Goal: Task Accomplishment & Management: Manage account settings

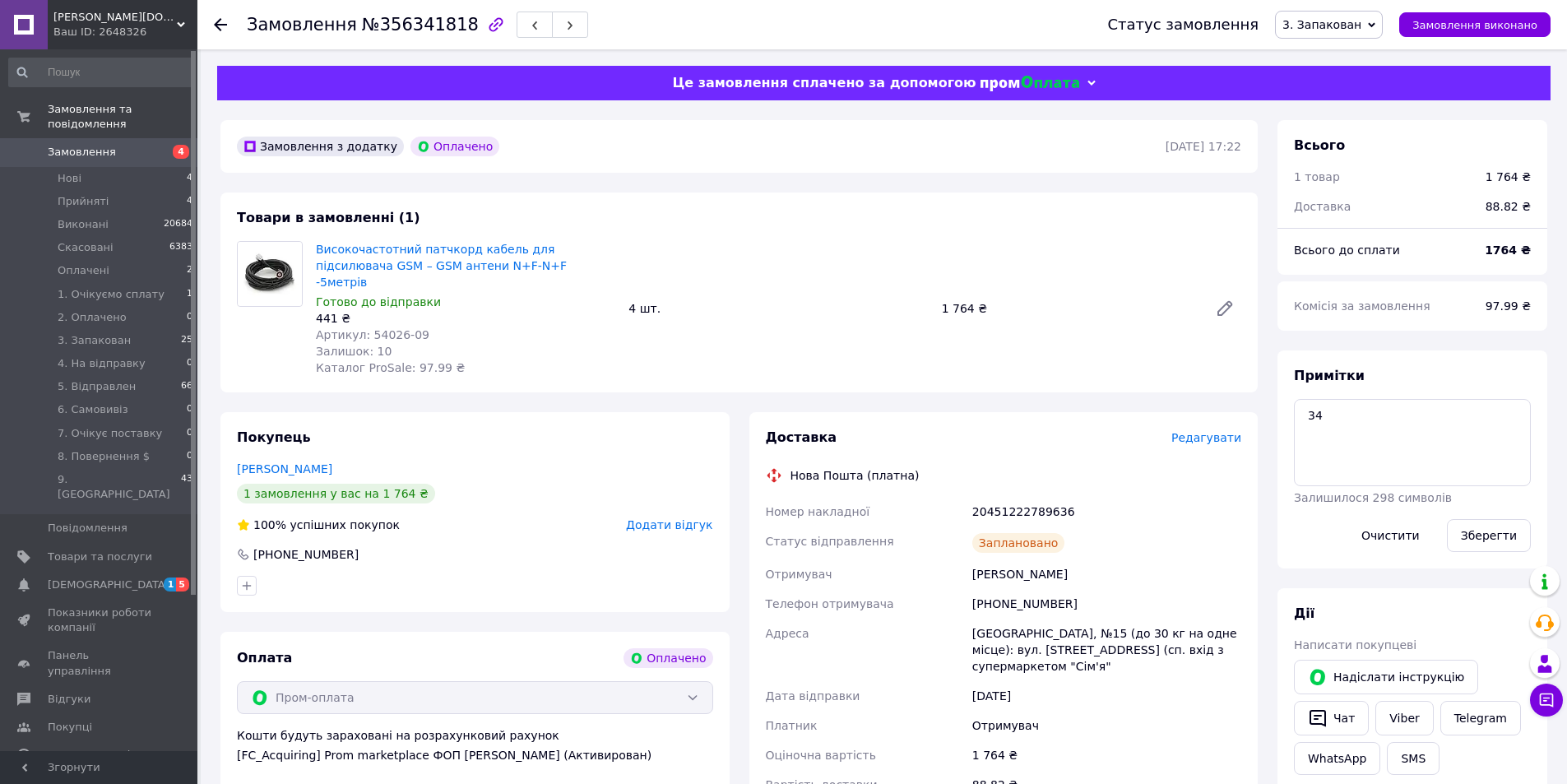
click at [1349, 24] on span "3. Запакован" at bounding box center [1322, 24] width 79 height 14
click at [1354, 99] on li "Скасовано" at bounding box center [1347, 106] width 143 height 24
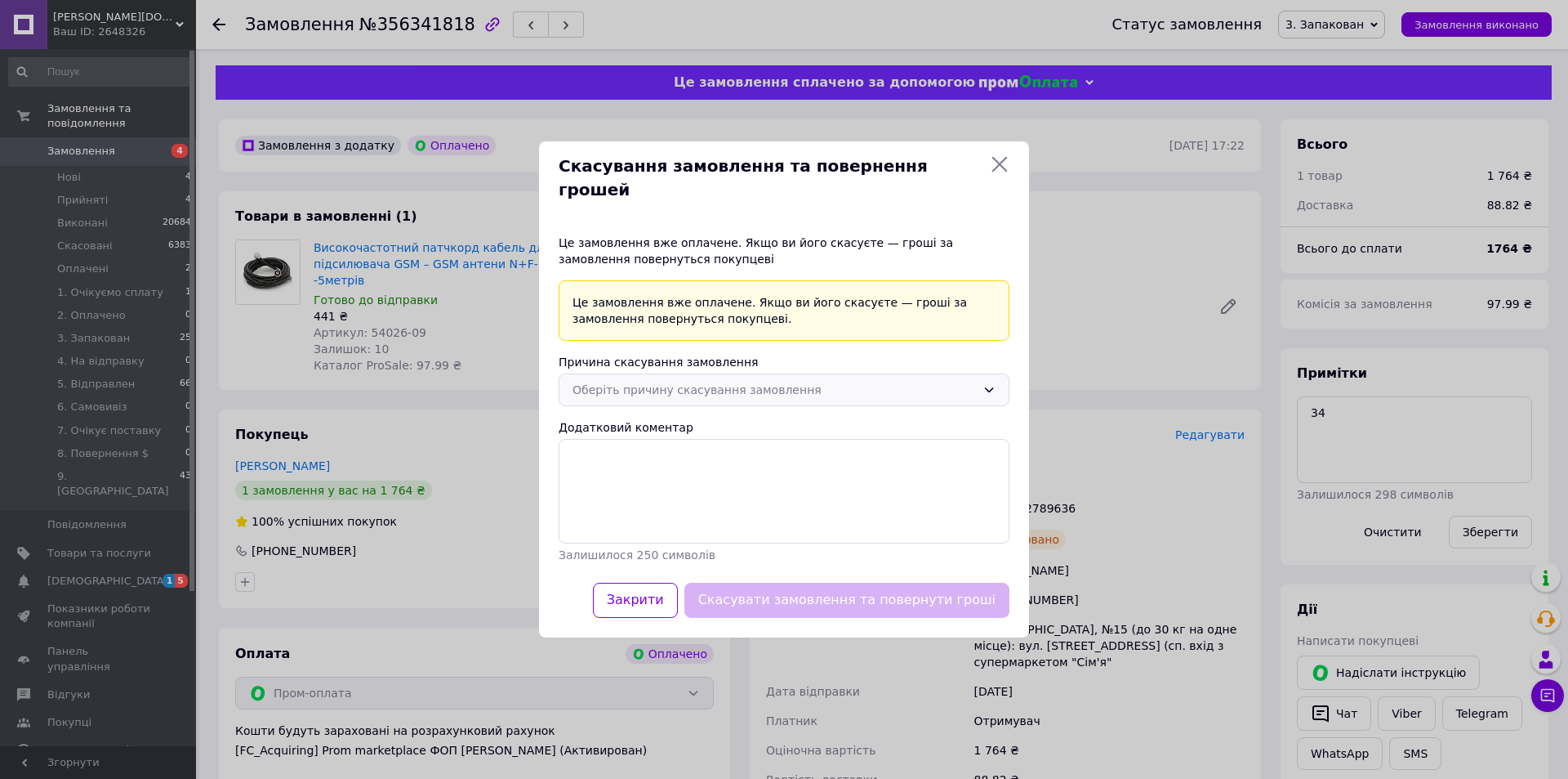
click at [821, 373] on div "Оберіть причину скасування замовлення" at bounding box center [784, 389] width 451 height 33
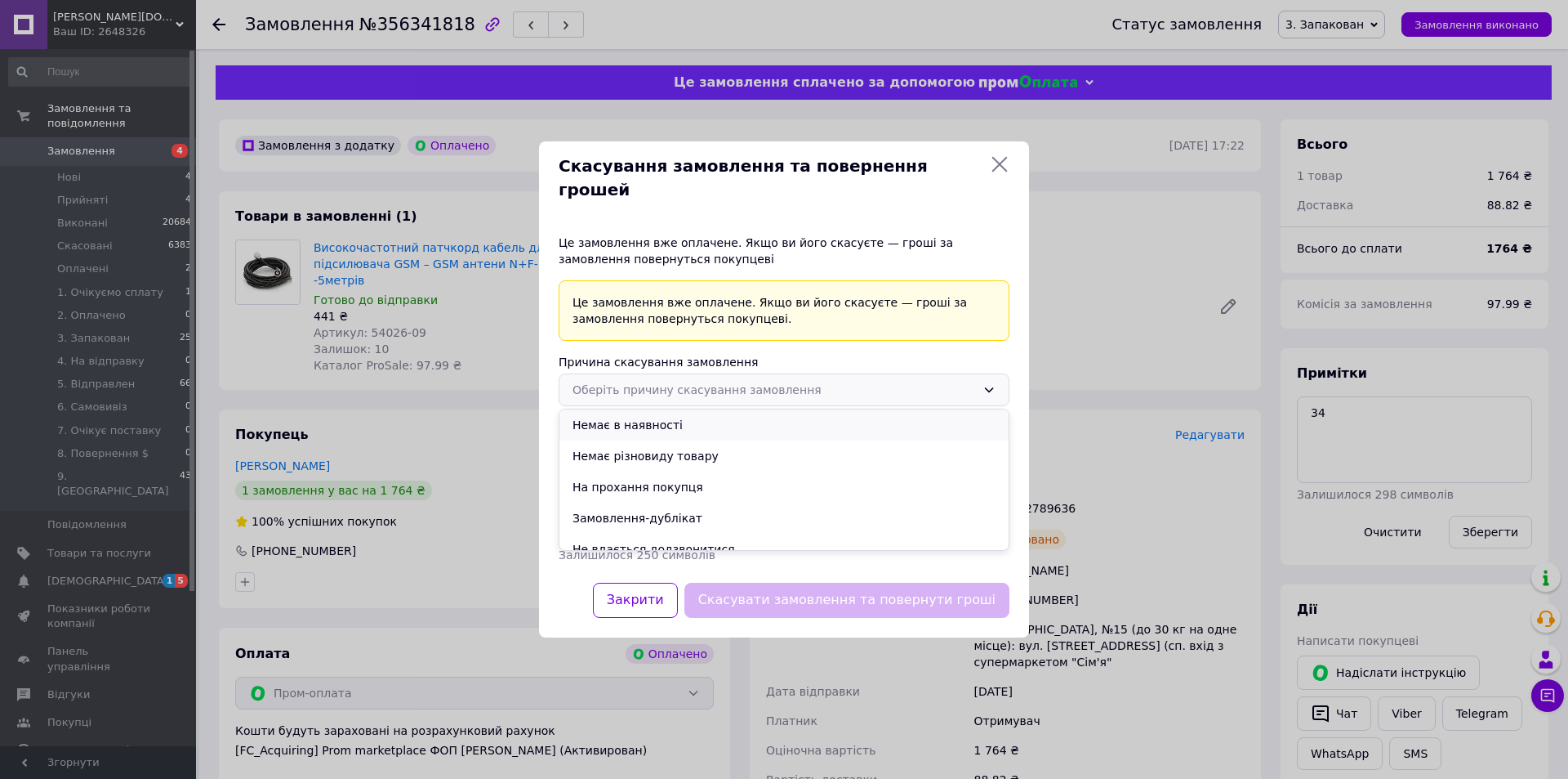
click at [758, 411] on li "Немає в наявності" at bounding box center [784, 424] width 449 height 31
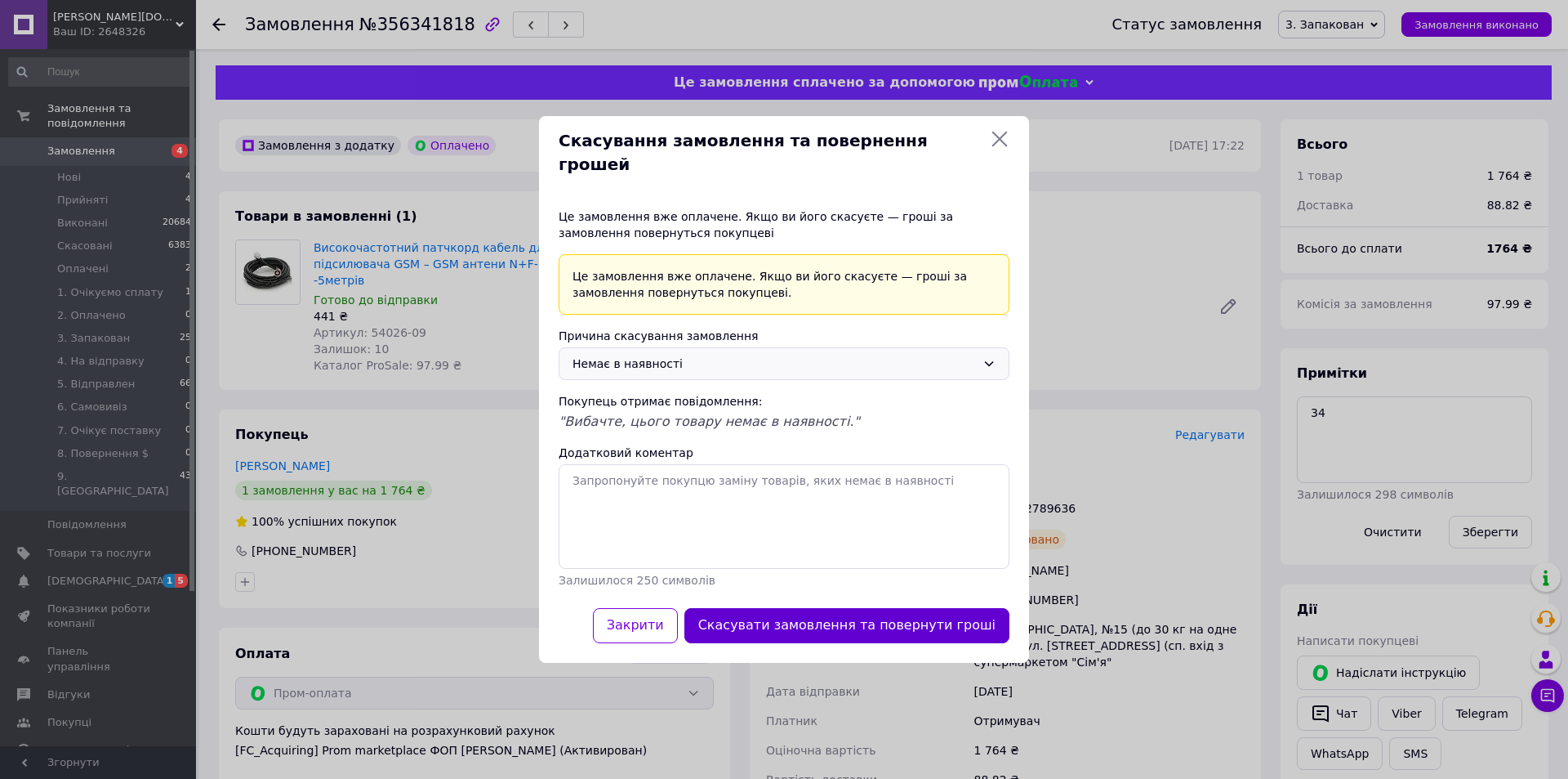
click at [779, 610] on button "Скасувати замовлення та повернути гроші" at bounding box center [847, 626] width 325 height 35
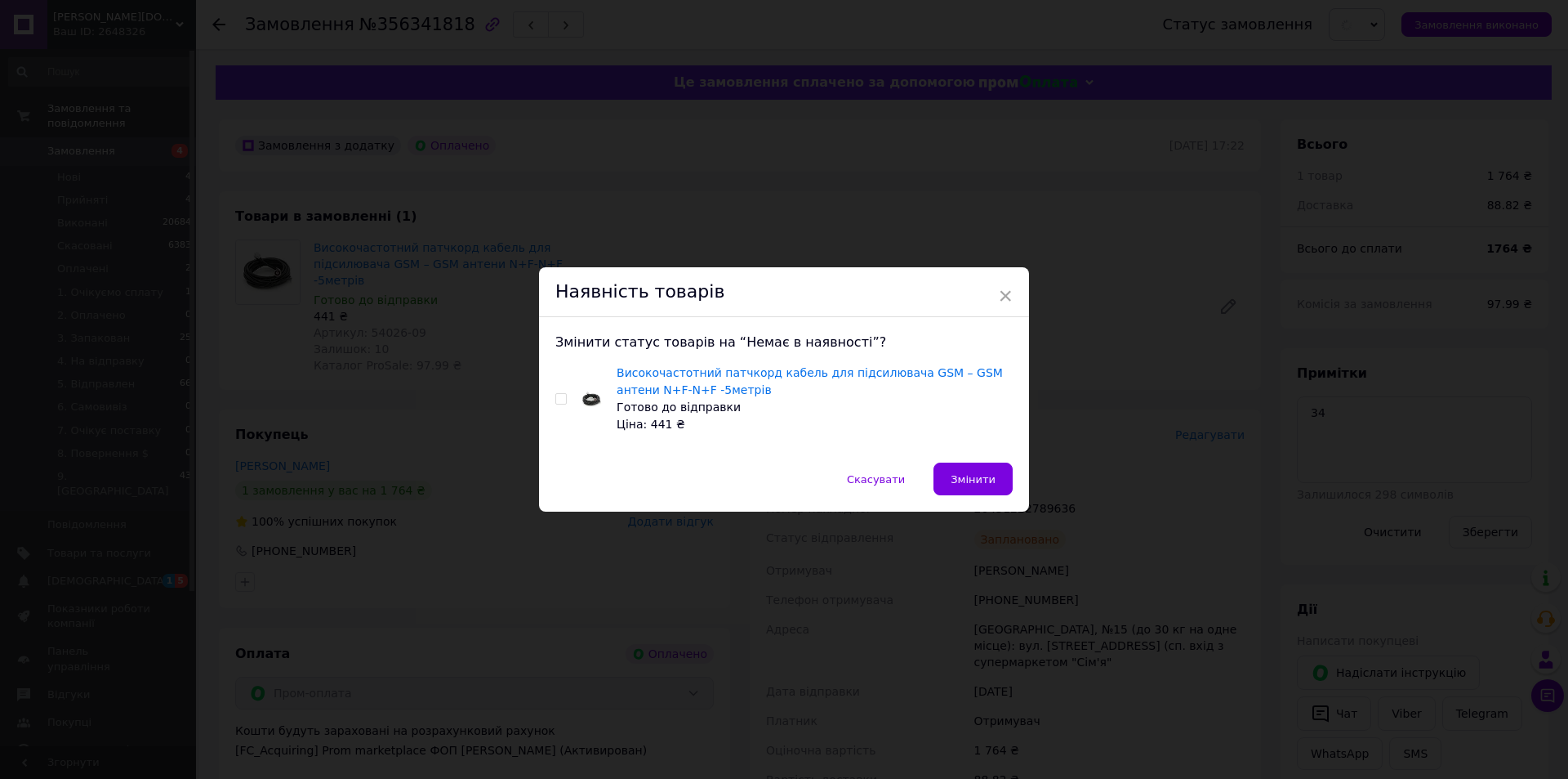
click at [559, 397] on input "checkbox" at bounding box center [561, 399] width 11 height 11
checkbox input "true"
click at [966, 478] on span "Змінити" at bounding box center [973, 479] width 45 height 13
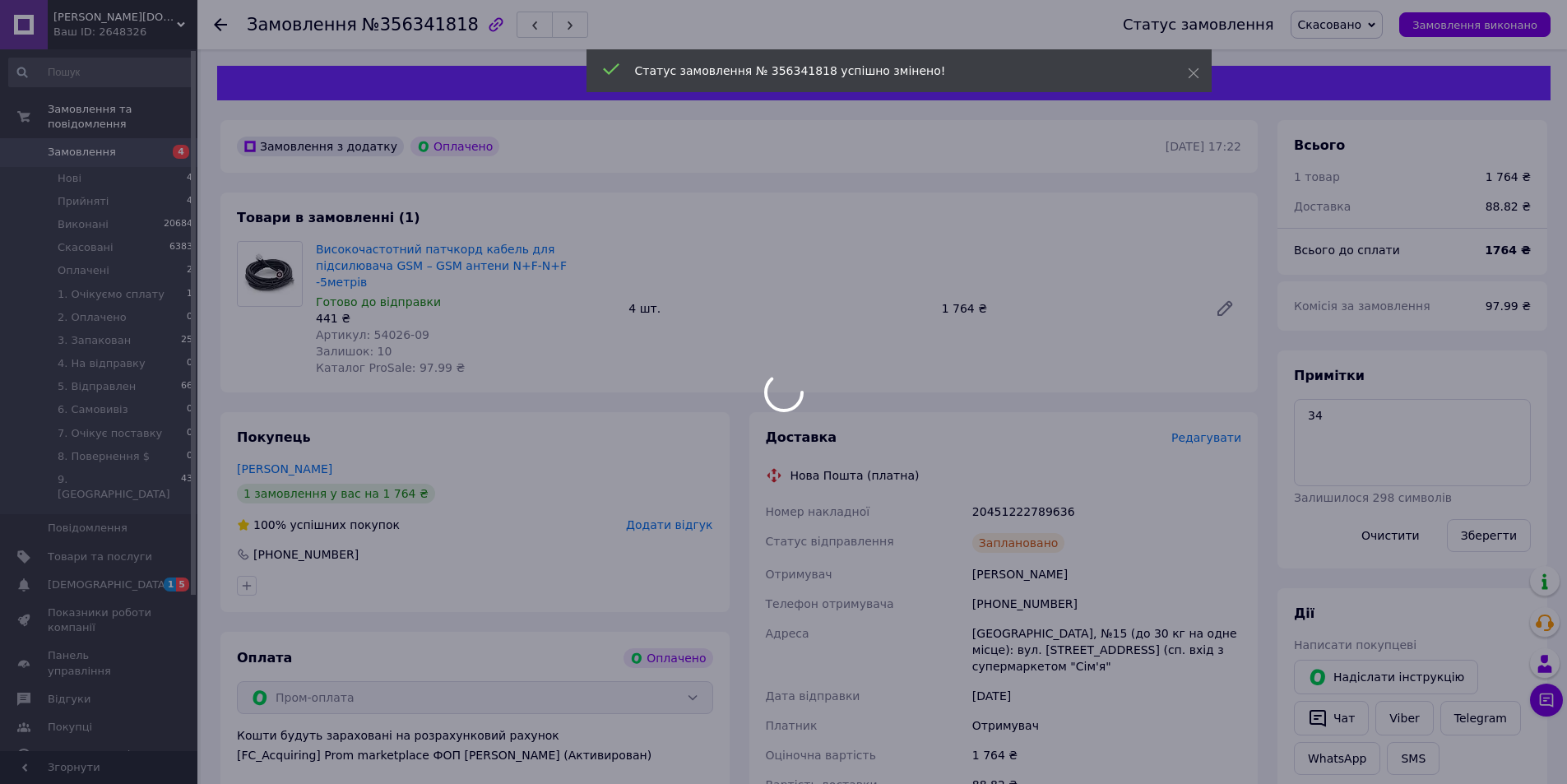
scroll to position [16, 0]
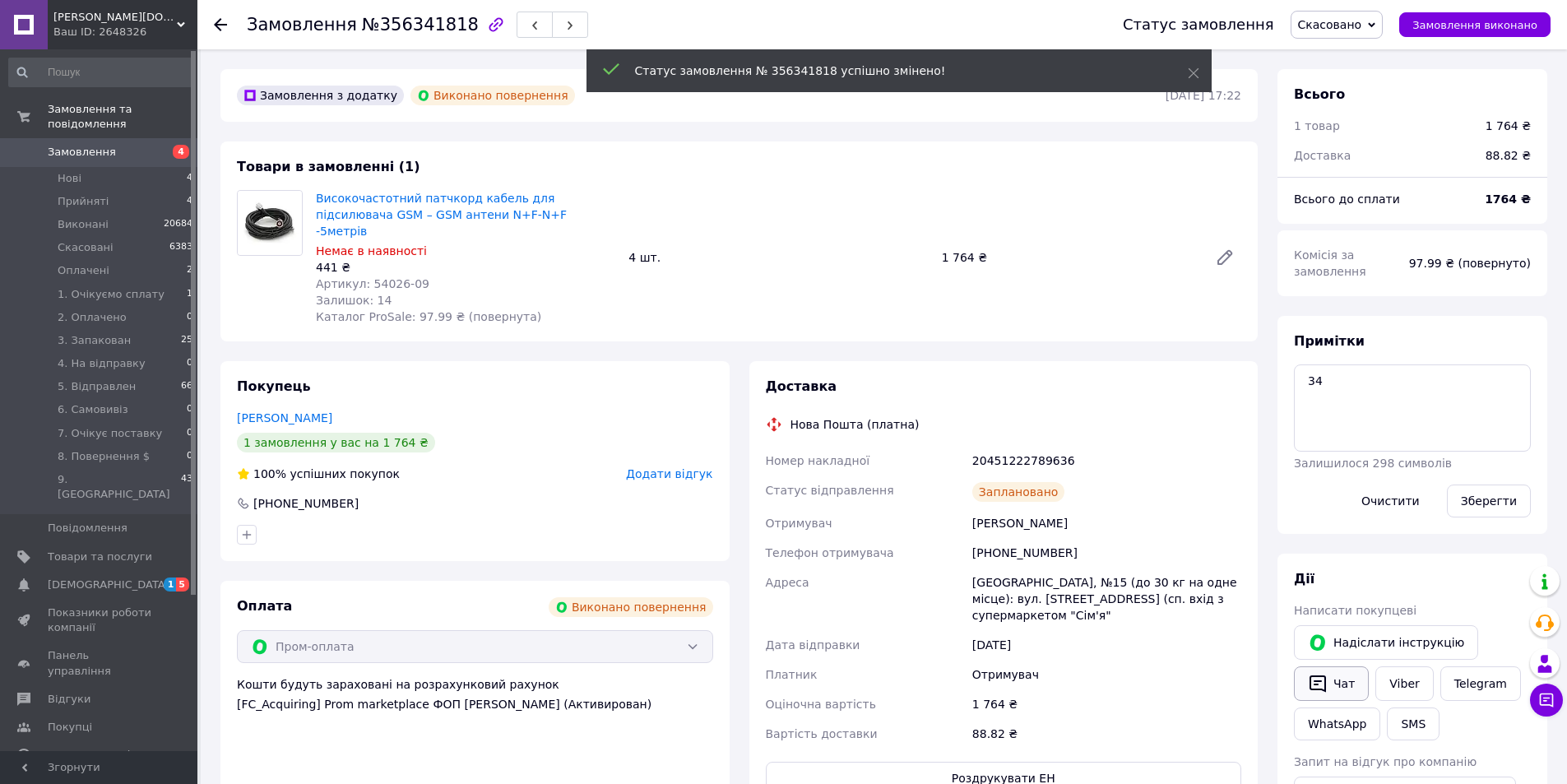
click at [1337, 680] on button "Чат" at bounding box center [1331, 683] width 75 height 35
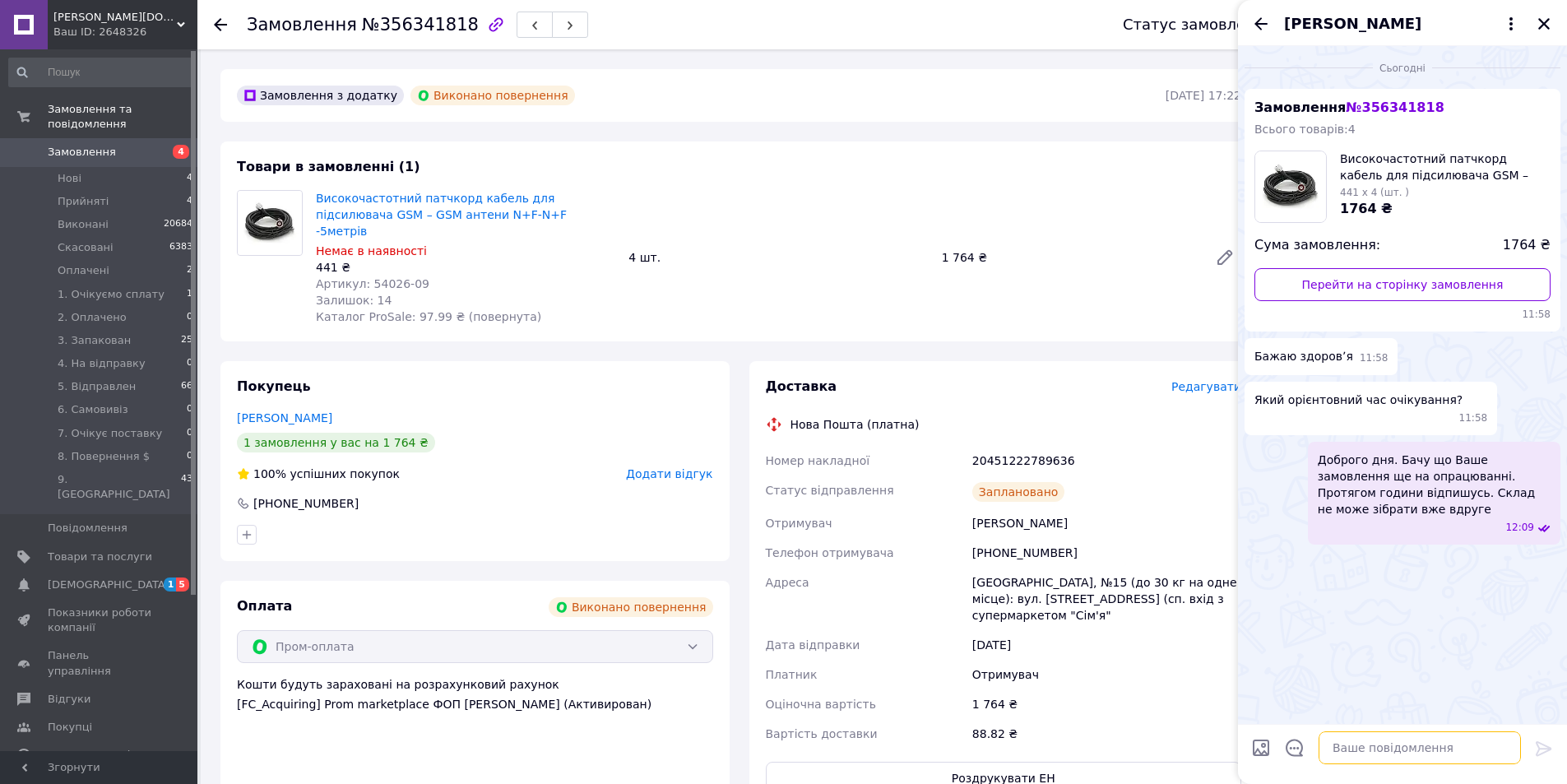
click at [1378, 744] on textarea at bounding box center [1420, 747] width 203 height 33
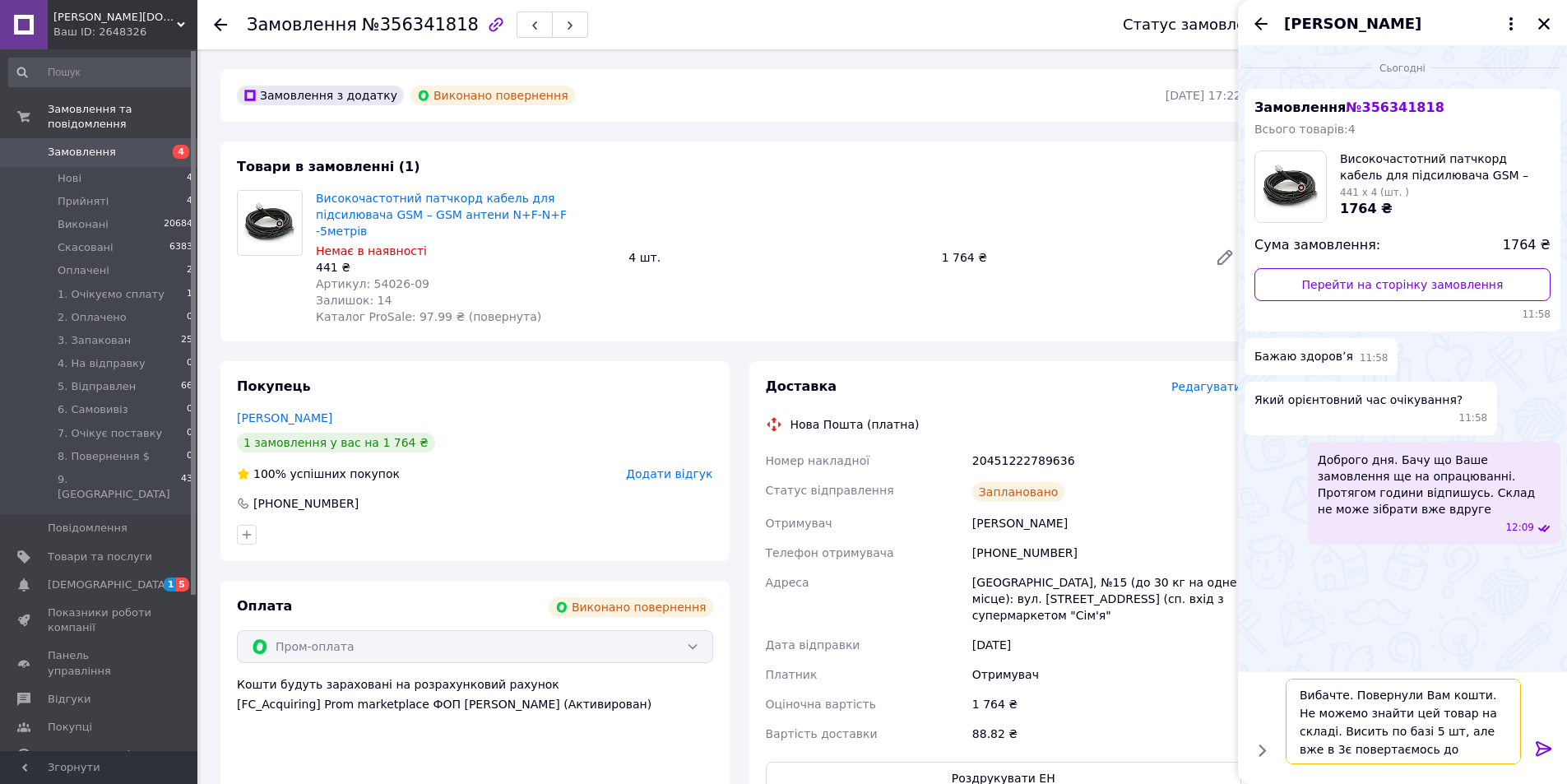
type textarea "Вибачте. Повернули Вам кошти. Не можемо знайти цей товар на складі. Висить по б…"
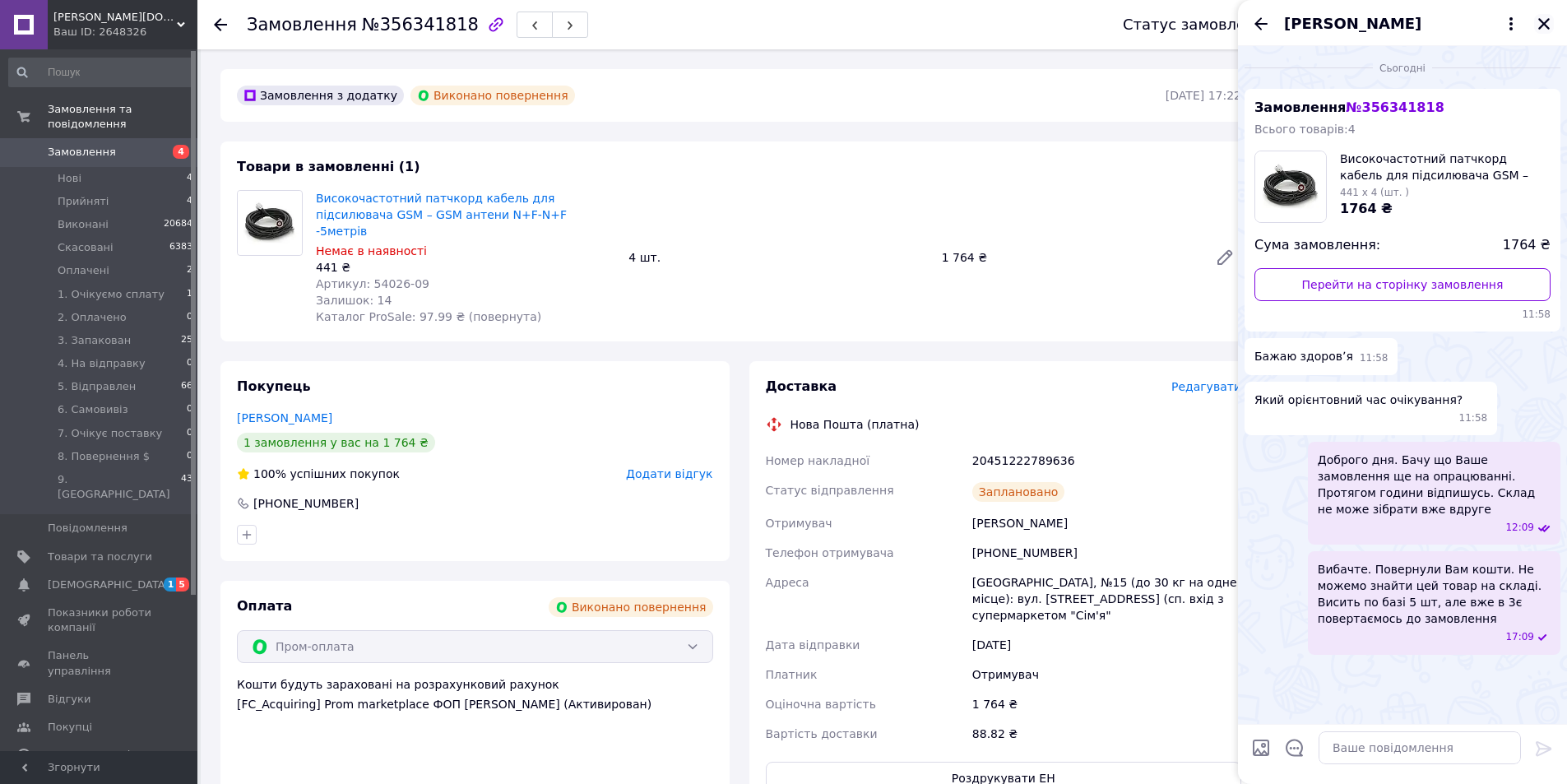
click at [1540, 16] on icon "Закрити" at bounding box center [1544, 24] width 15 height 15
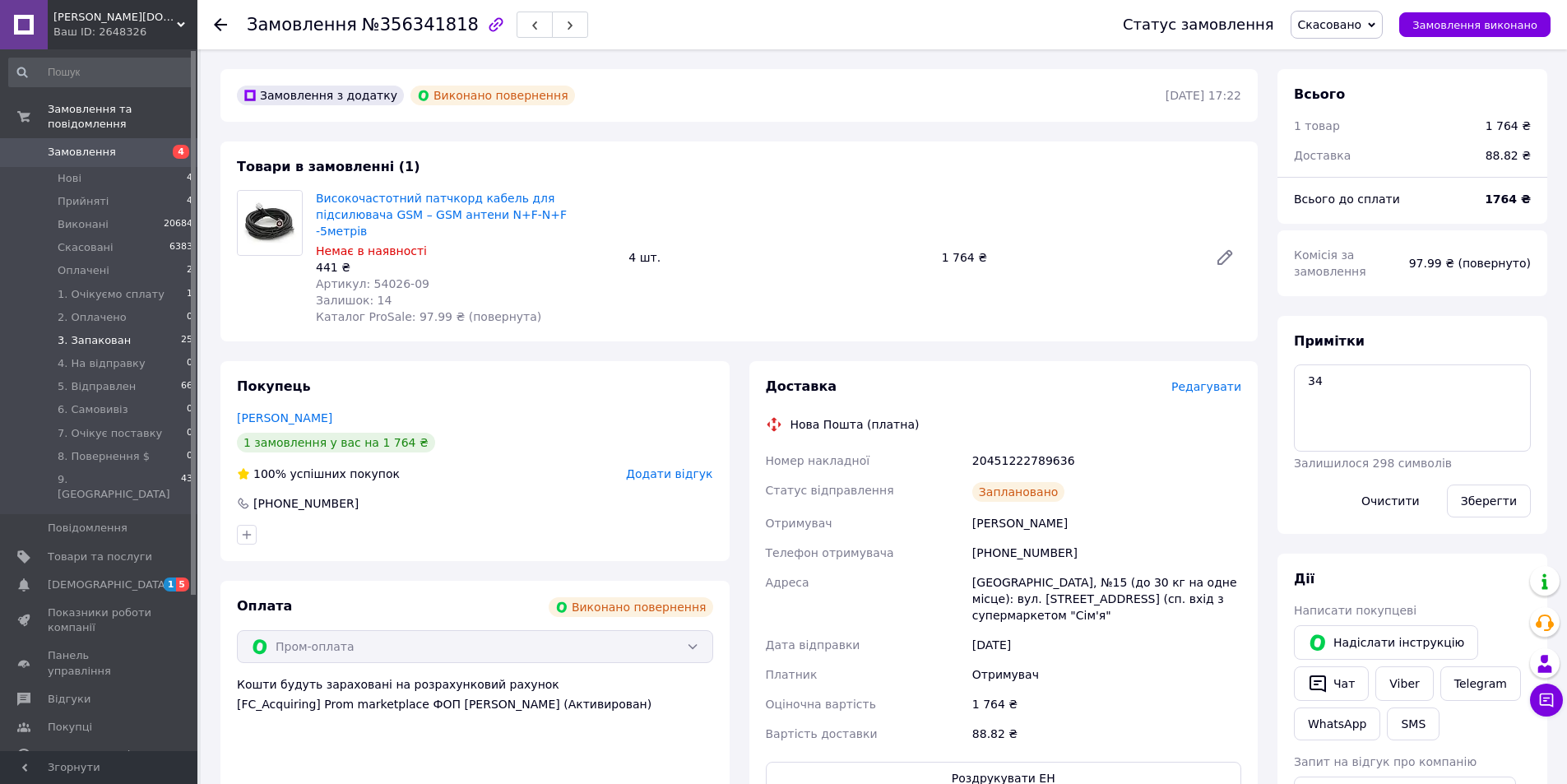
click at [126, 329] on li "3. Запакован 25" at bounding box center [101, 340] width 203 height 23
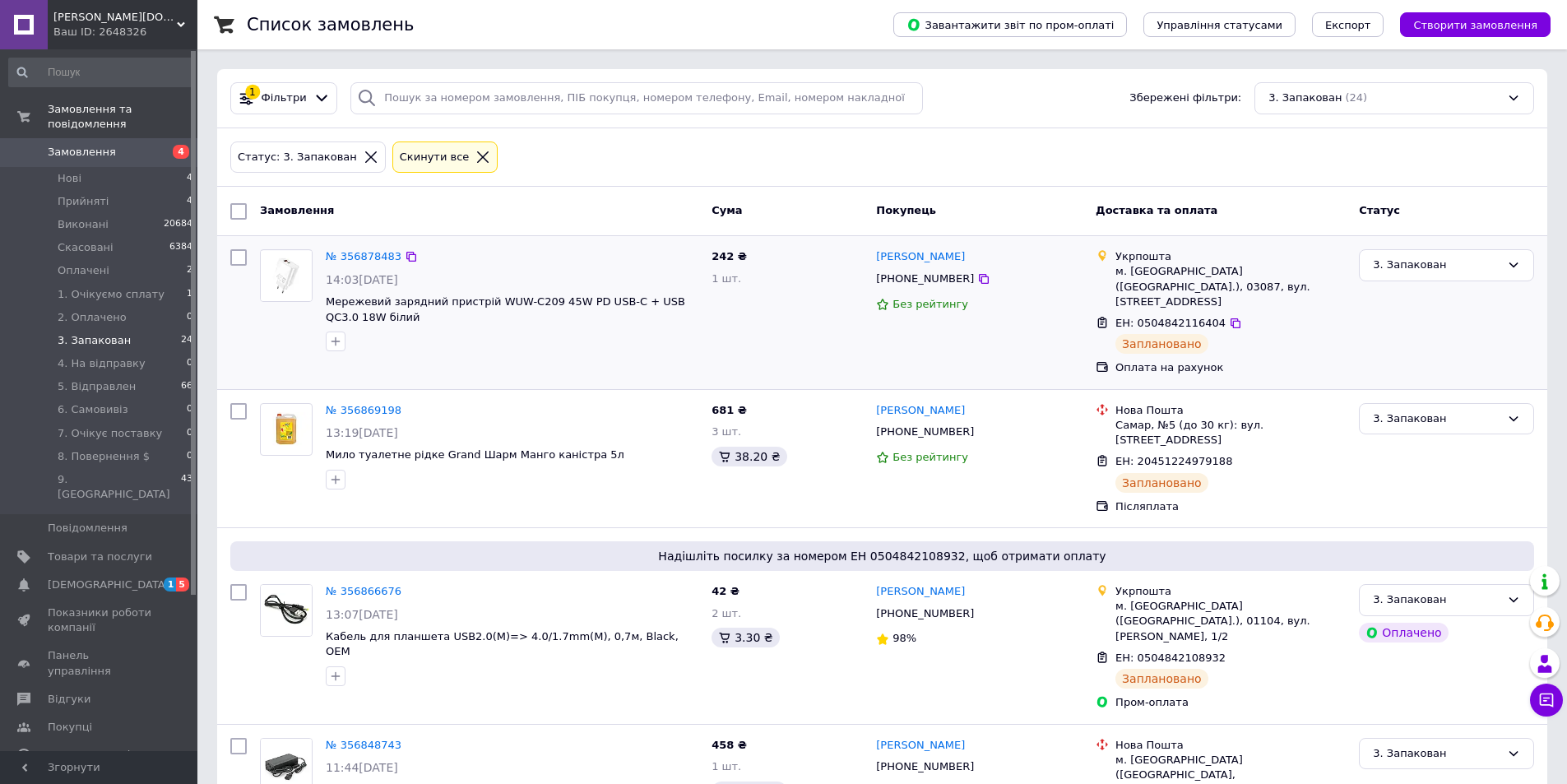
click at [1185, 316] on span "ЕН: 0504842116404" at bounding box center [1170, 322] width 111 height 13
copy span "0504842116404"
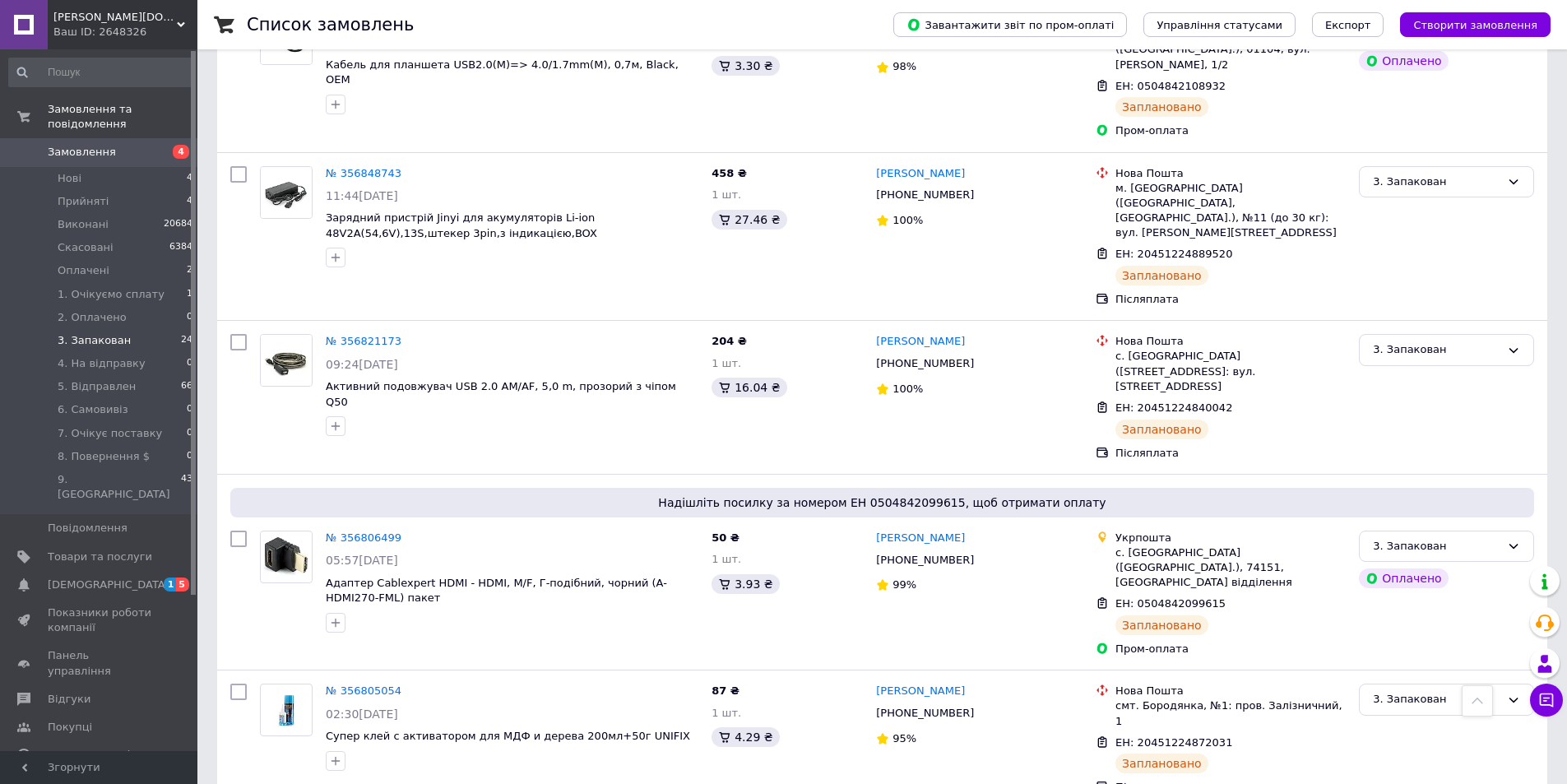
scroll to position [576, 0]
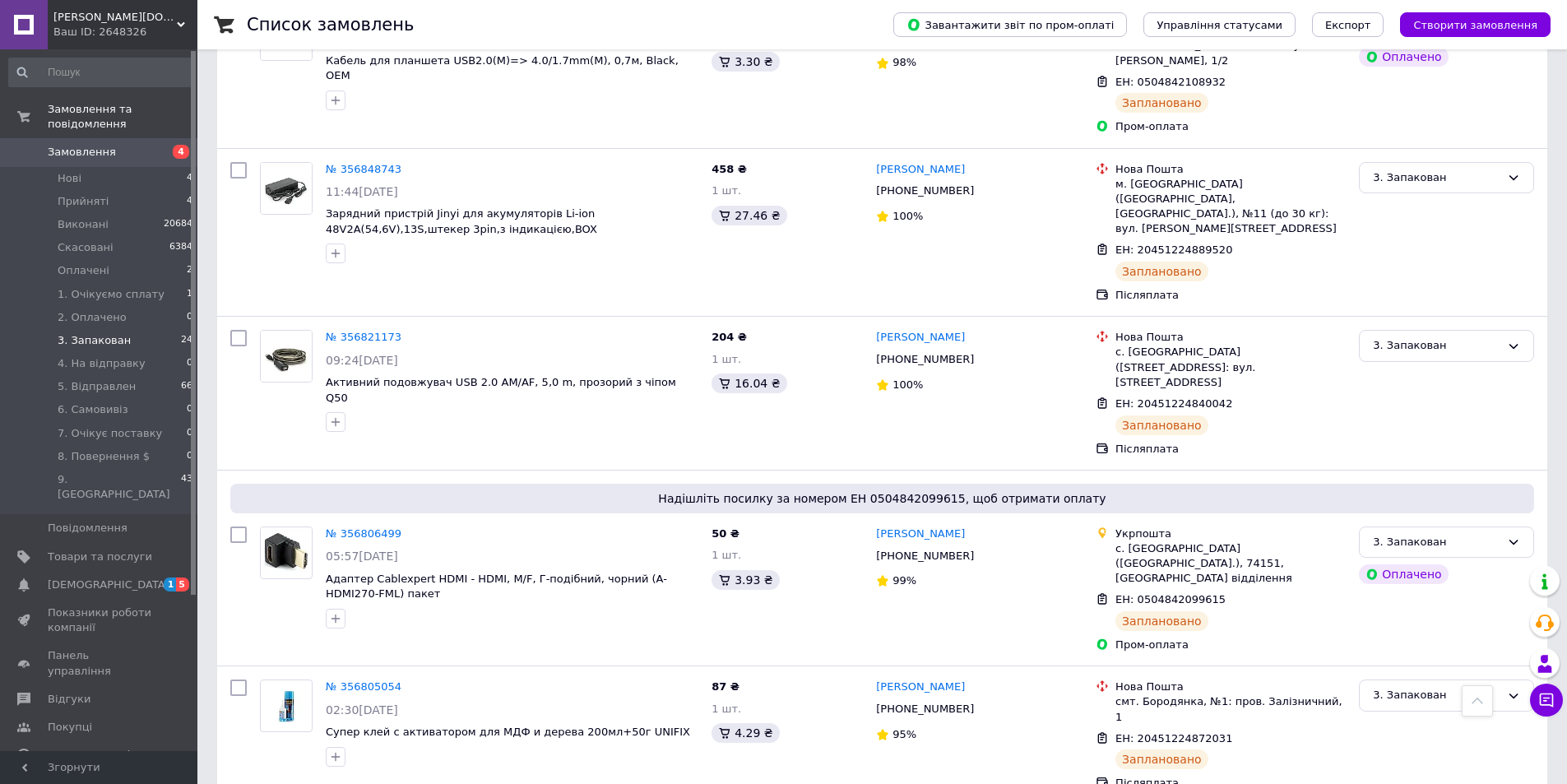
drag, startPoint x: 120, startPoint y: 147, endPoint x: 212, endPoint y: 126, distance: 94.4
click at [120, 147] on link "Замовлення 4" at bounding box center [101, 152] width 203 height 28
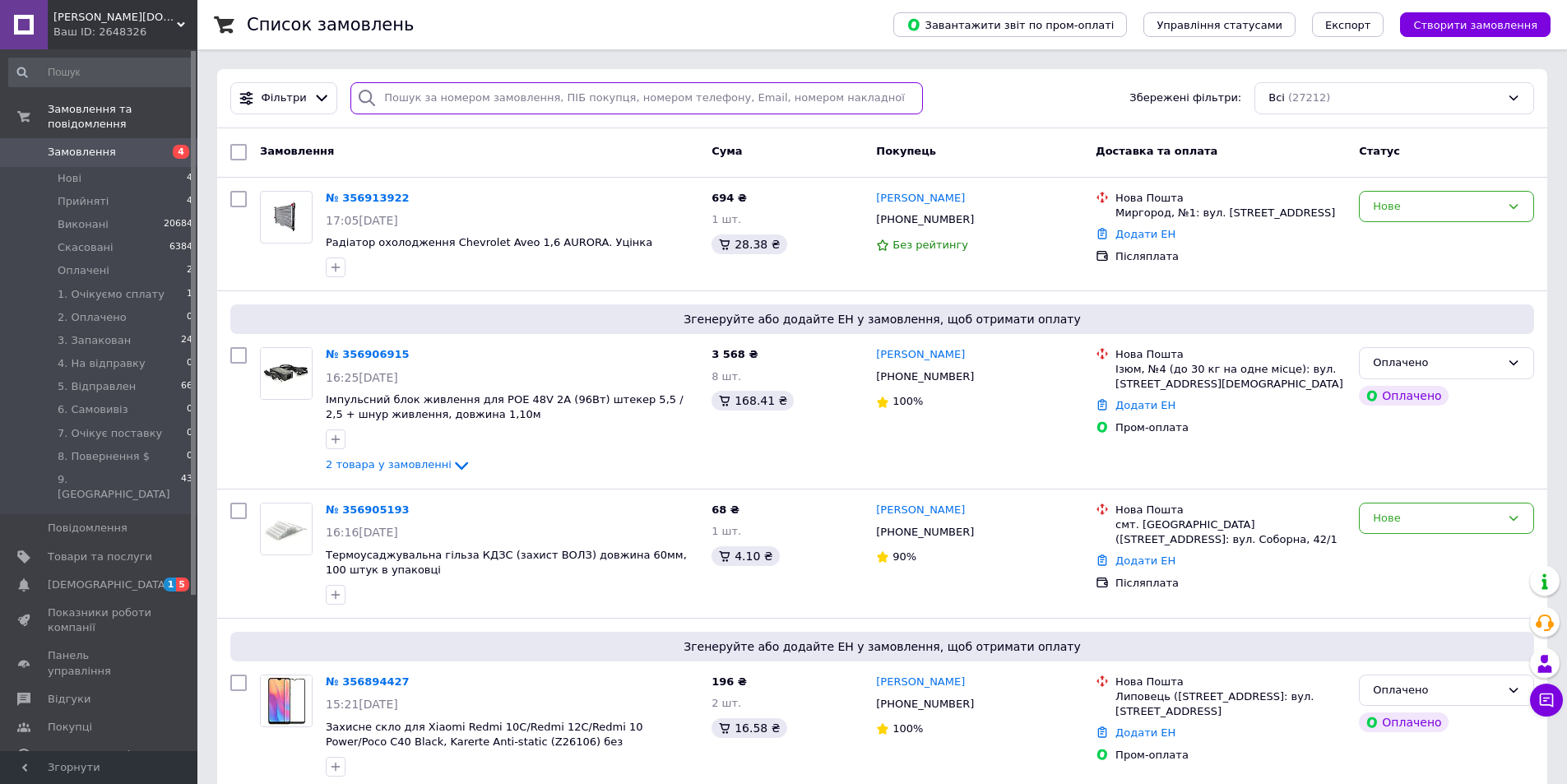
click at [509, 108] on input "search" at bounding box center [637, 98] width 572 height 32
paste input "0961390799"
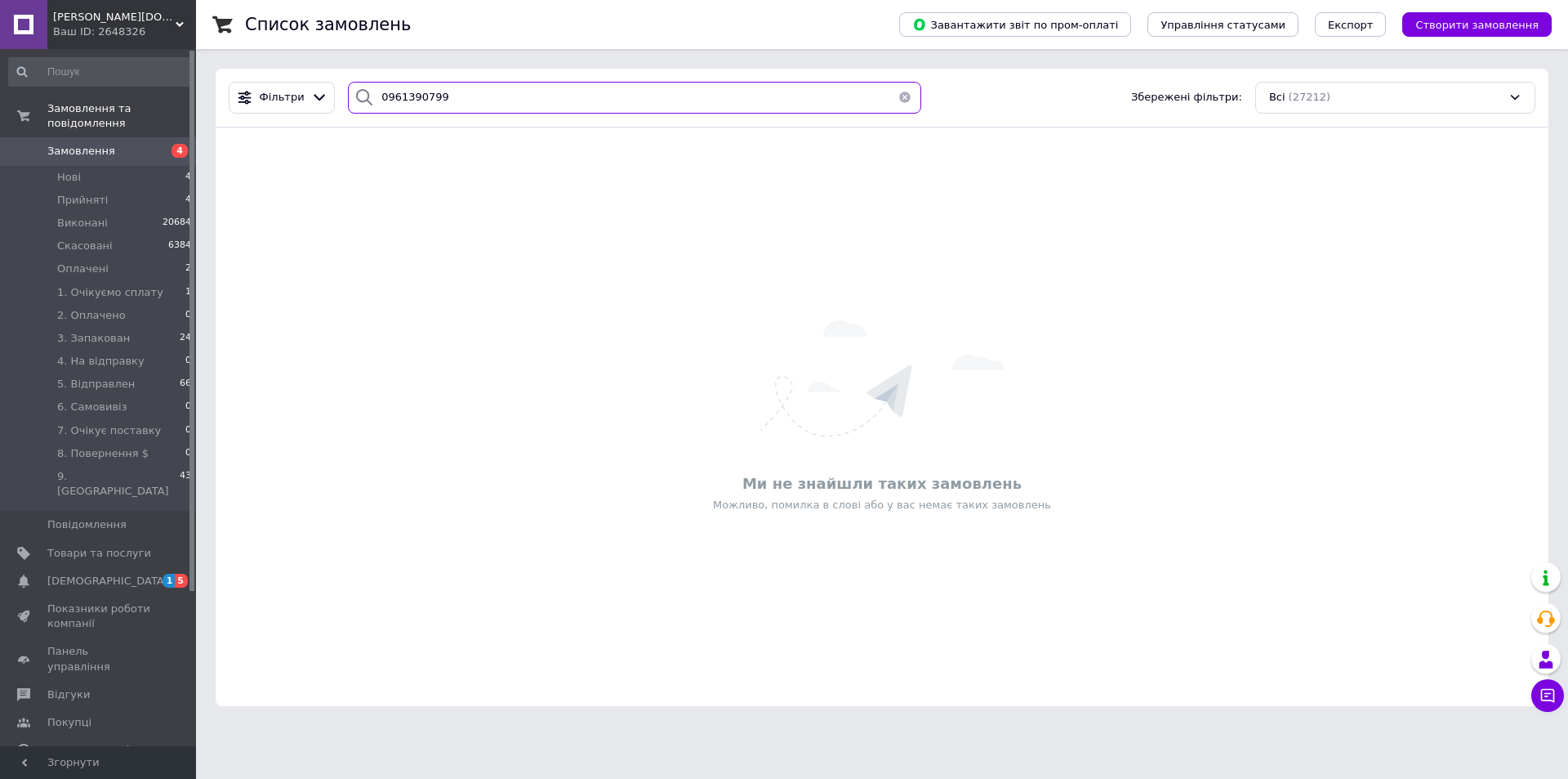
click at [441, 107] on input "0961390799" at bounding box center [634, 97] width 573 height 32
type input "0961390799"
click at [899, 99] on button "button" at bounding box center [904, 97] width 33 height 32
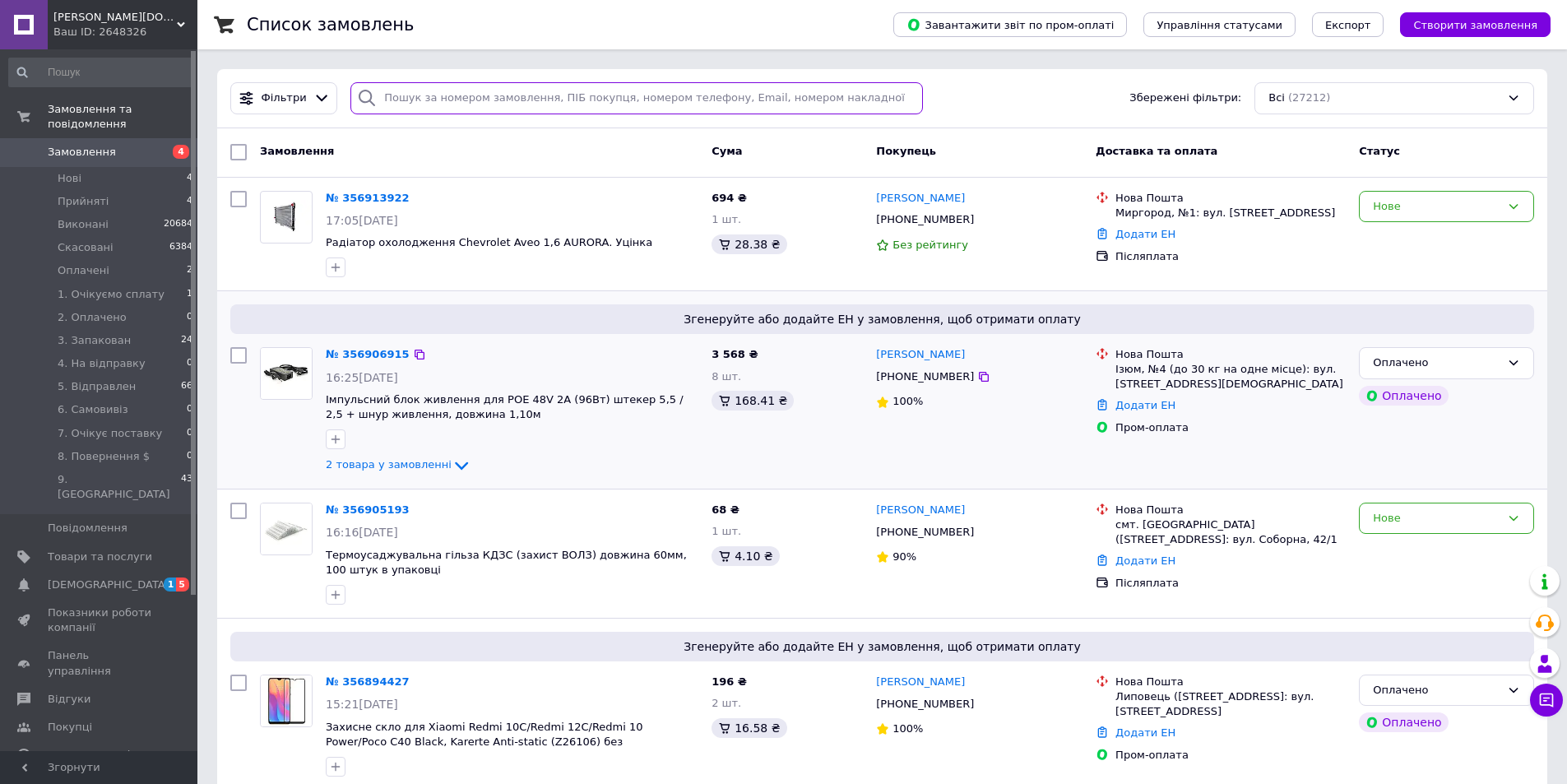
scroll to position [82, 0]
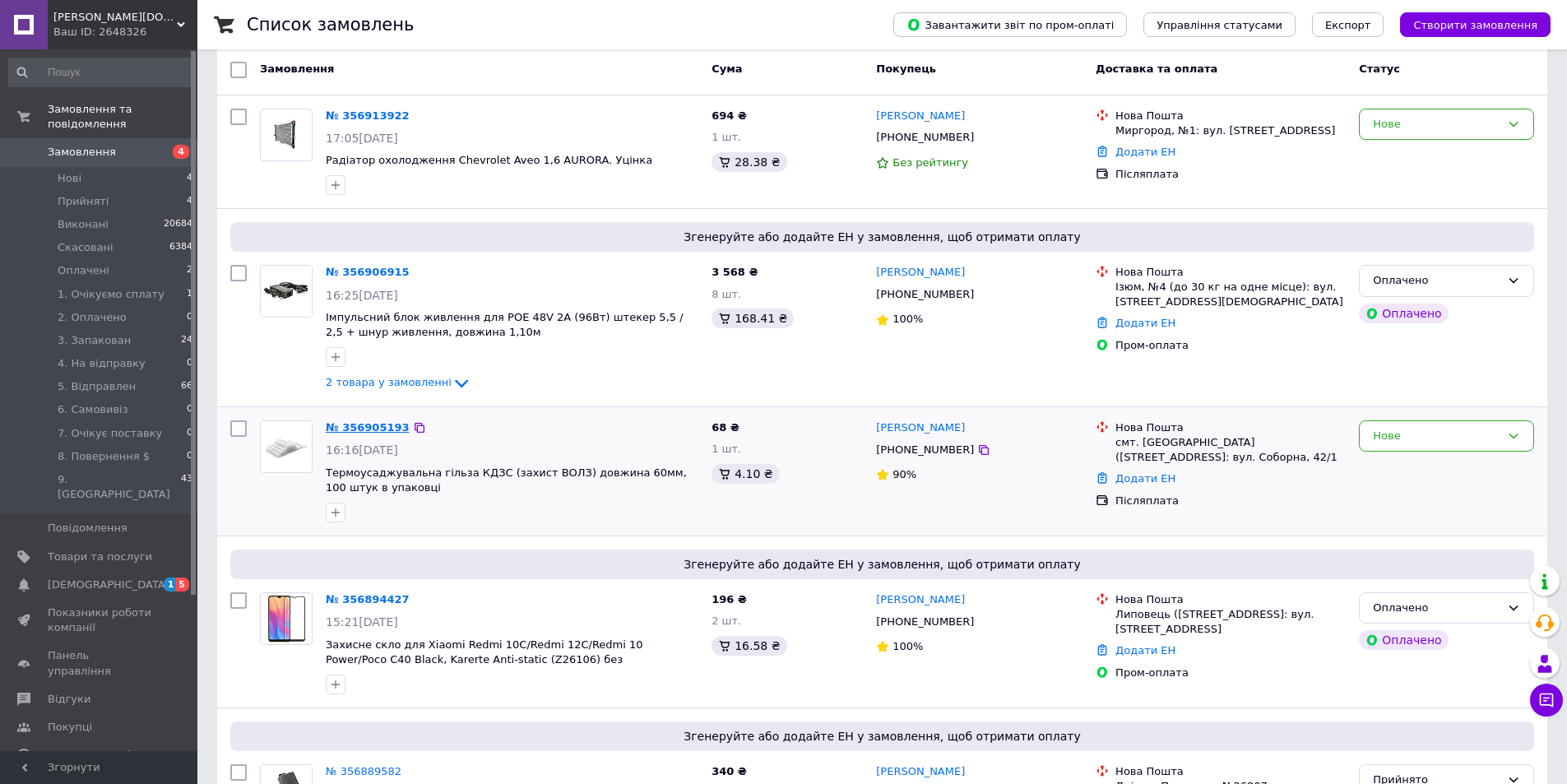
click at [371, 426] on link "№ 356905193" at bounding box center [367, 427] width 84 height 13
click at [348, 274] on link "№ 356906915" at bounding box center [367, 272] width 84 height 13
click at [344, 116] on link "№ 356913922" at bounding box center [367, 116] width 84 height 13
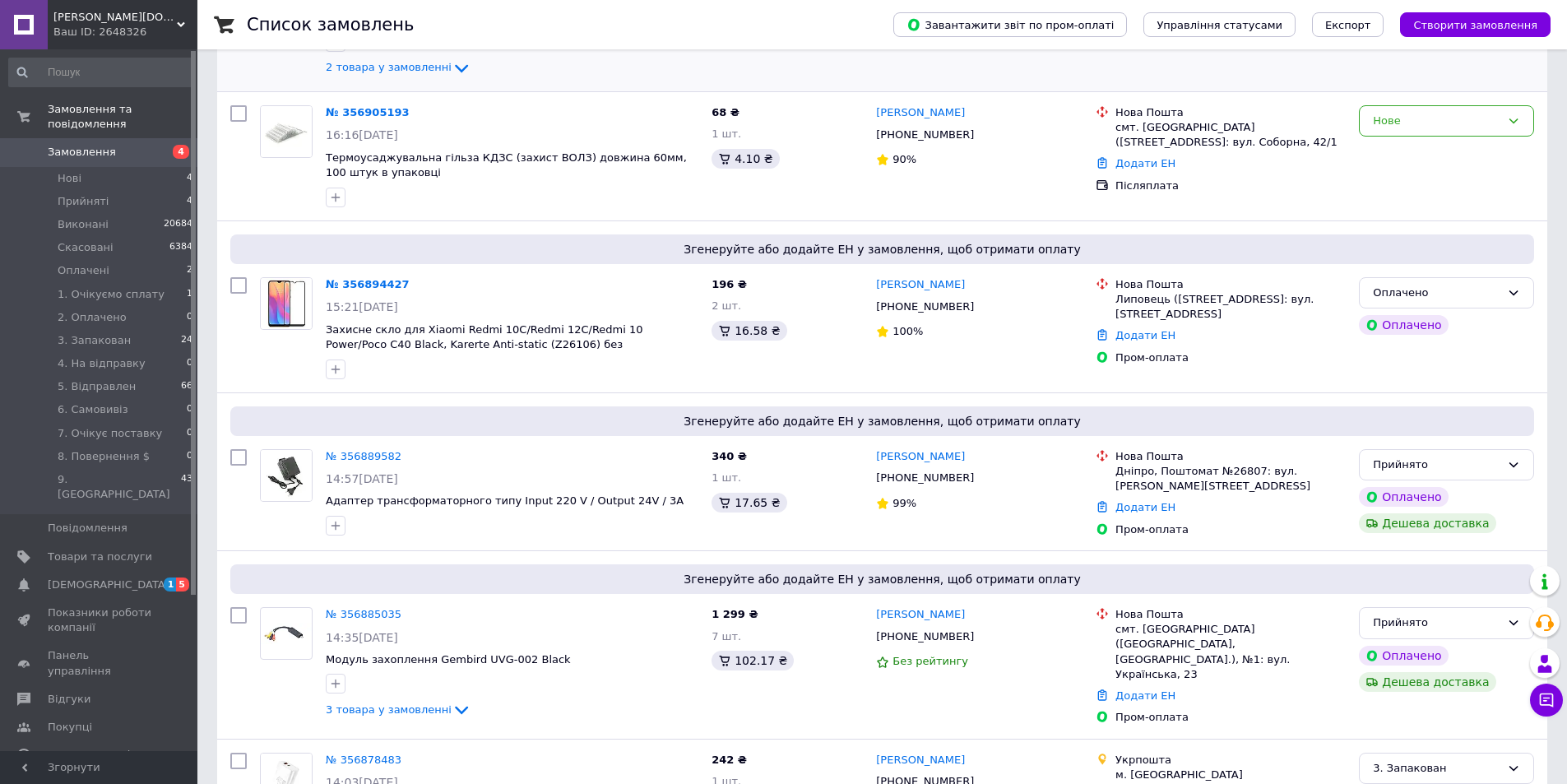
scroll to position [411, 0]
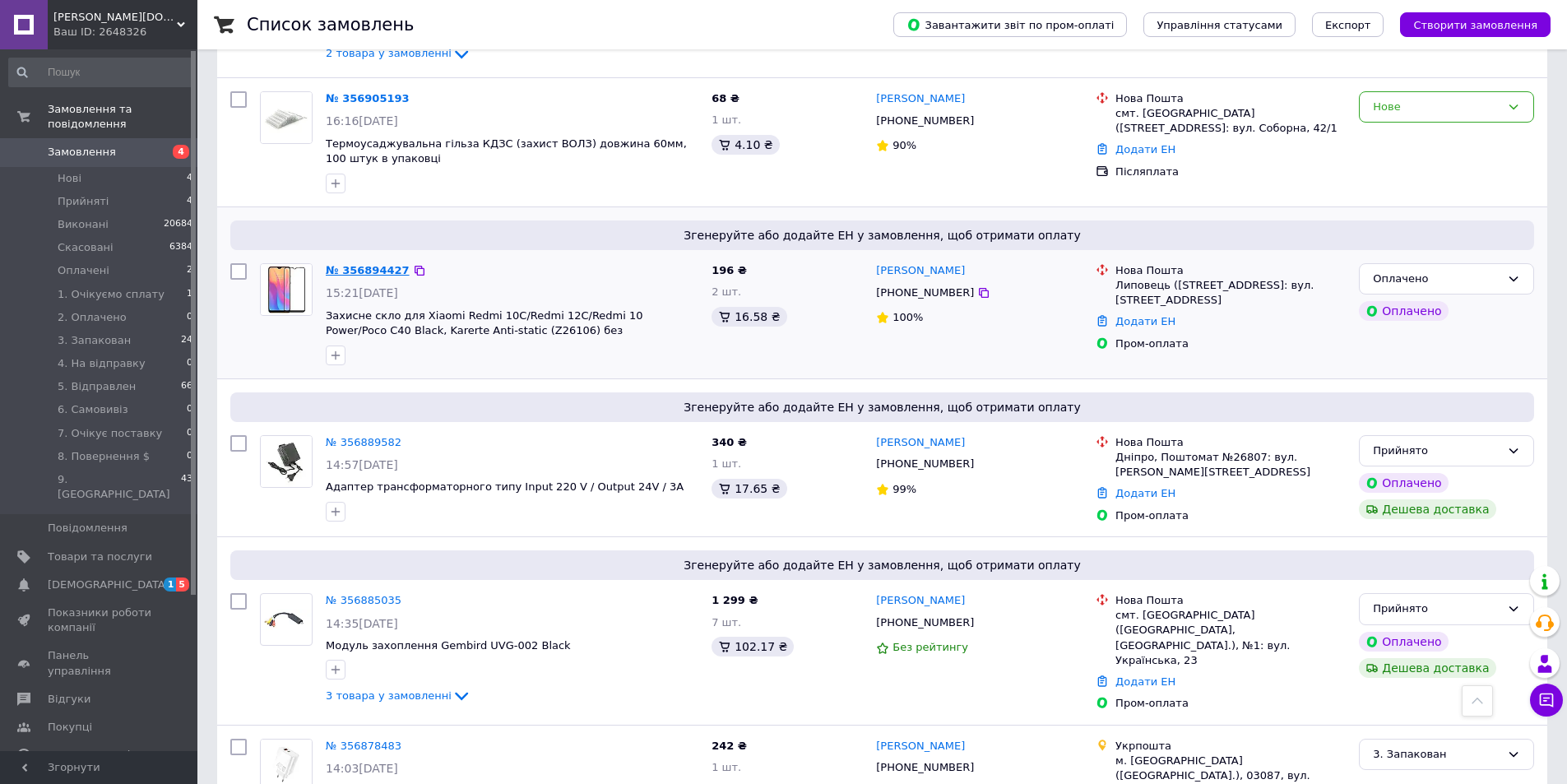
click at [378, 269] on link "№ 356894427" at bounding box center [367, 270] width 84 height 13
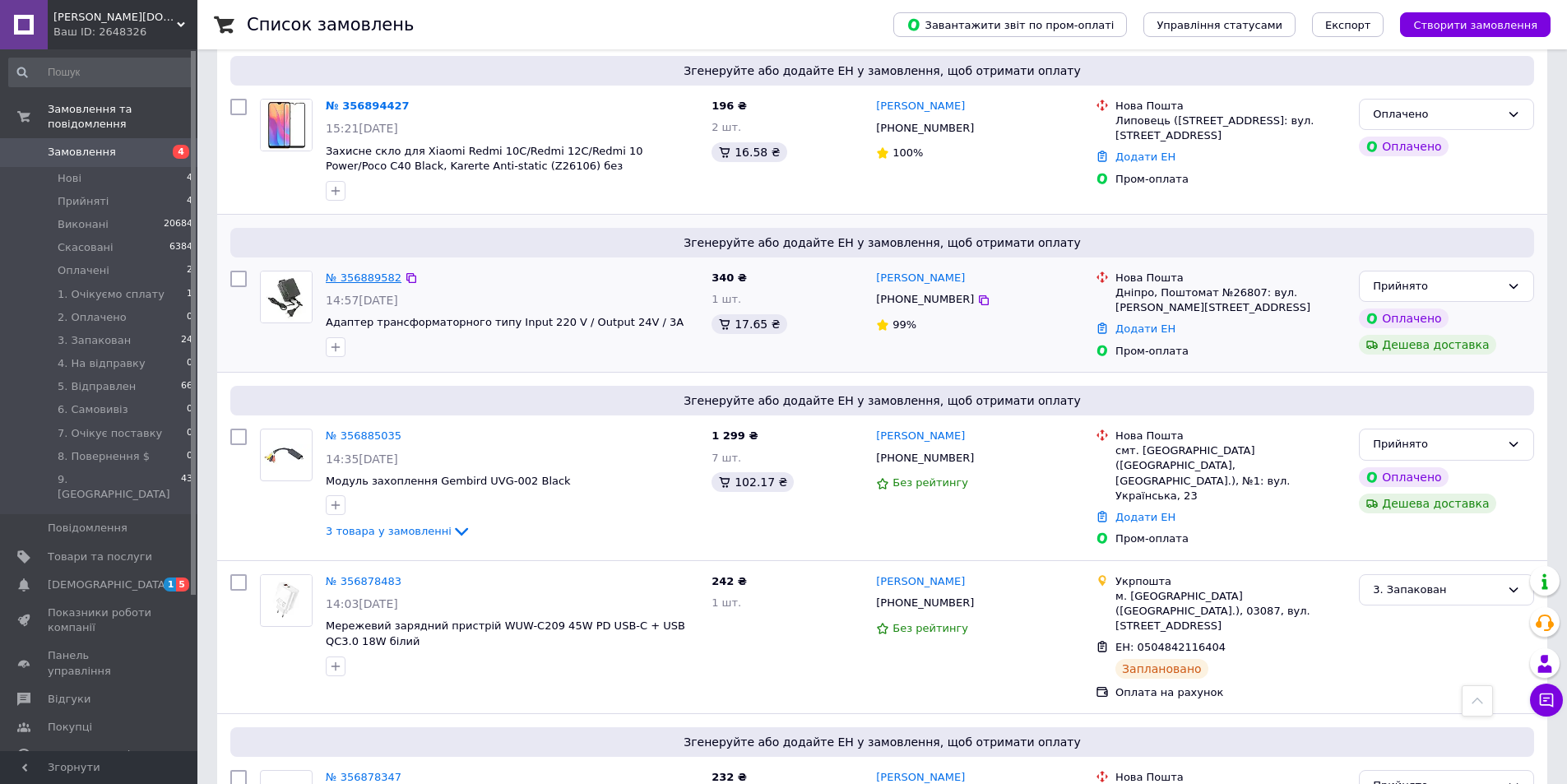
click at [354, 275] on link "№ 356889582" at bounding box center [364, 278] width 76 height 13
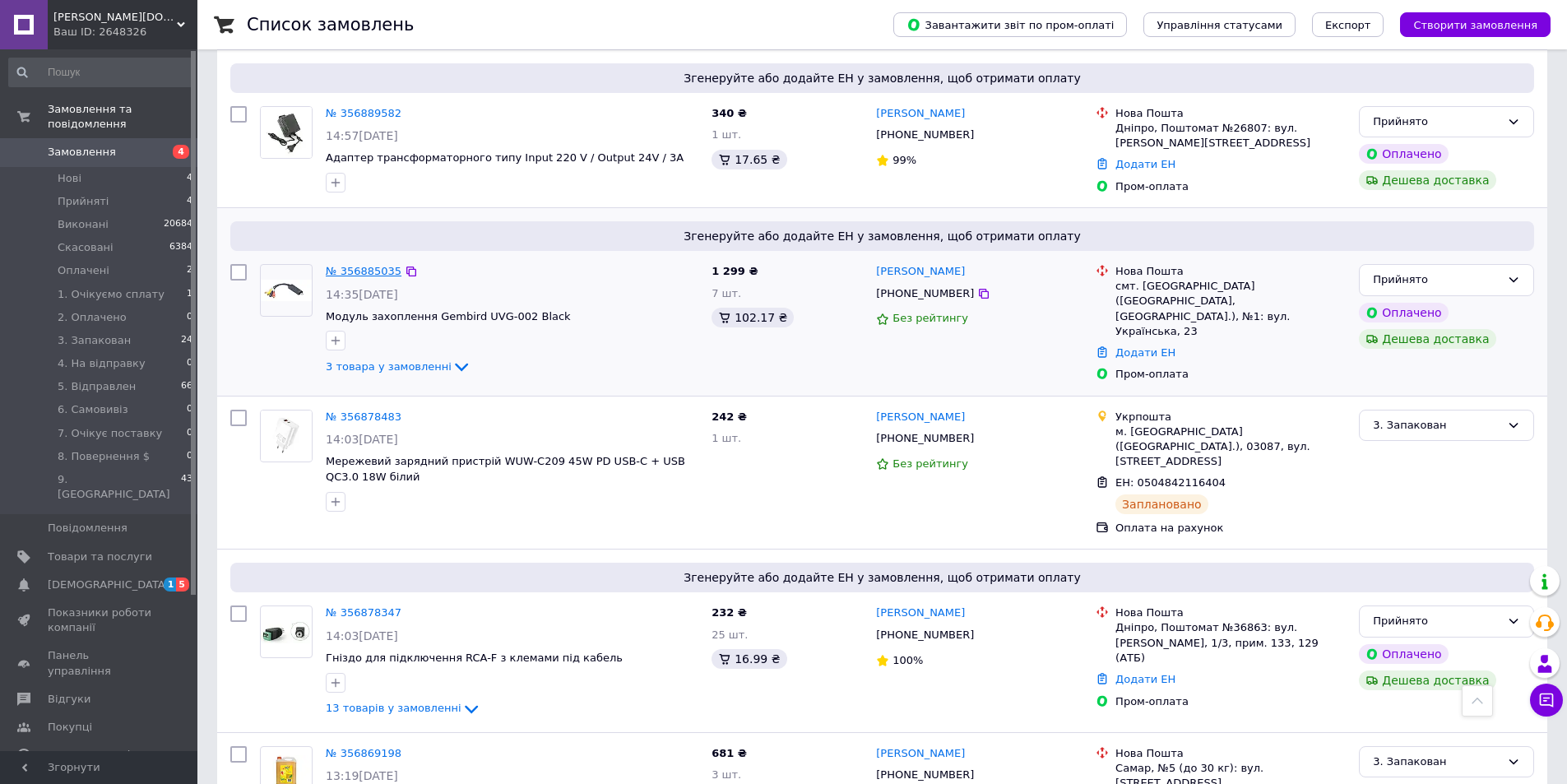
click at [363, 273] on link "№ 356885035" at bounding box center [364, 271] width 76 height 13
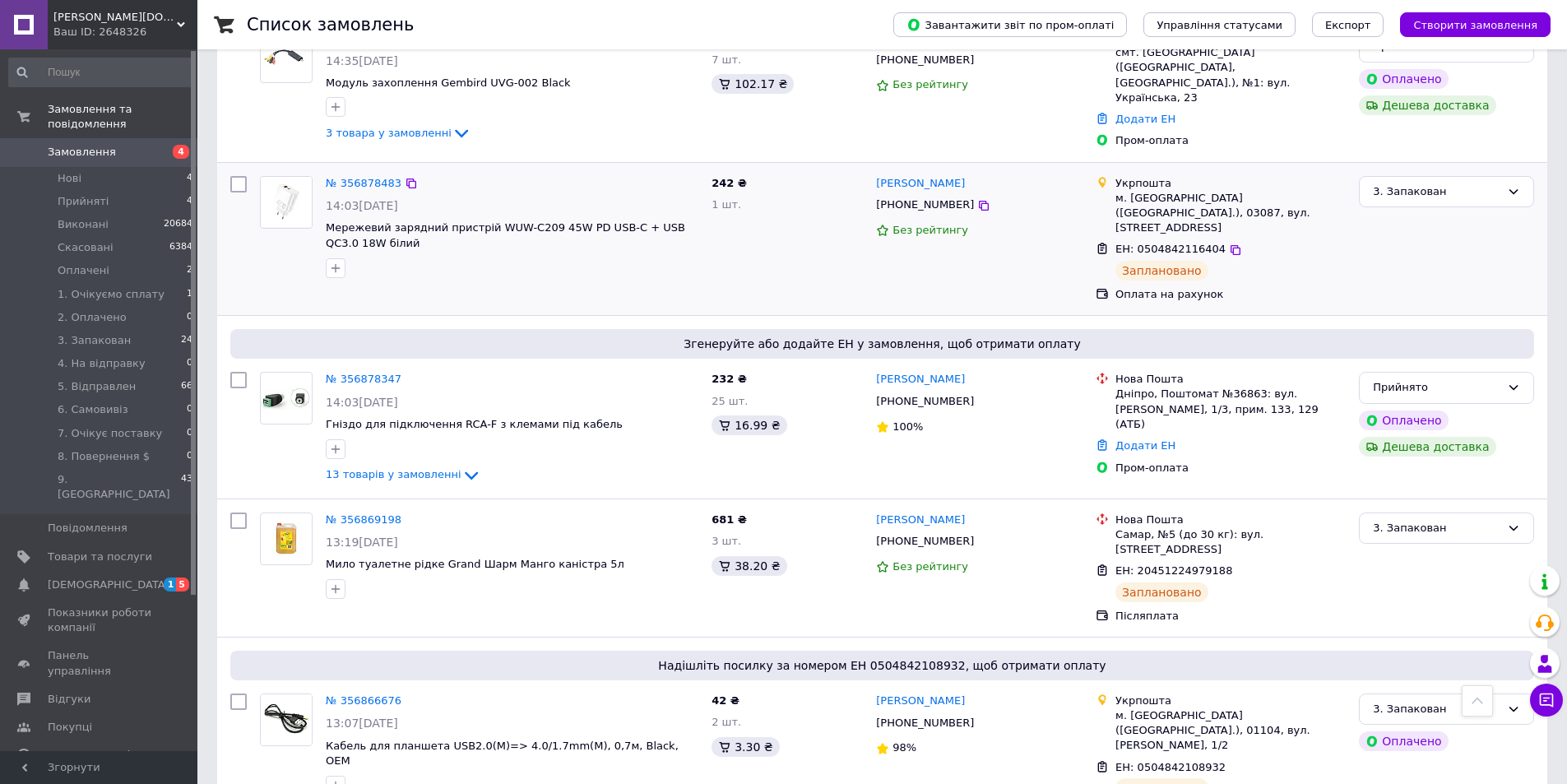
scroll to position [987, 0]
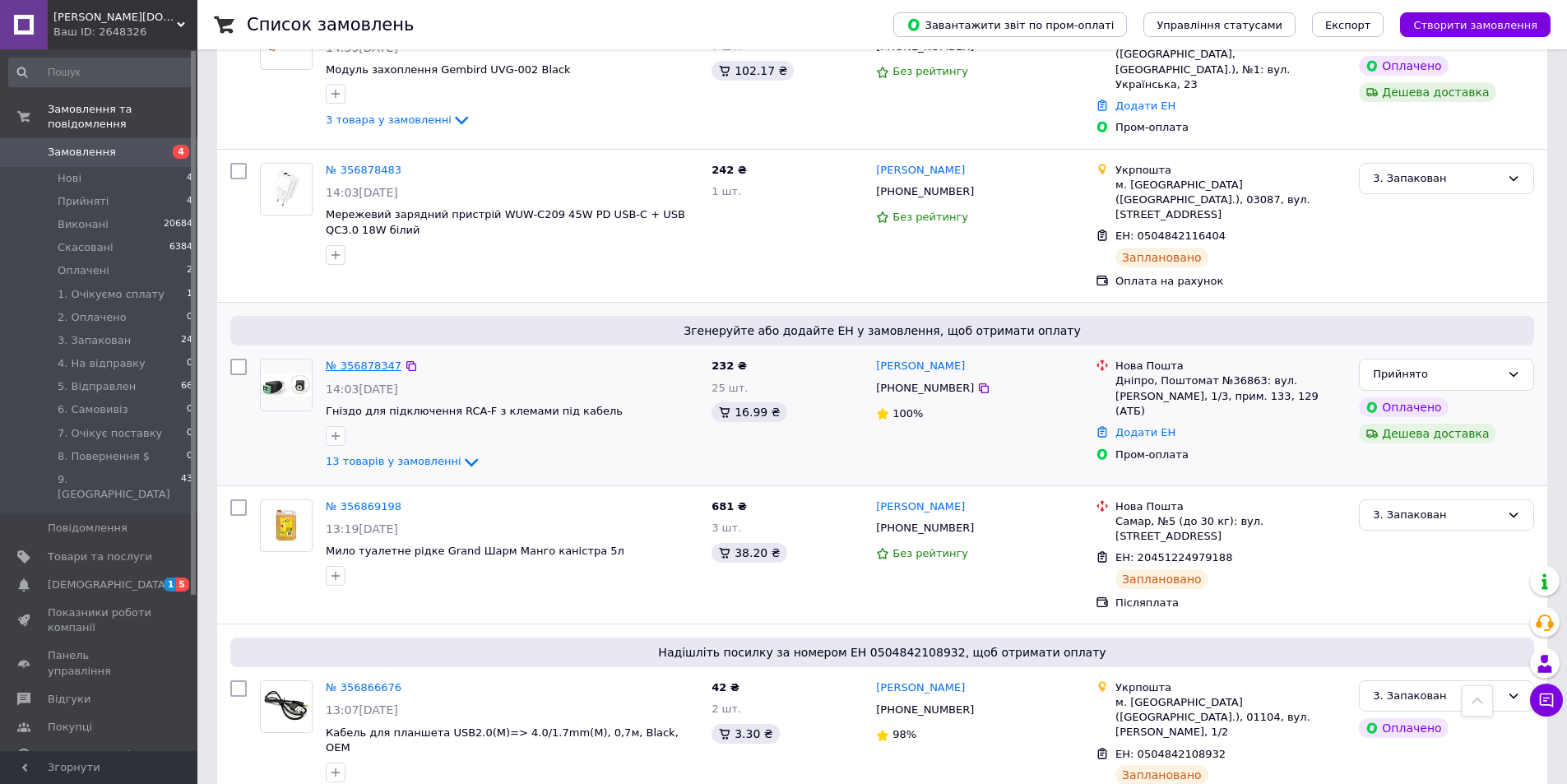
click at [379, 360] on link "№ 356878347" at bounding box center [364, 365] width 76 height 13
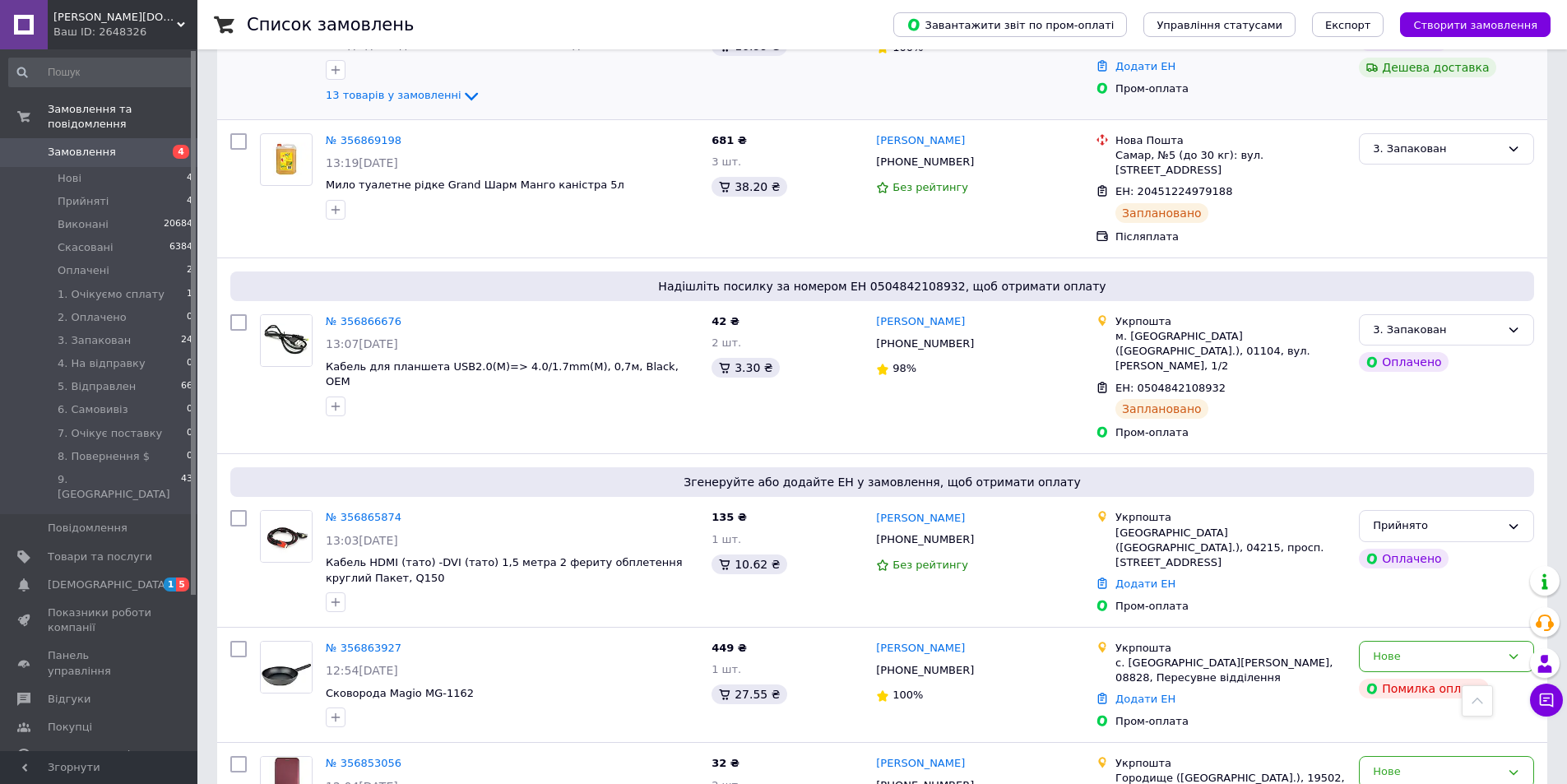
scroll to position [1480, 0]
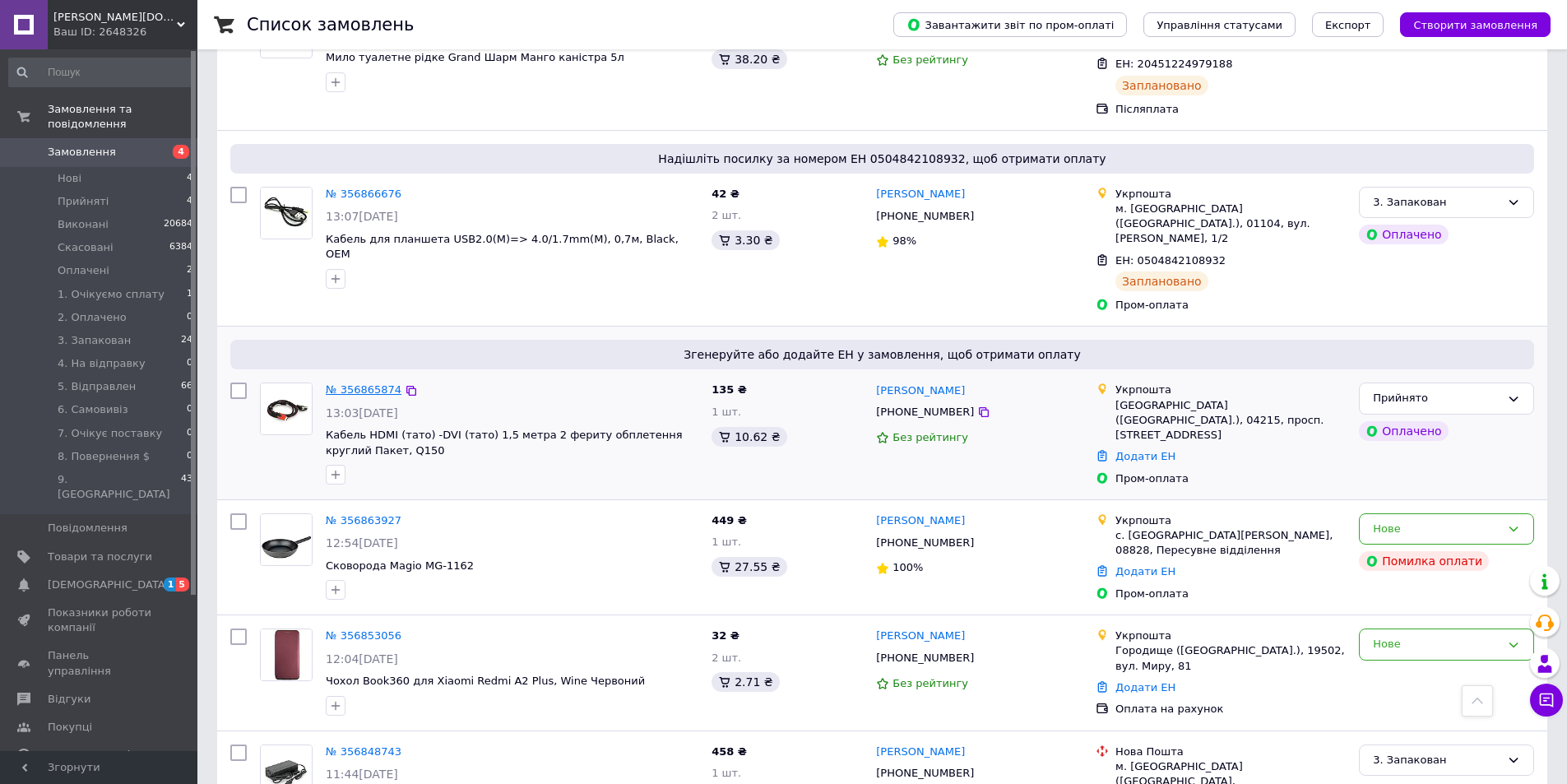
click at [379, 383] on link "№ 356865874" at bounding box center [364, 389] width 76 height 13
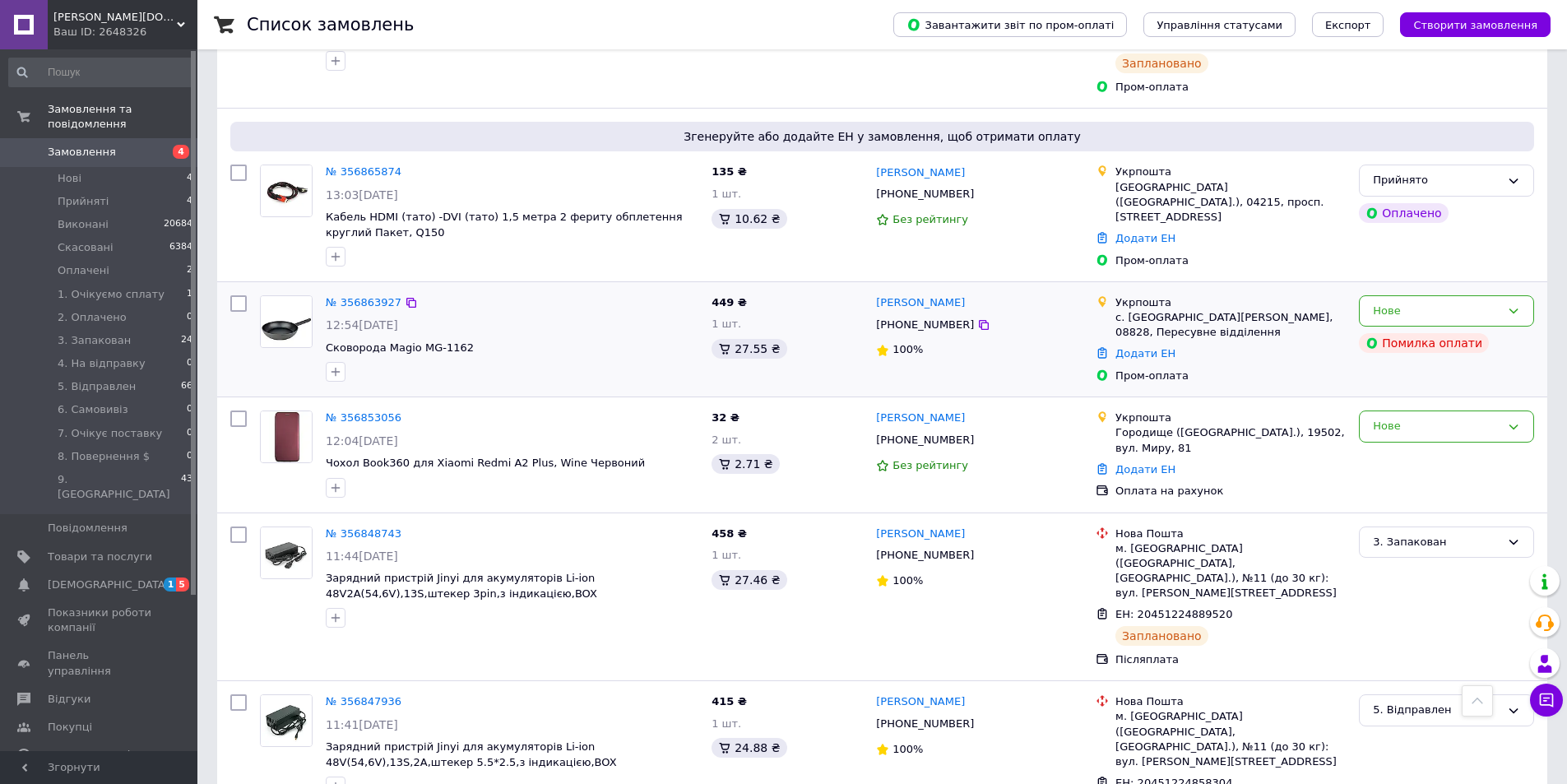
scroll to position [1727, 0]
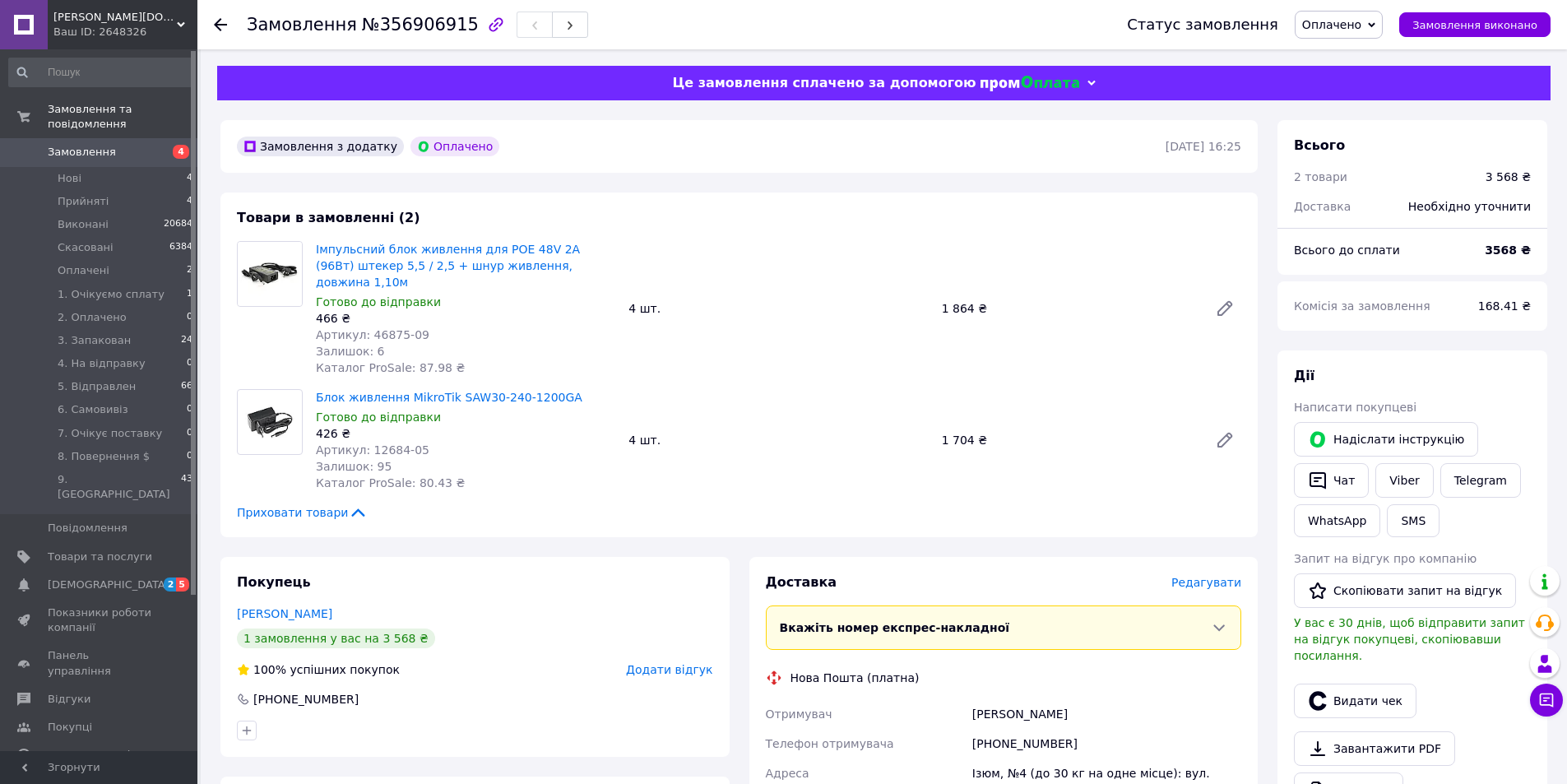
click at [384, 328] on span "Артикул: 46875-09" at bounding box center [372, 335] width 113 height 14
copy span "46875"
drag, startPoint x: 561, startPoint y: 381, endPoint x: 449, endPoint y: 380, distance: 112.0
click at [449, 389] on span "Блок живлення MikroTik SAW30-240-1200GA" at bounding box center [465, 397] width 300 height 16
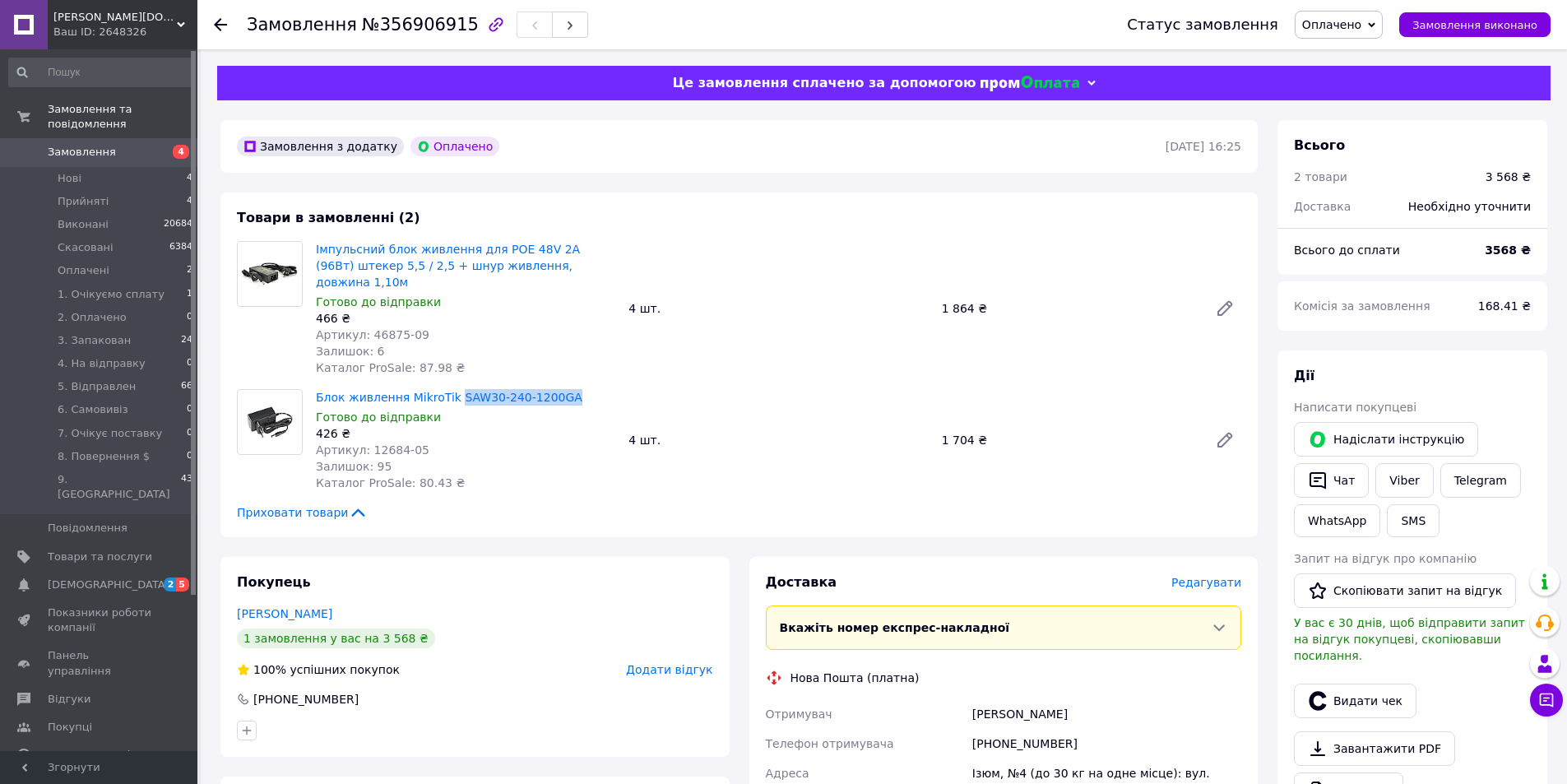
copy link "SAW30-240-1200GA"
click at [384, 328] on span "Артикул: 46875-09" at bounding box center [372, 335] width 113 height 14
copy span "46875"
click at [1220, 576] on span "Редагувати" at bounding box center [1206, 582] width 70 height 14
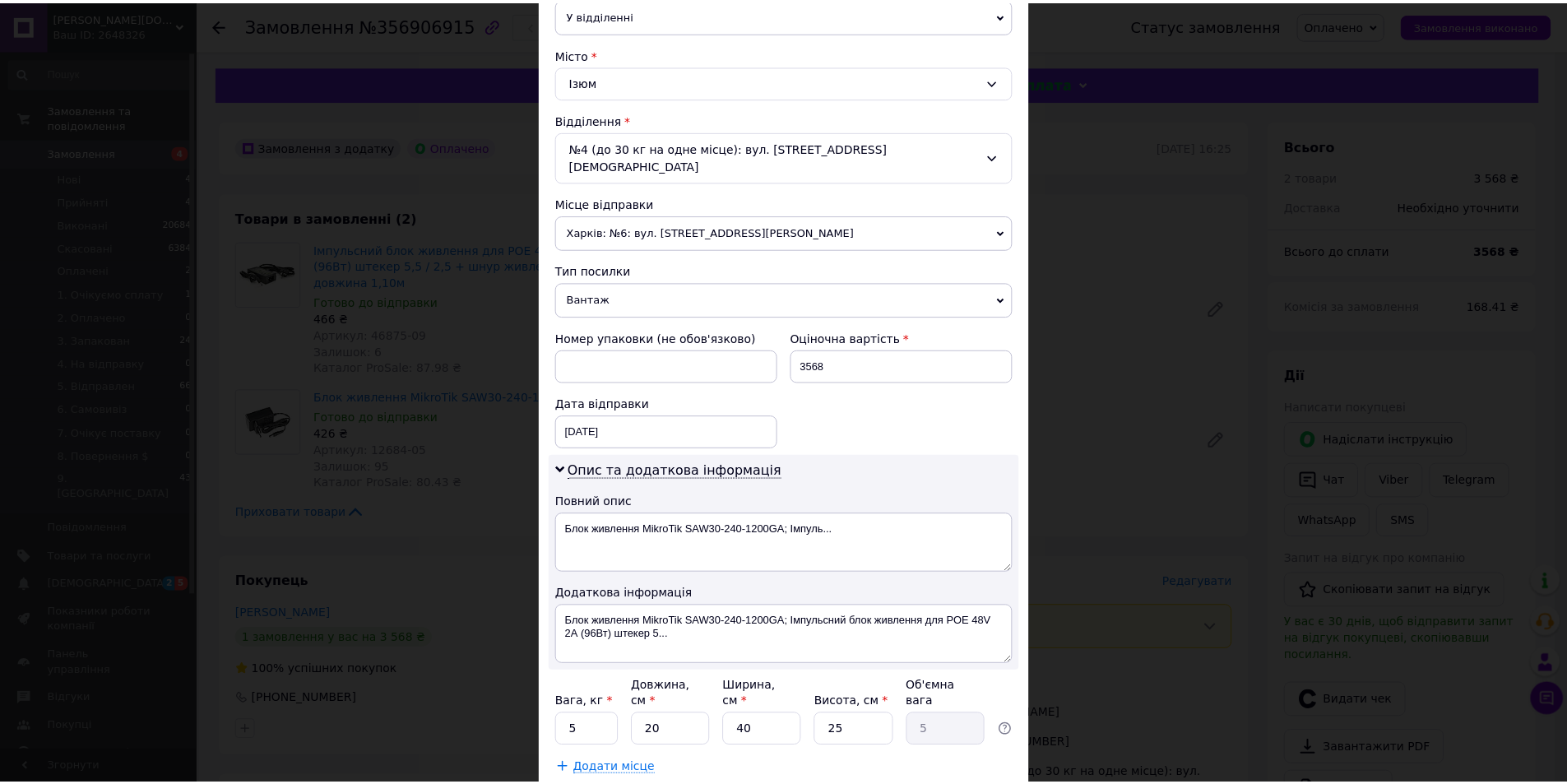
scroll to position [493, 0]
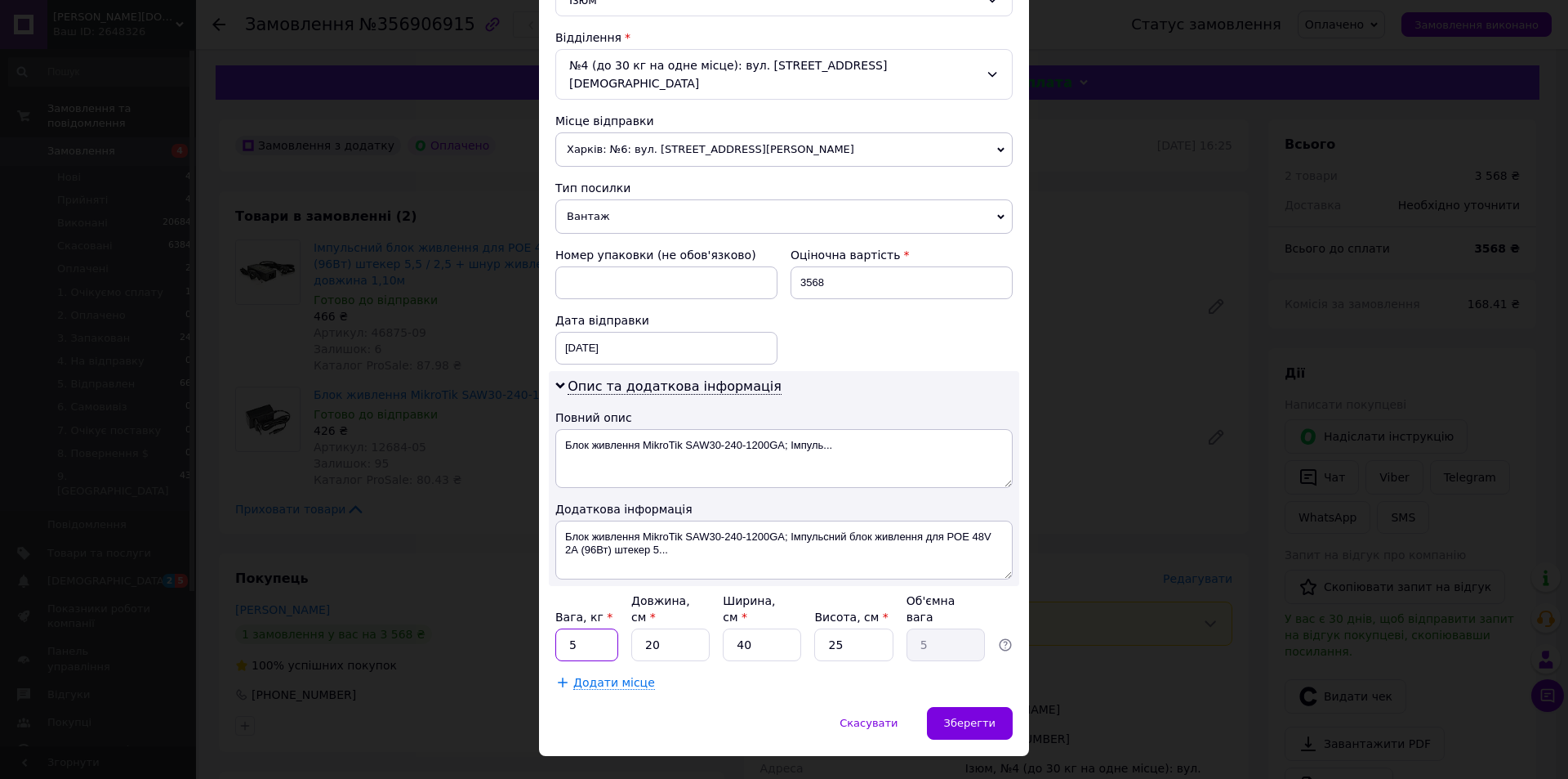
click at [600, 628] on input "5" at bounding box center [587, 644] width 63 height 33
type input "2"
type input "0.5"
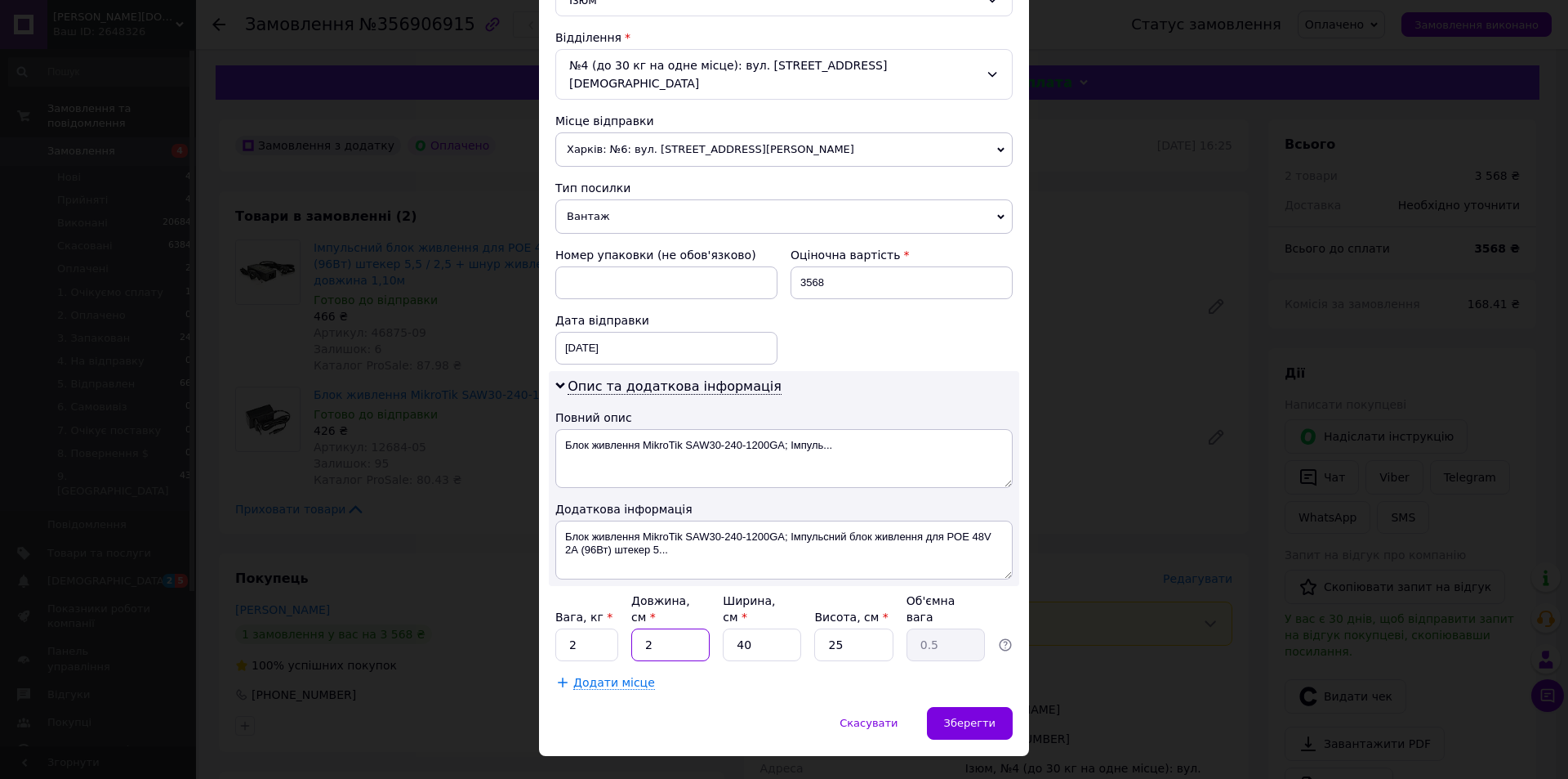
type input "20"
type input "5"
type input "2"
type input "0.25"
type input "20"
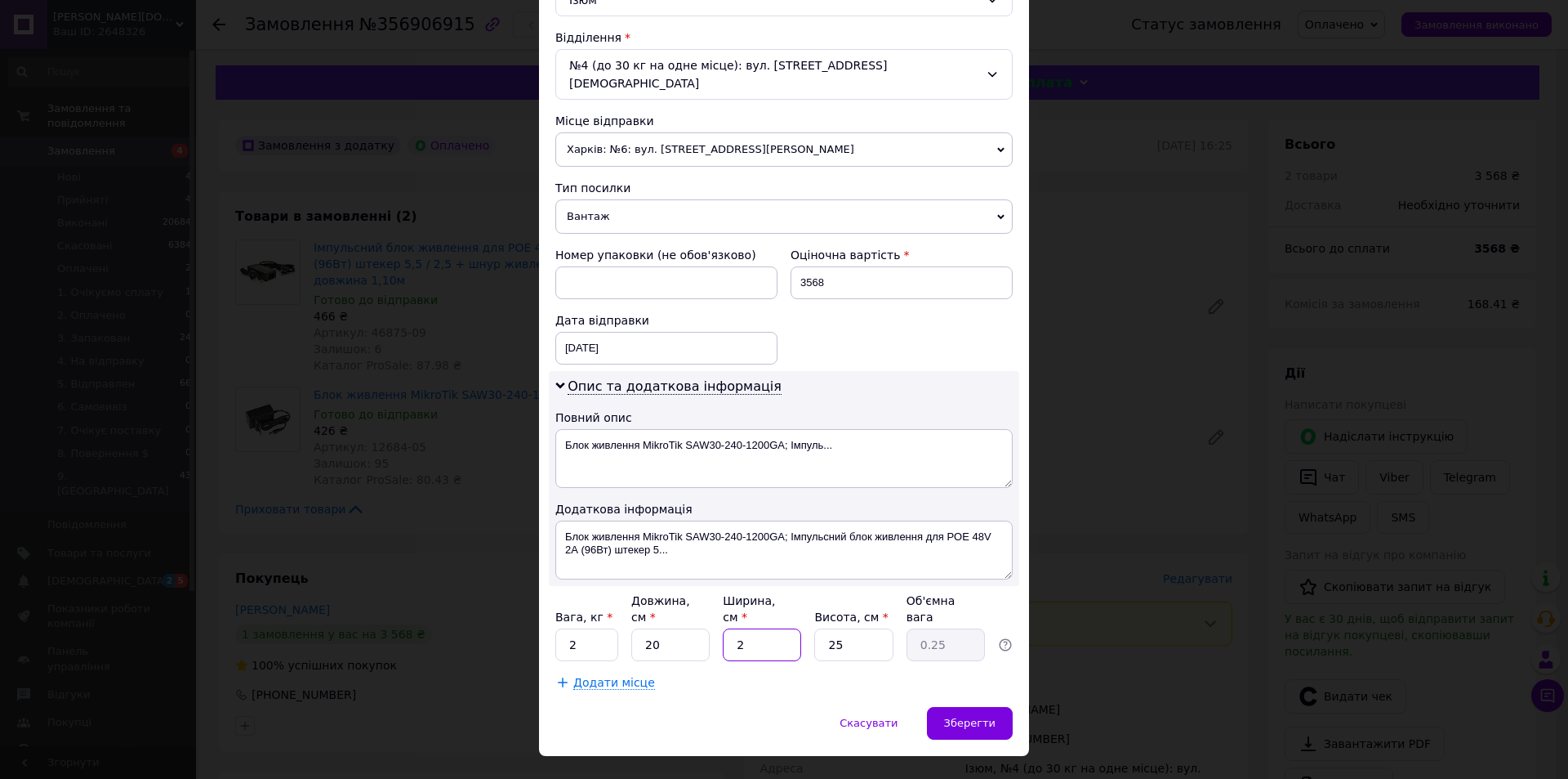
type input "2.5"
type input "20"
type input "2"
type input "0.2"
type input "20"
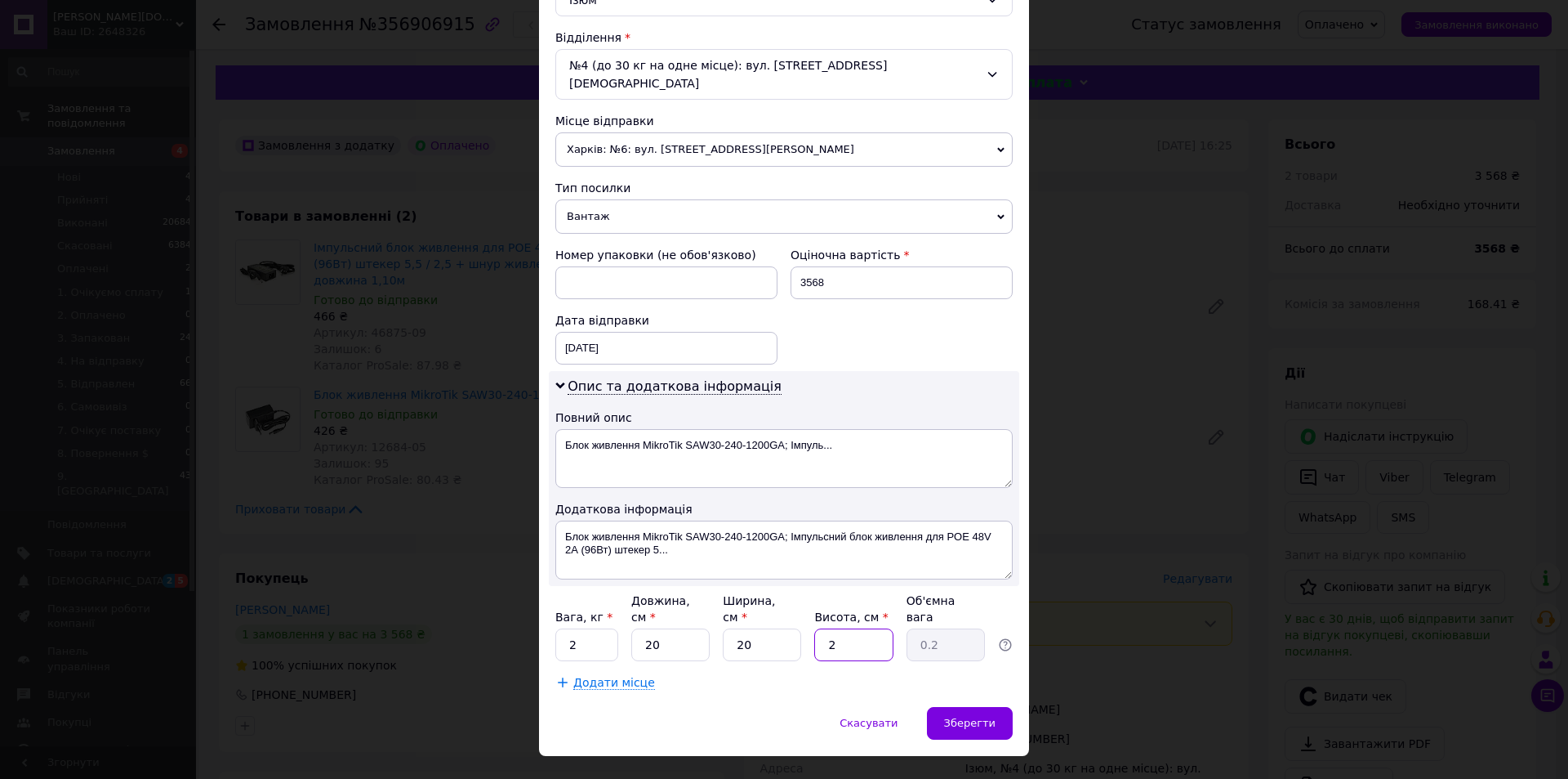
type input "2"
type input "20"
click at [955, 707] on div "Зберегти" at bounding box center [970, 723] width 85 height 33
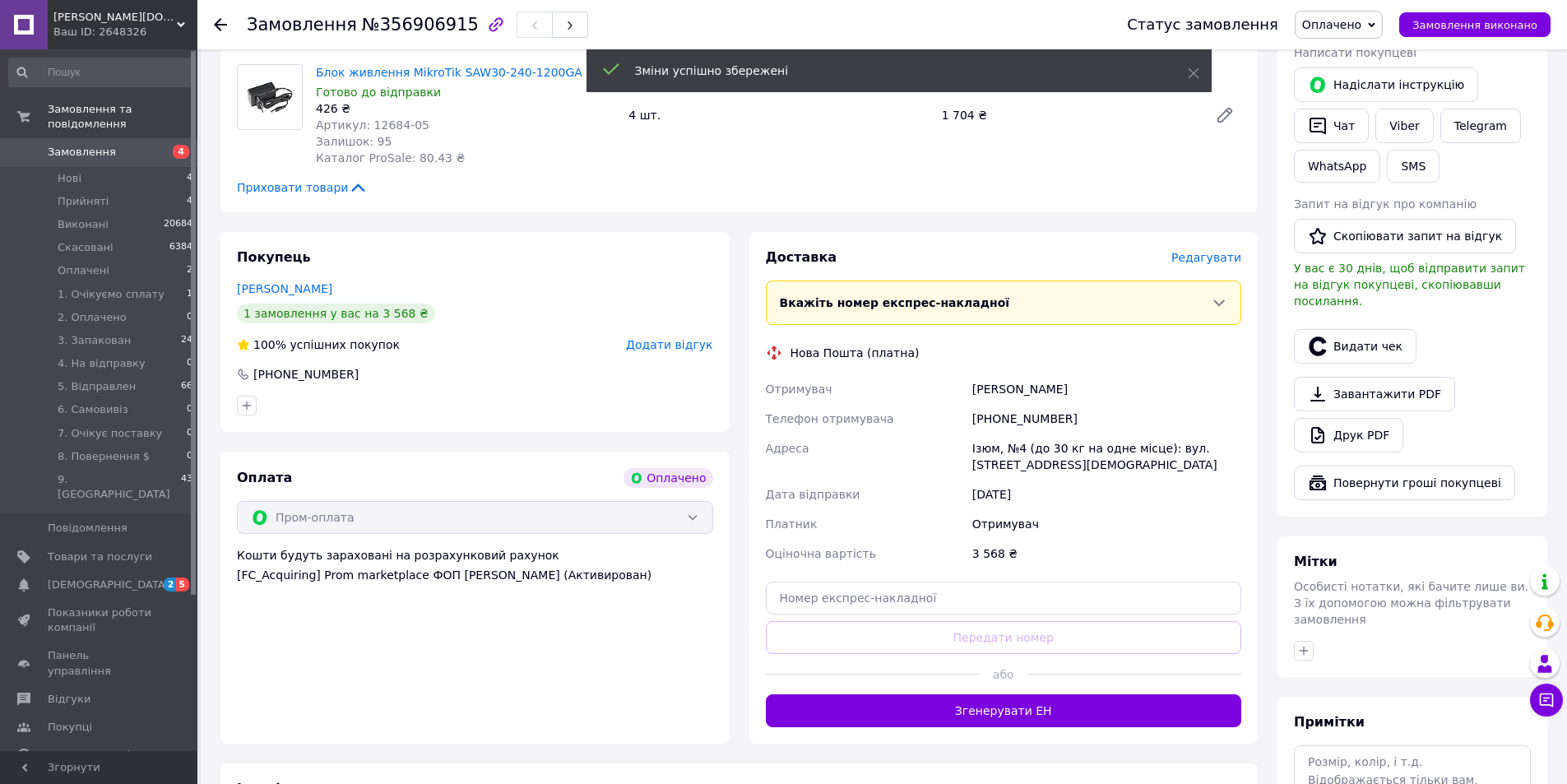
scroll to position [329, 0]
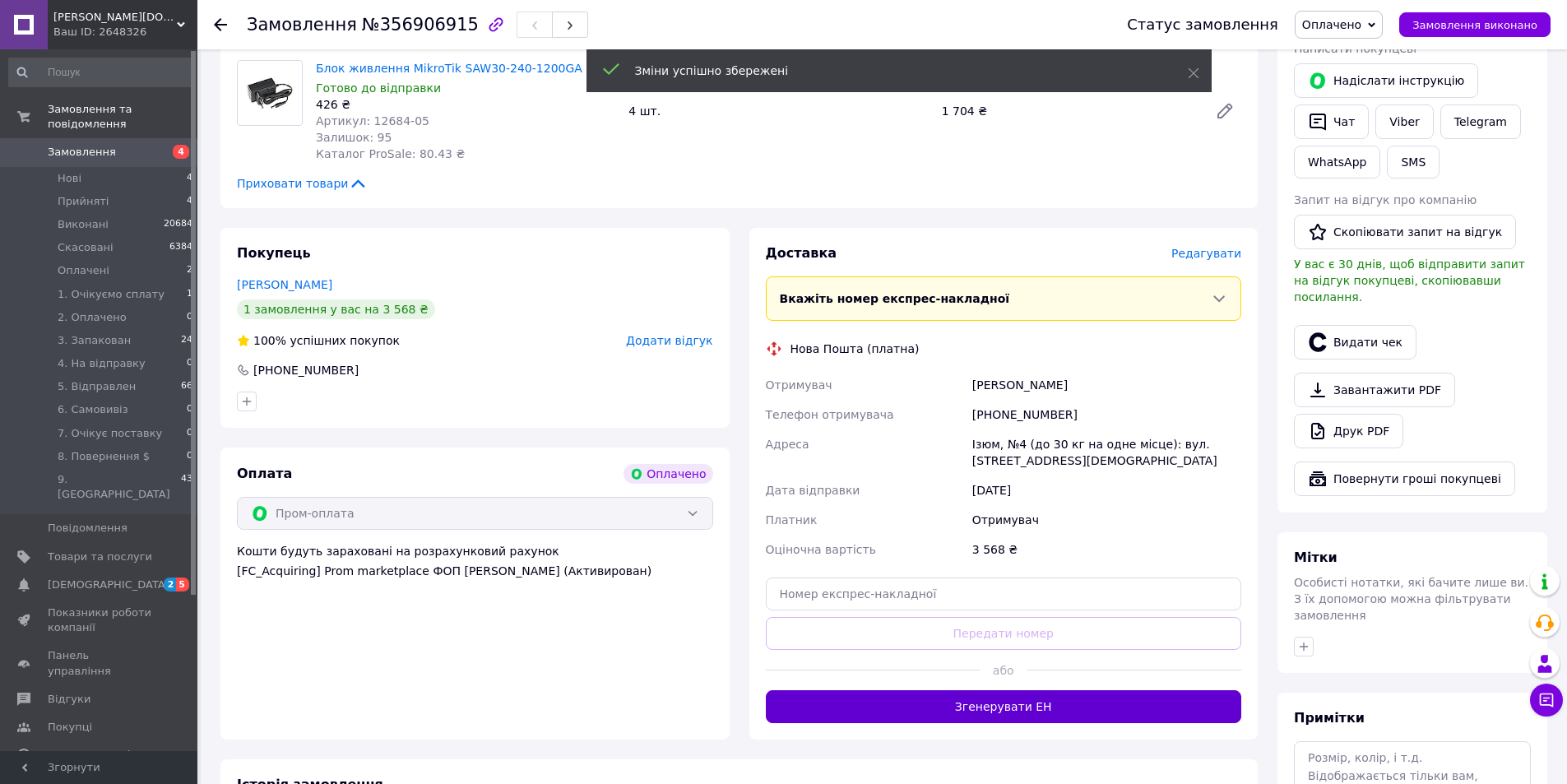
click at [1024, 690] on button "Згенерувати ЕН" at bounding box center [1004, 706] width 476 height 33
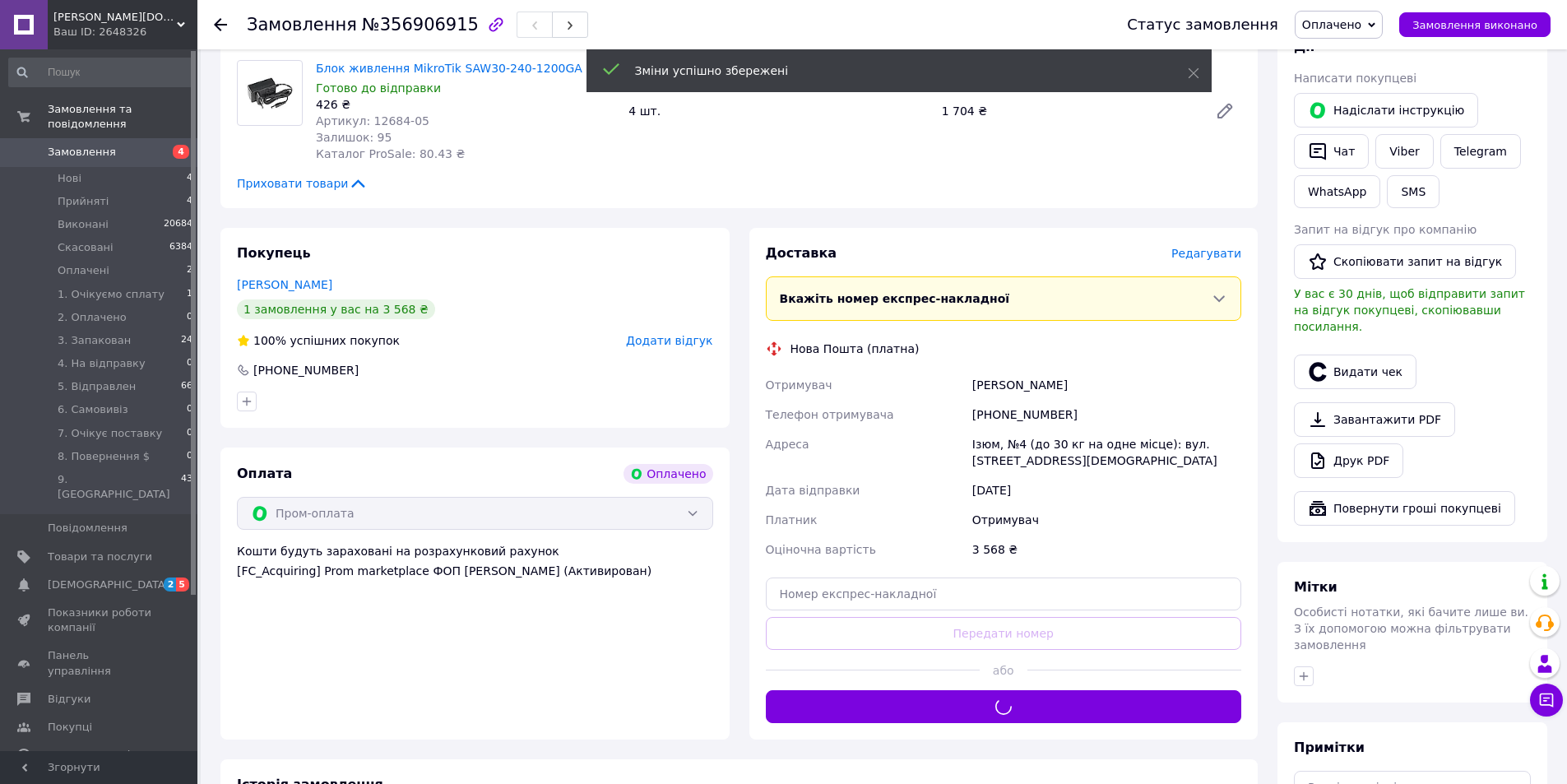
scroll to position [0, 0]
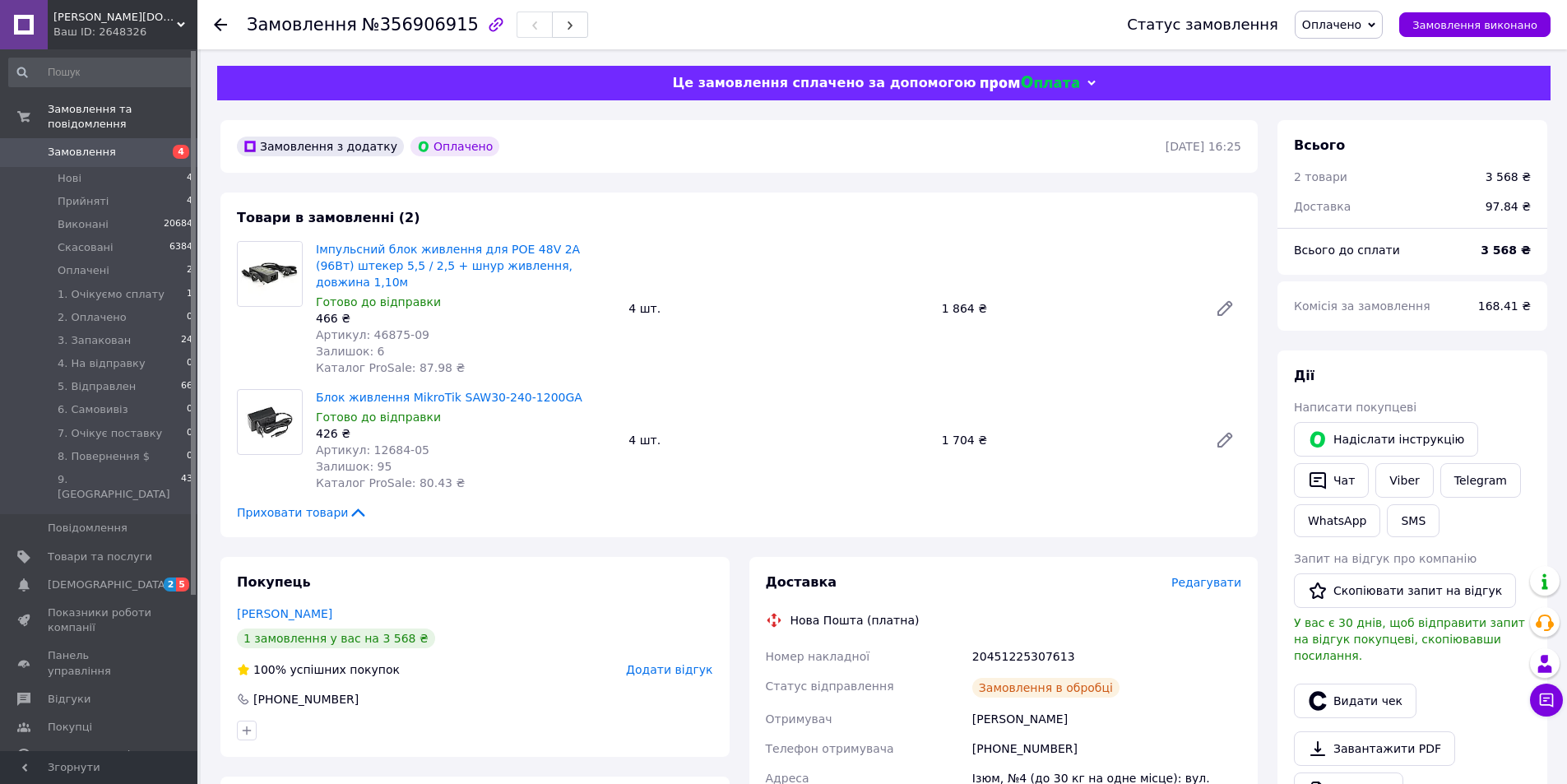
click at [1362, 24] on span "Оплачено" at bounding box center [1332, 24] width 59 height 14
click at [1372, 188] on li "3. Запакован" at bounding box center [1367, 181] width 143 height 24
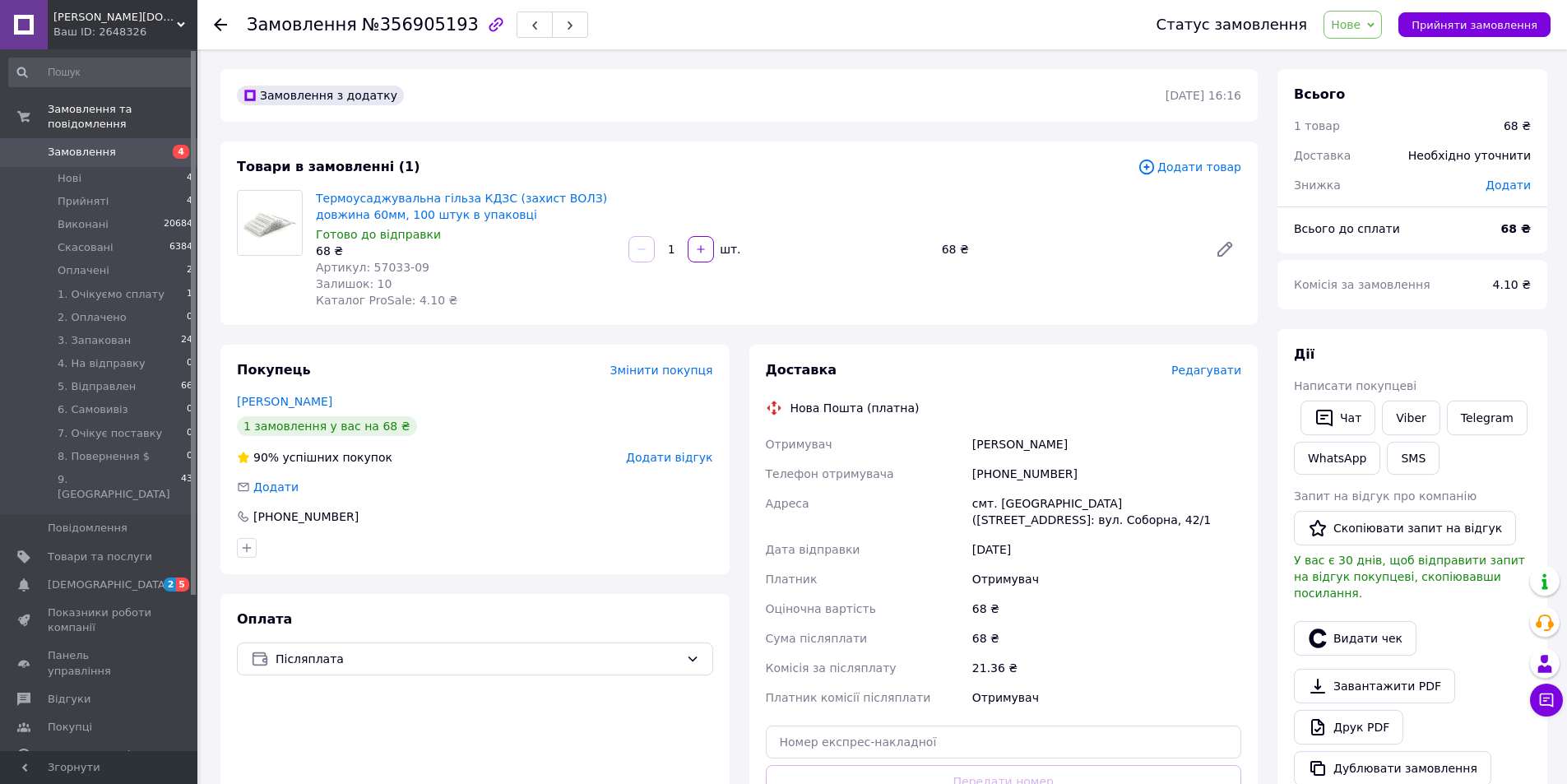
click at [376, 262] on span "Артикул: 57033-09" at bounding box center [372, 268] width 113 height 14
copy span "57033"
click at [1206, 375] on span "Редагувати" at bounding box center [1206, 370] width 70 height 14
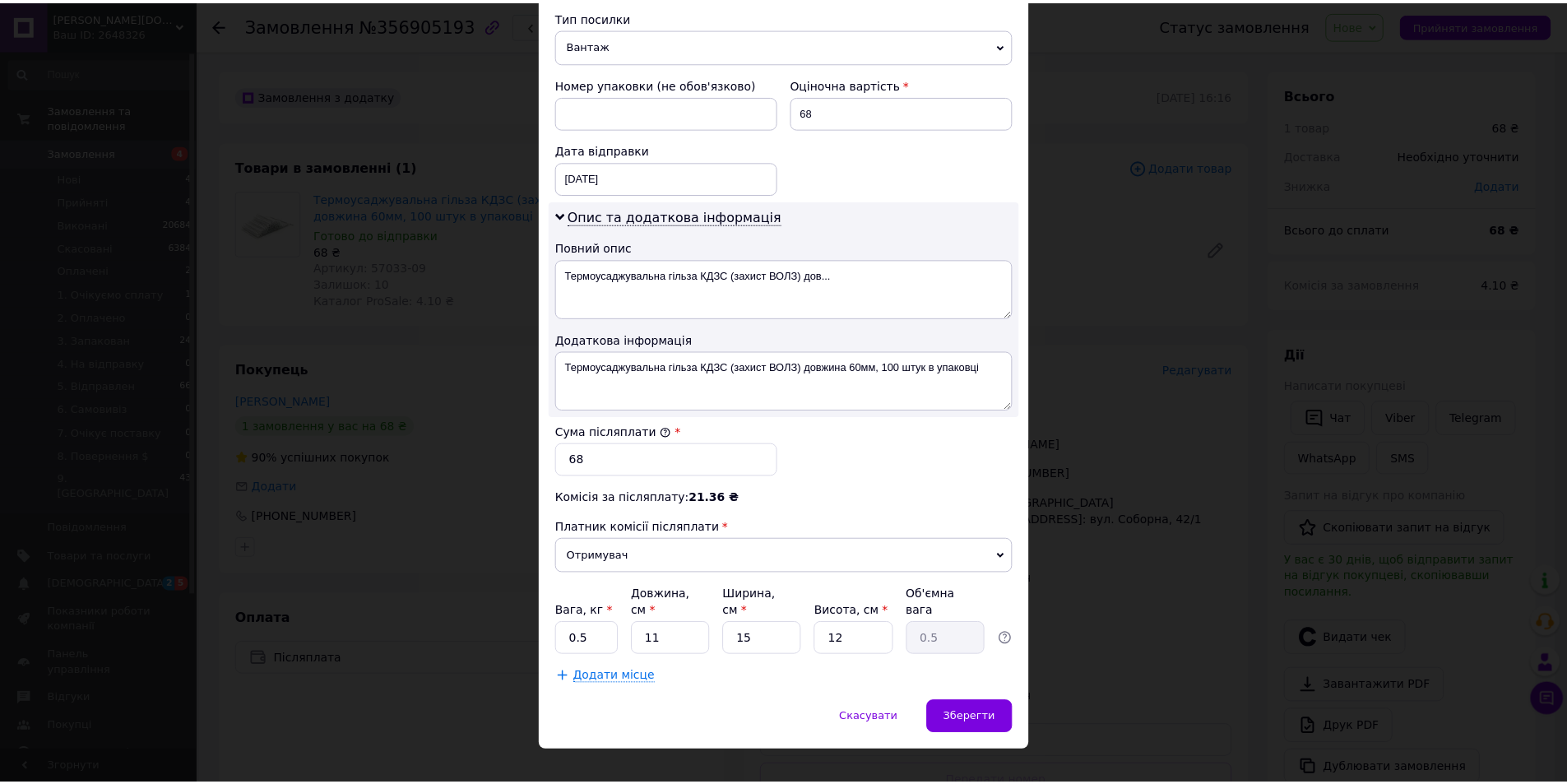
scroll to position [656, 0]
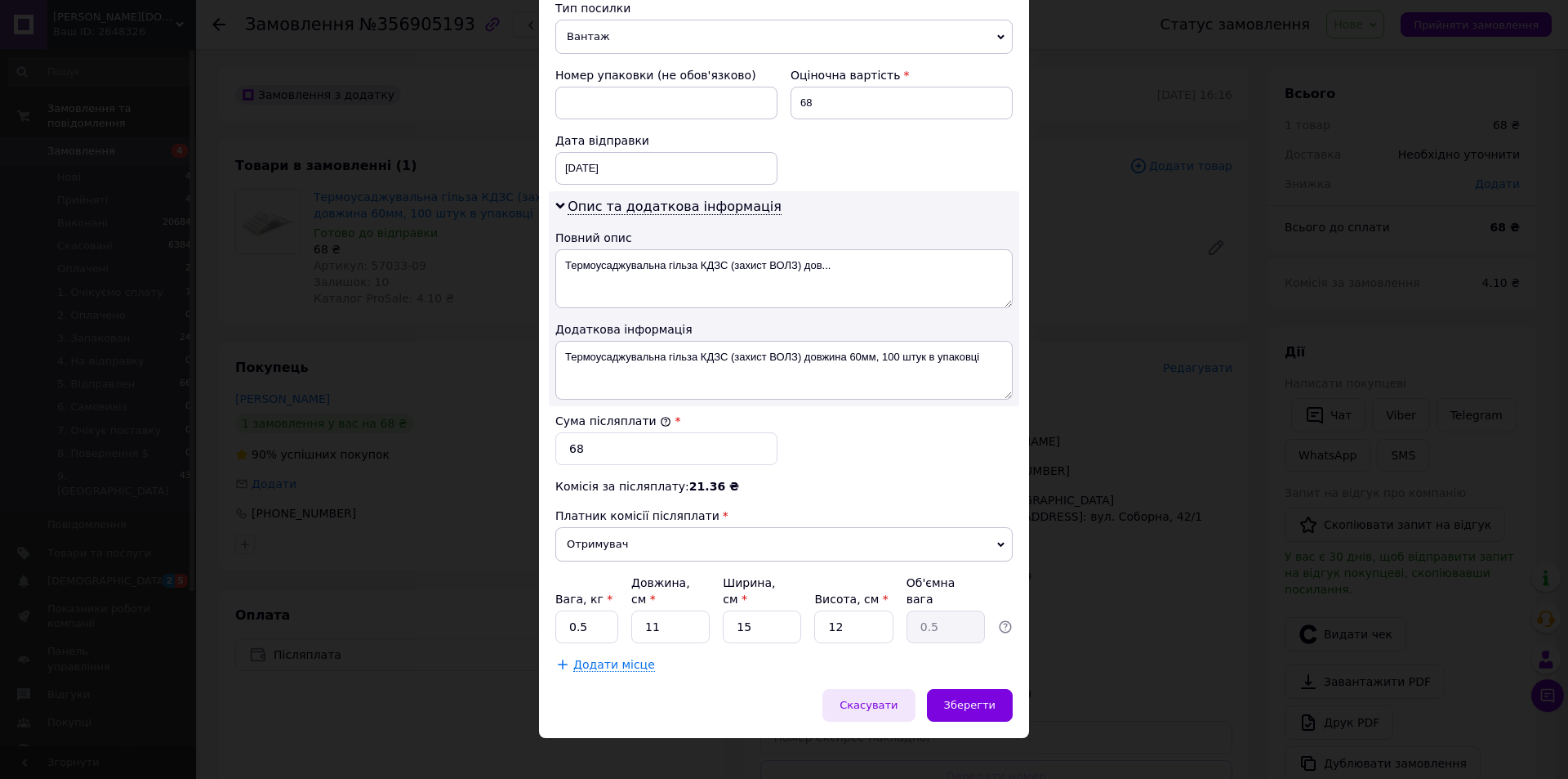
click at [898, 699] on span "Скасувати" at bounding box center [868, 704] width 58 height 13
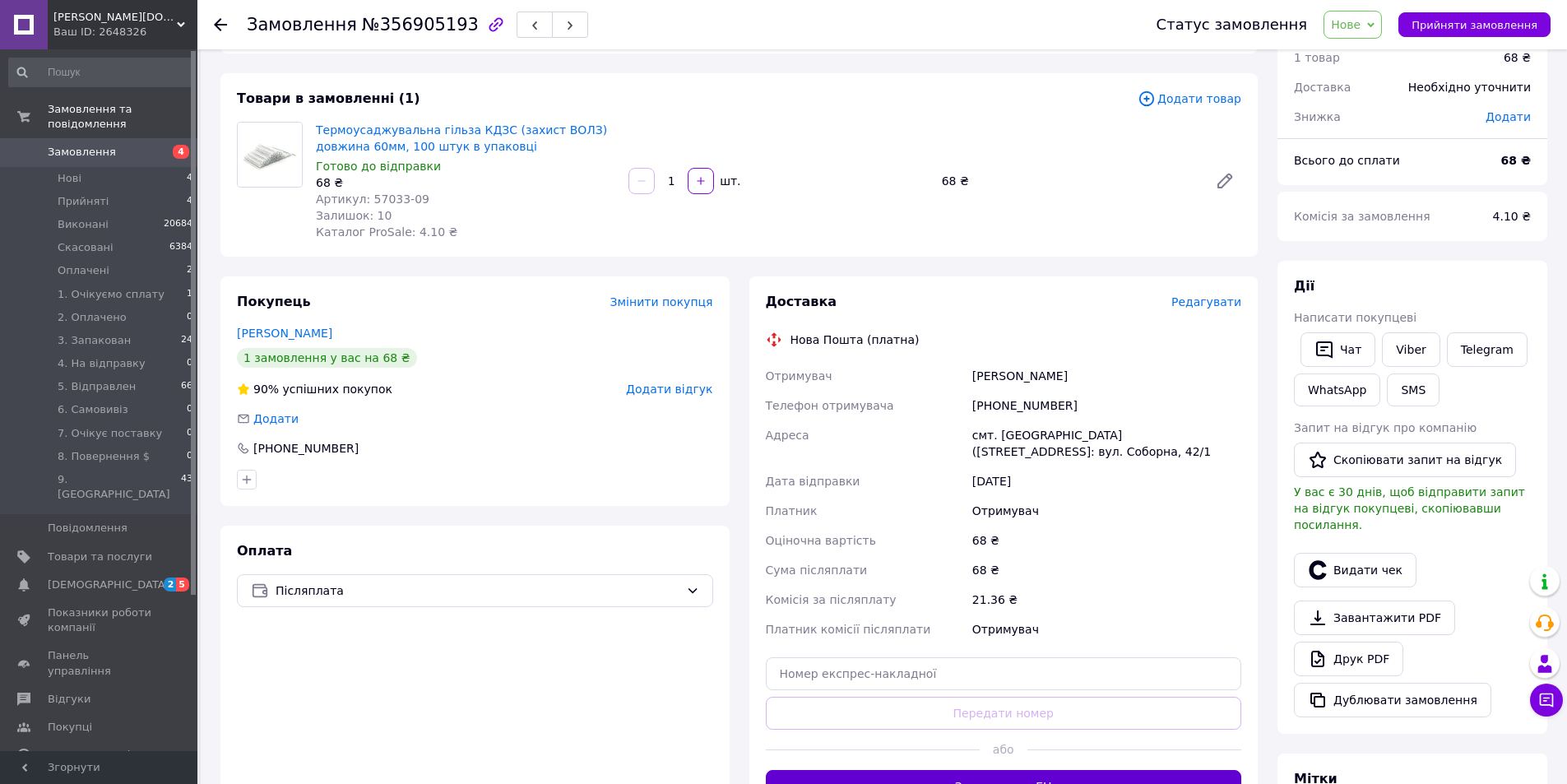
scroll to position [165, 0]
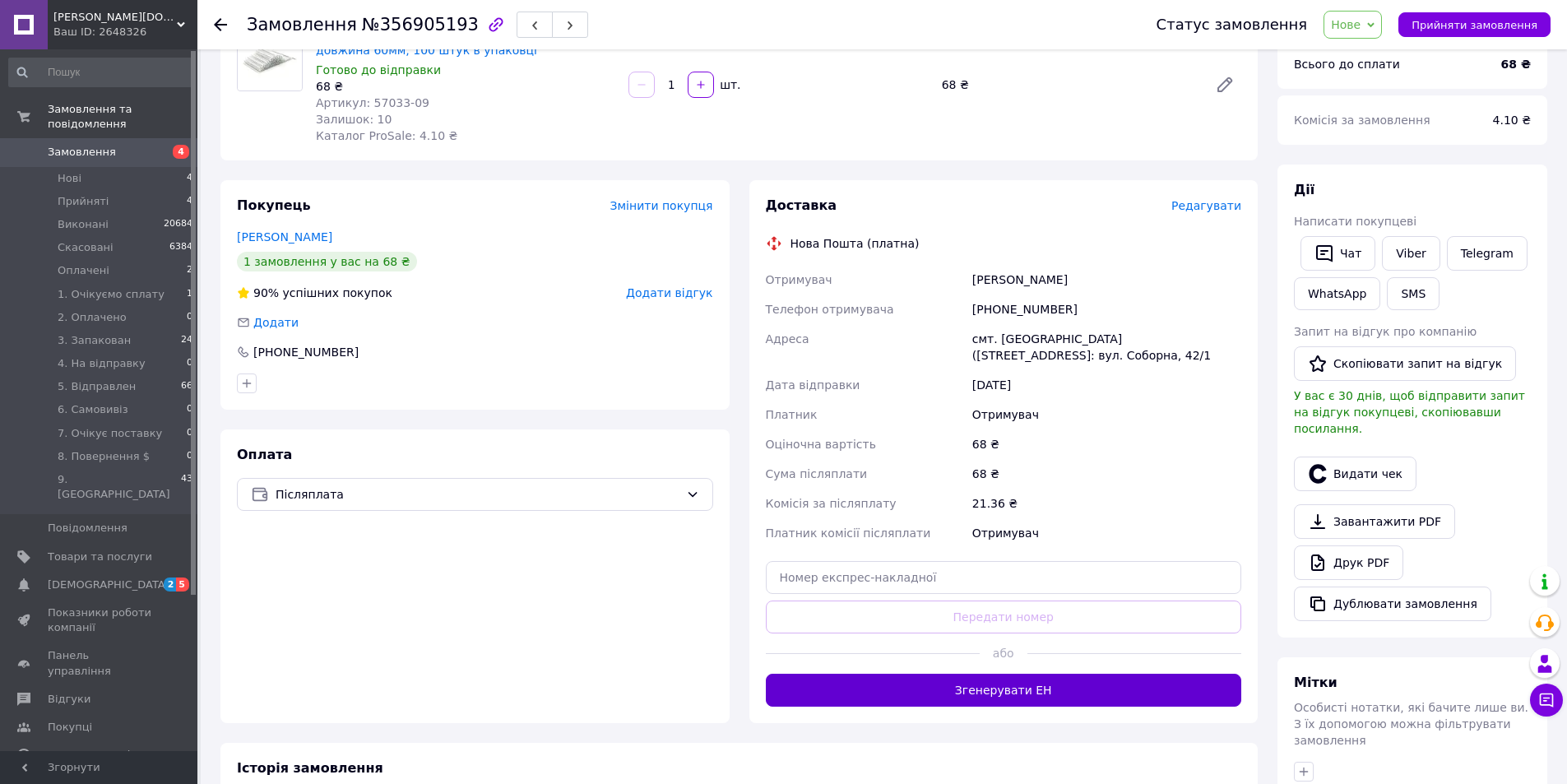
click at [1035, 682] on button "Згенерувати ЕН" at bounding box center [1004, 689] width 476 height 33
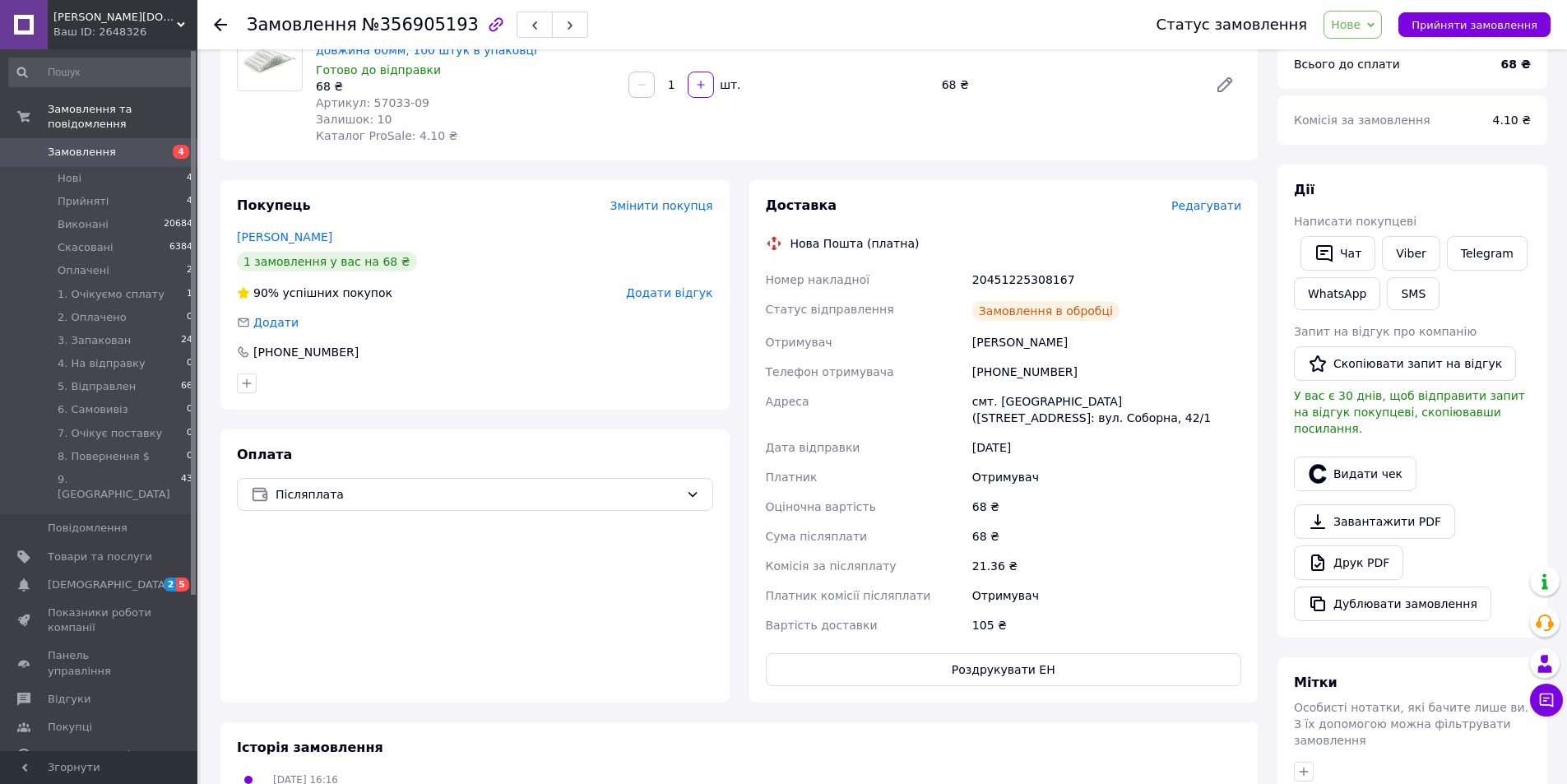
drag, startPoint x: 1370, startPoint y: 23, endPoint x: 1370, endPoint y: 33, distance: 10.0
click at [1361, 24] on span "Нове" at bounding box center [1346, 24] width 30 height 14
click at [1382, 45] on li "3. Запакован" at bounding box center [1396, 41] width 143 height 24
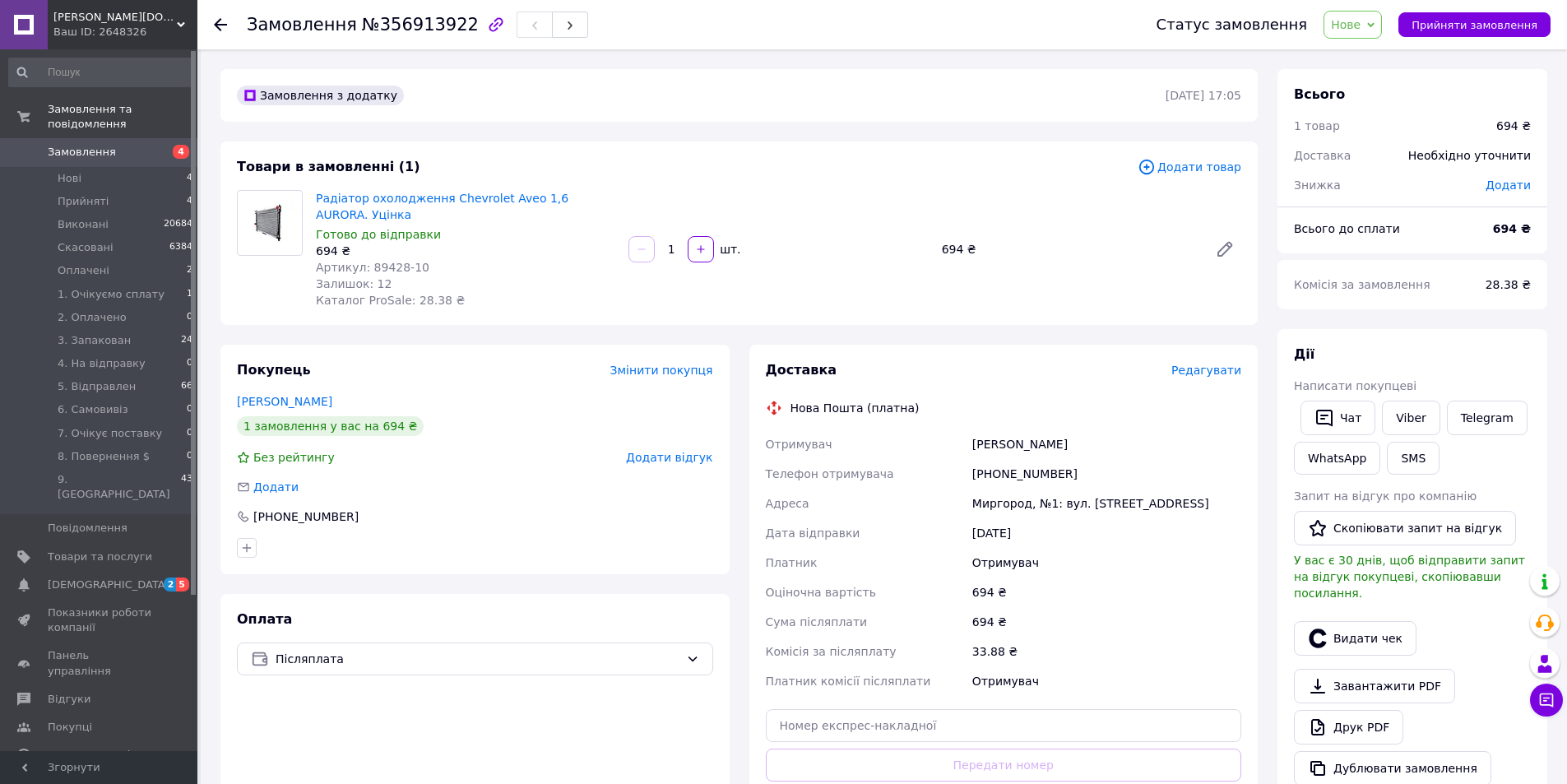
click at [1228, 368] on span "Редагувати" at bounding box center [1206, 370] width 70 height 14
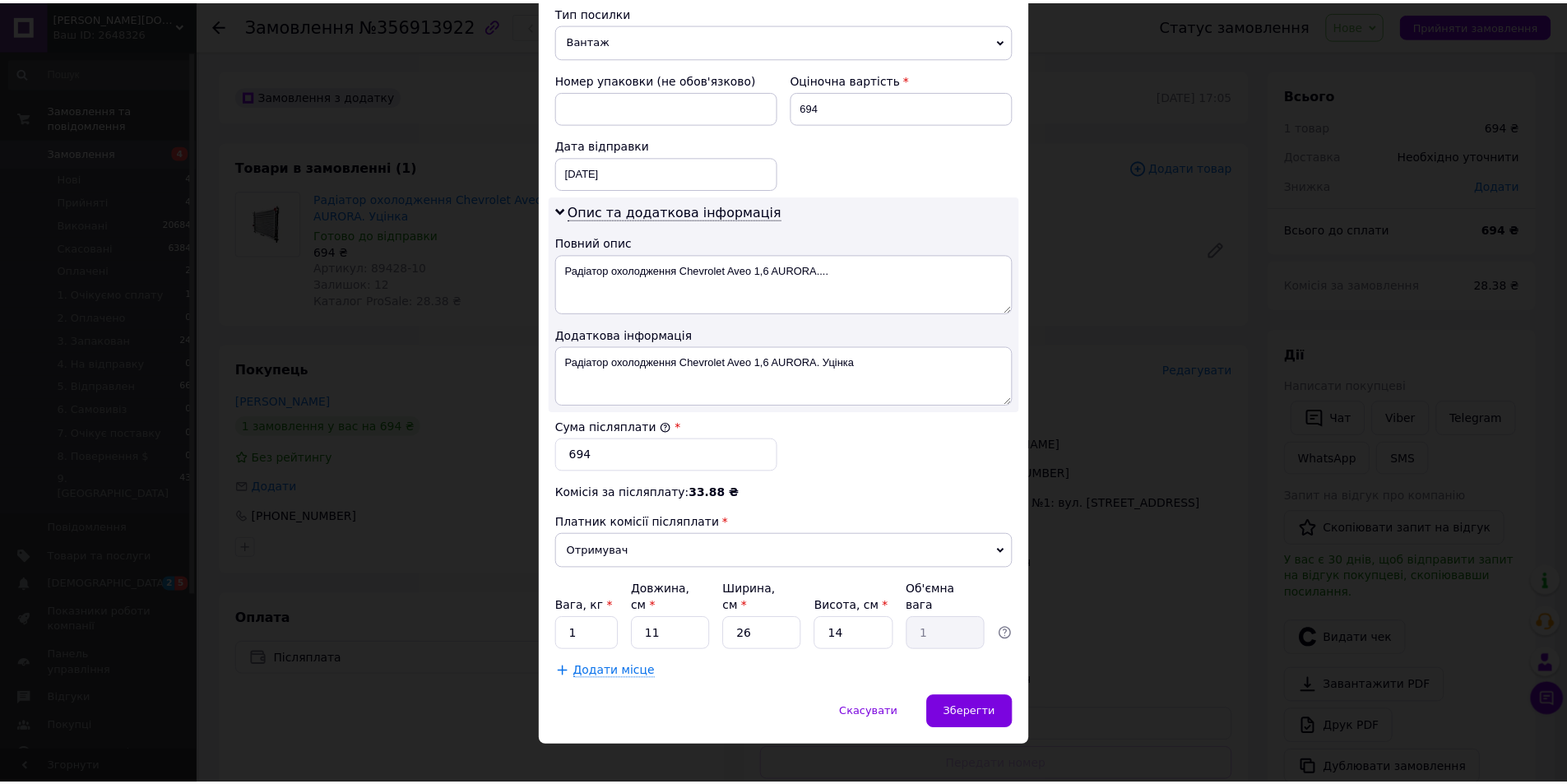
scroll to position [656, 0]
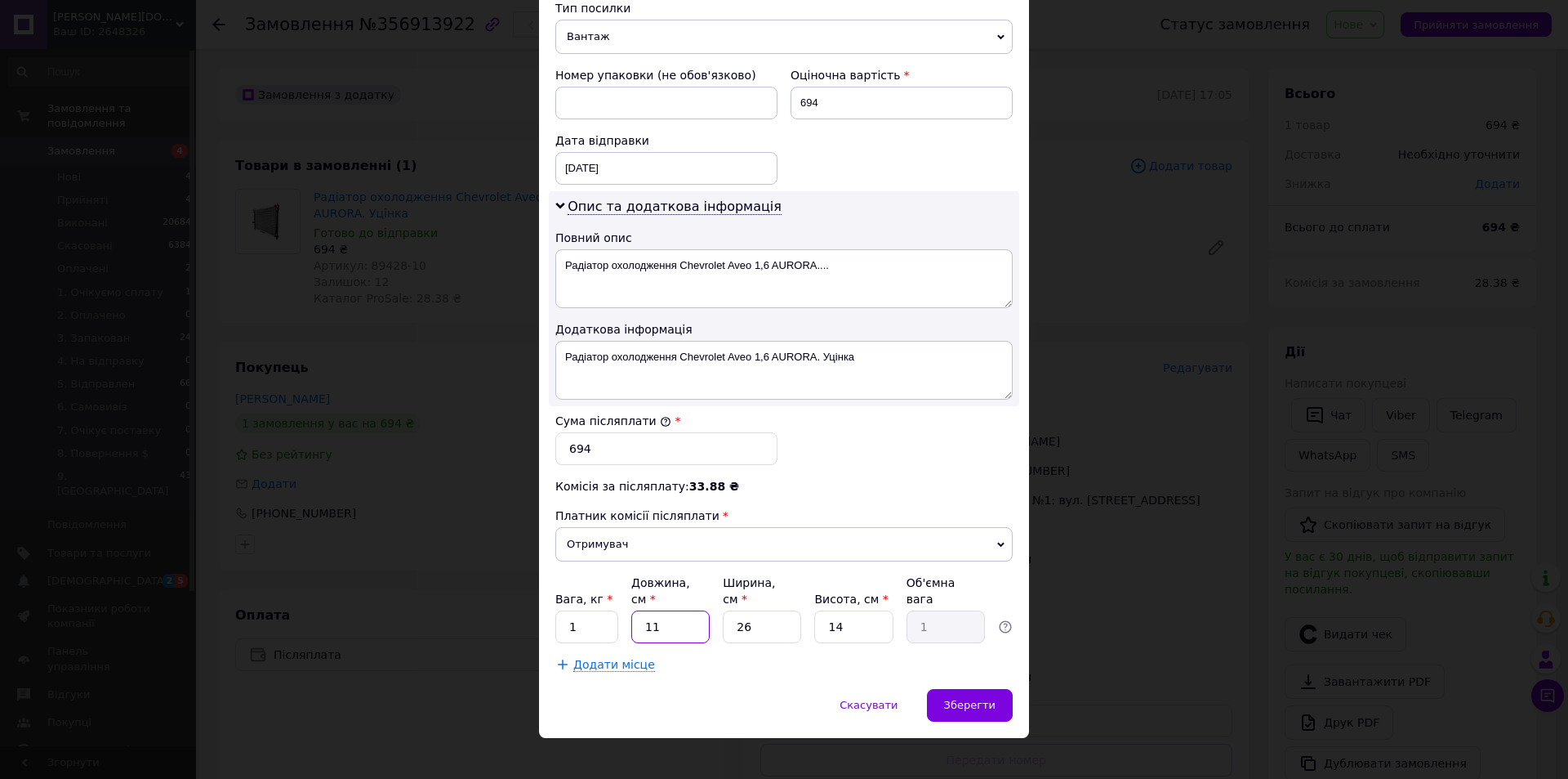
click at [655, 611] on input "11" at bounding box center [670, 626] width 79 height 33
type input "8"
type input "0.73"
type input "80"
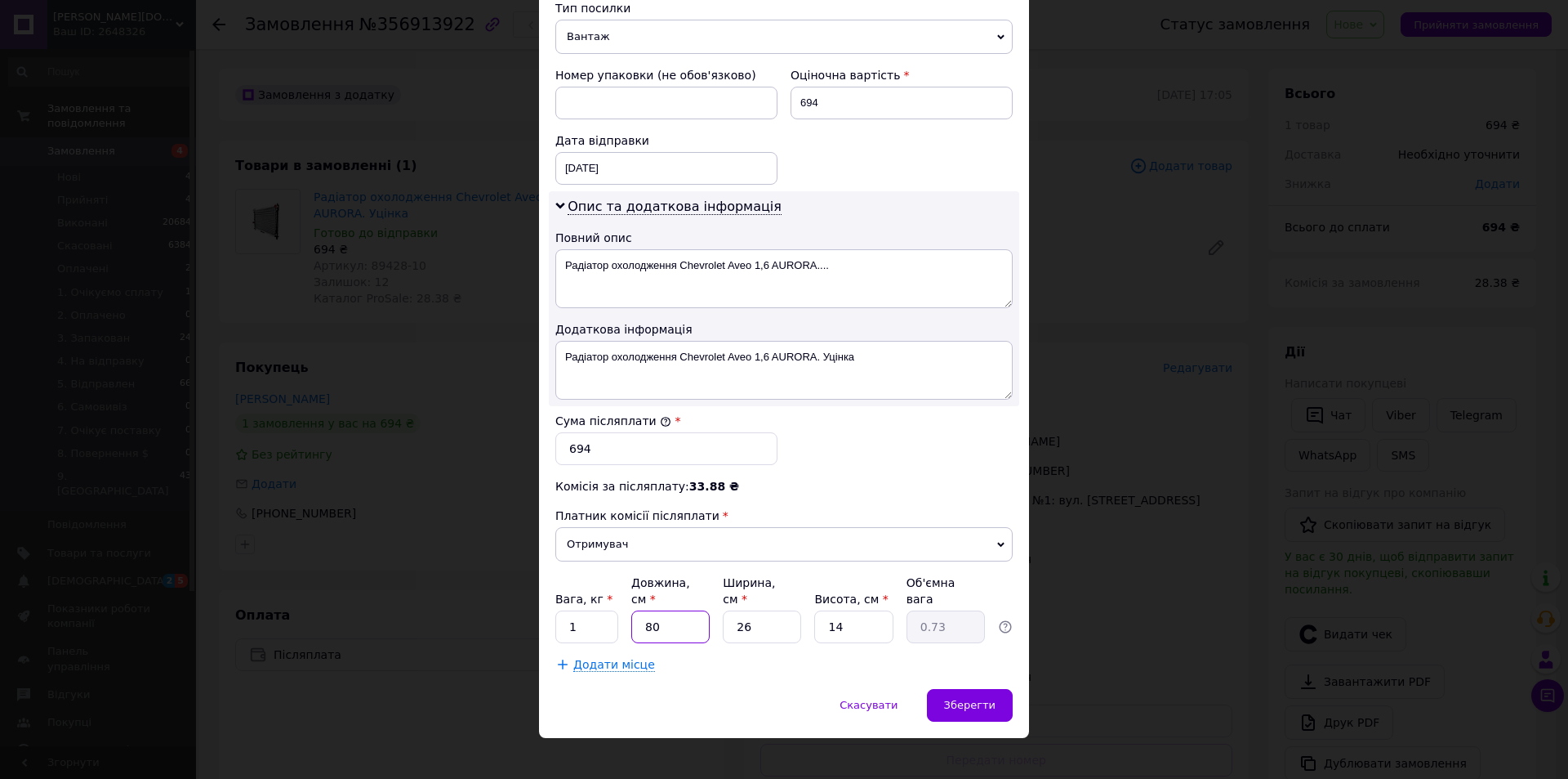
type input "7.28"
type input "80"
type input "6"
type input "1.68"
type input "60"
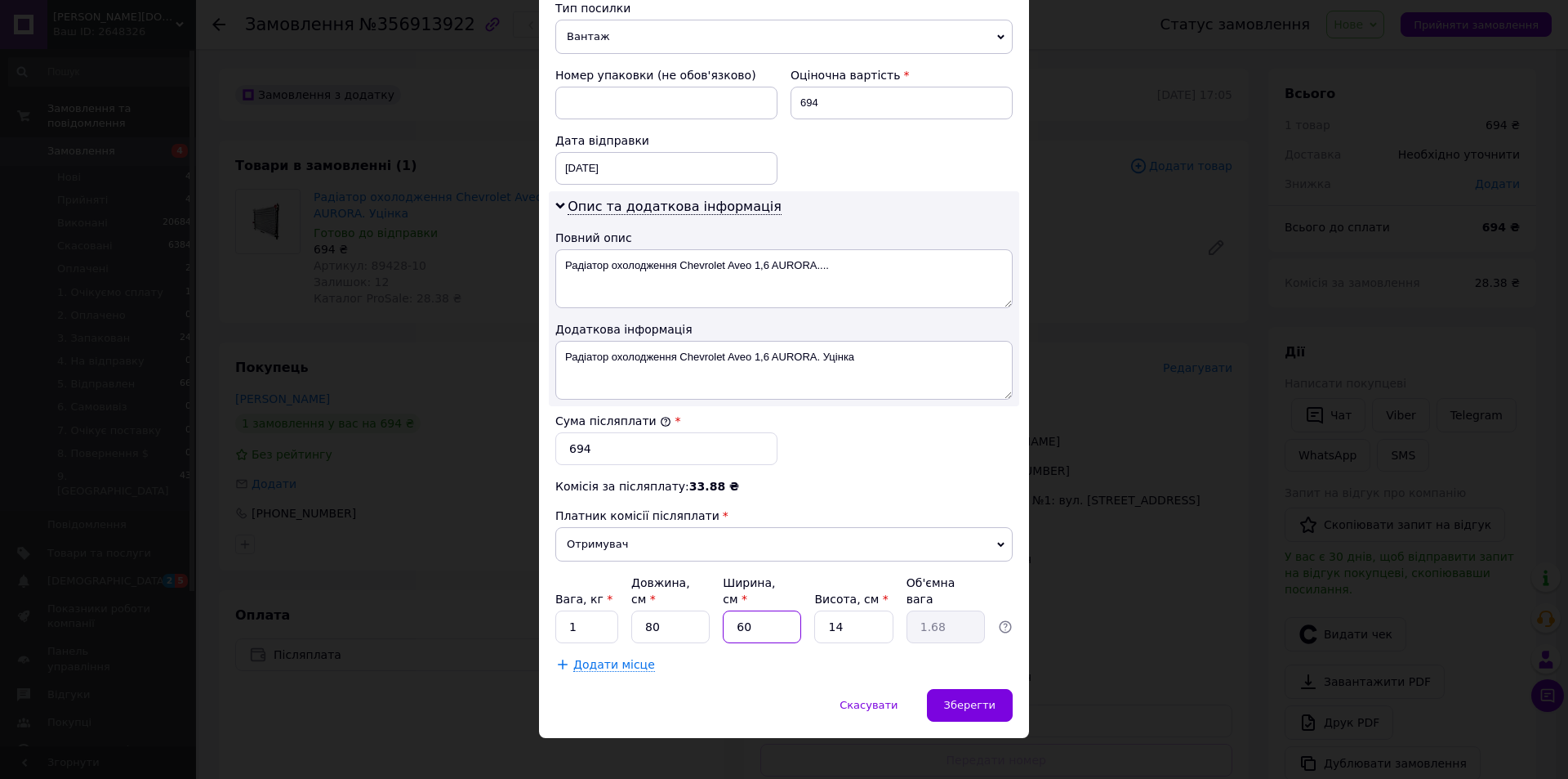
type input "16.8"
type input "60"
type input "8"
type input "9.6"
type input "8"
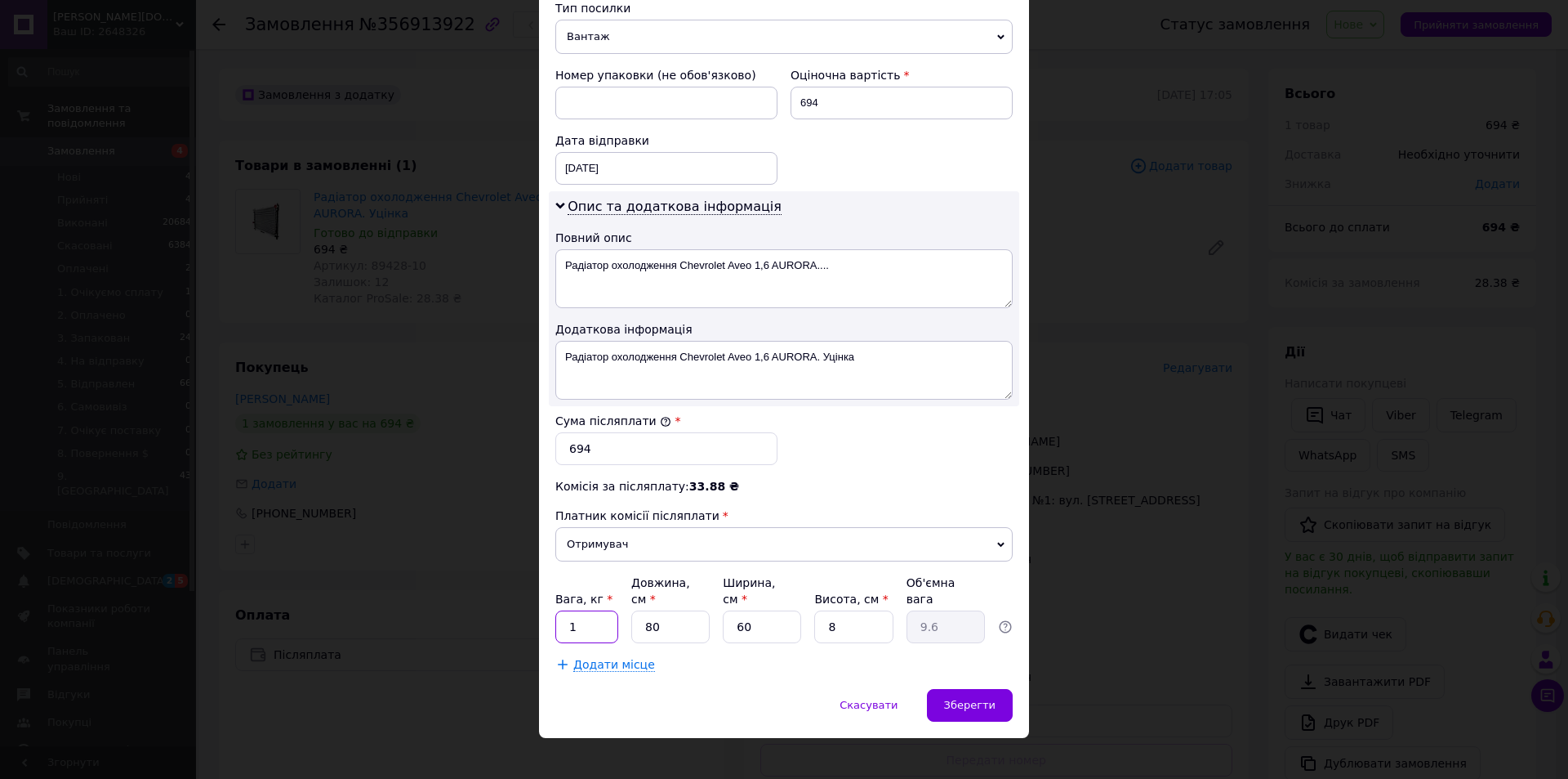
click at [581, 615] on input "1" at bounding box center [587, 626] width 63 height 33
type input "4"
click at [983, 699] on span "Зберегти" at bounding box center [970, 704] width 51 height 13
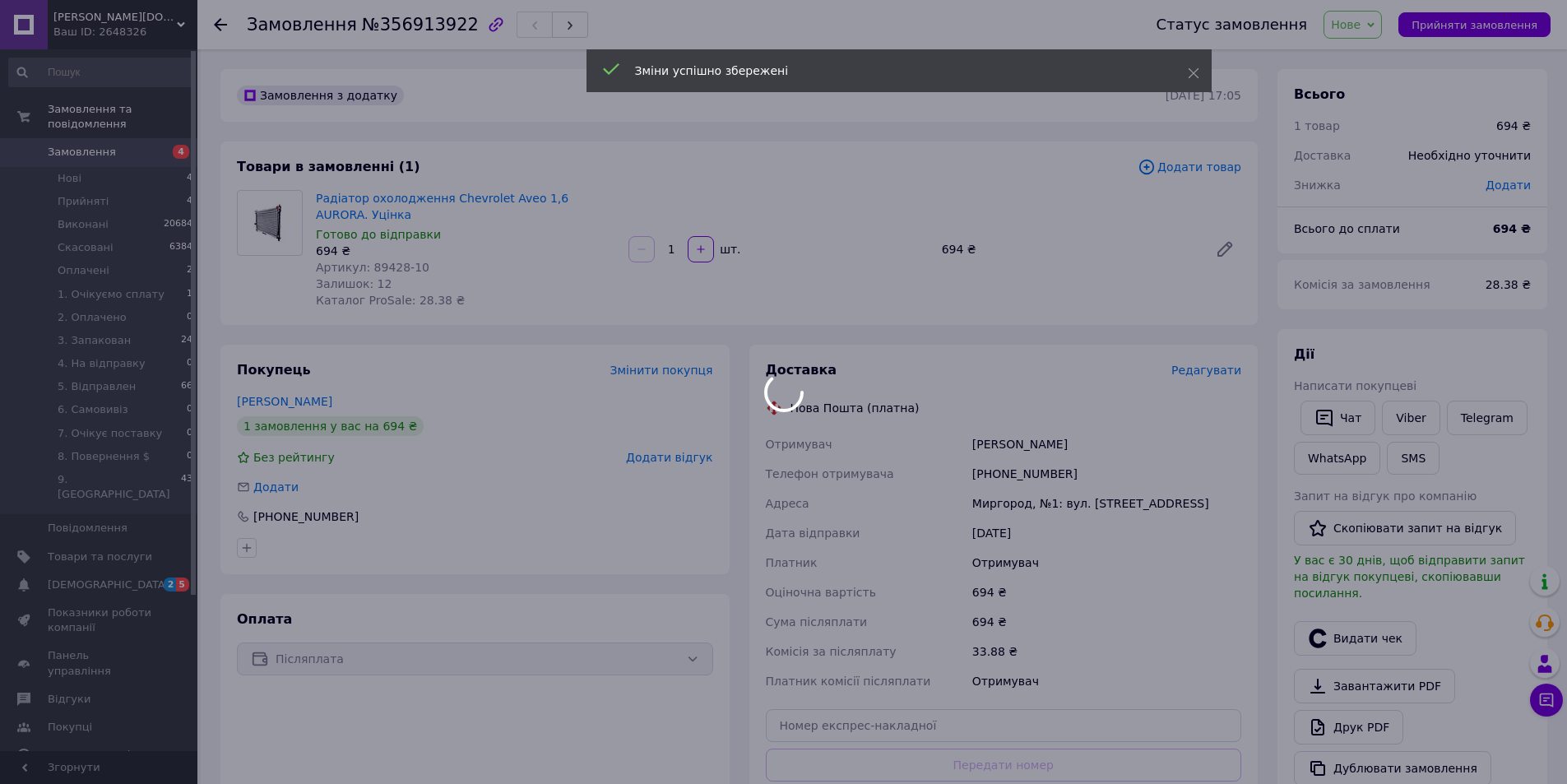
scroll to position [165, 0]
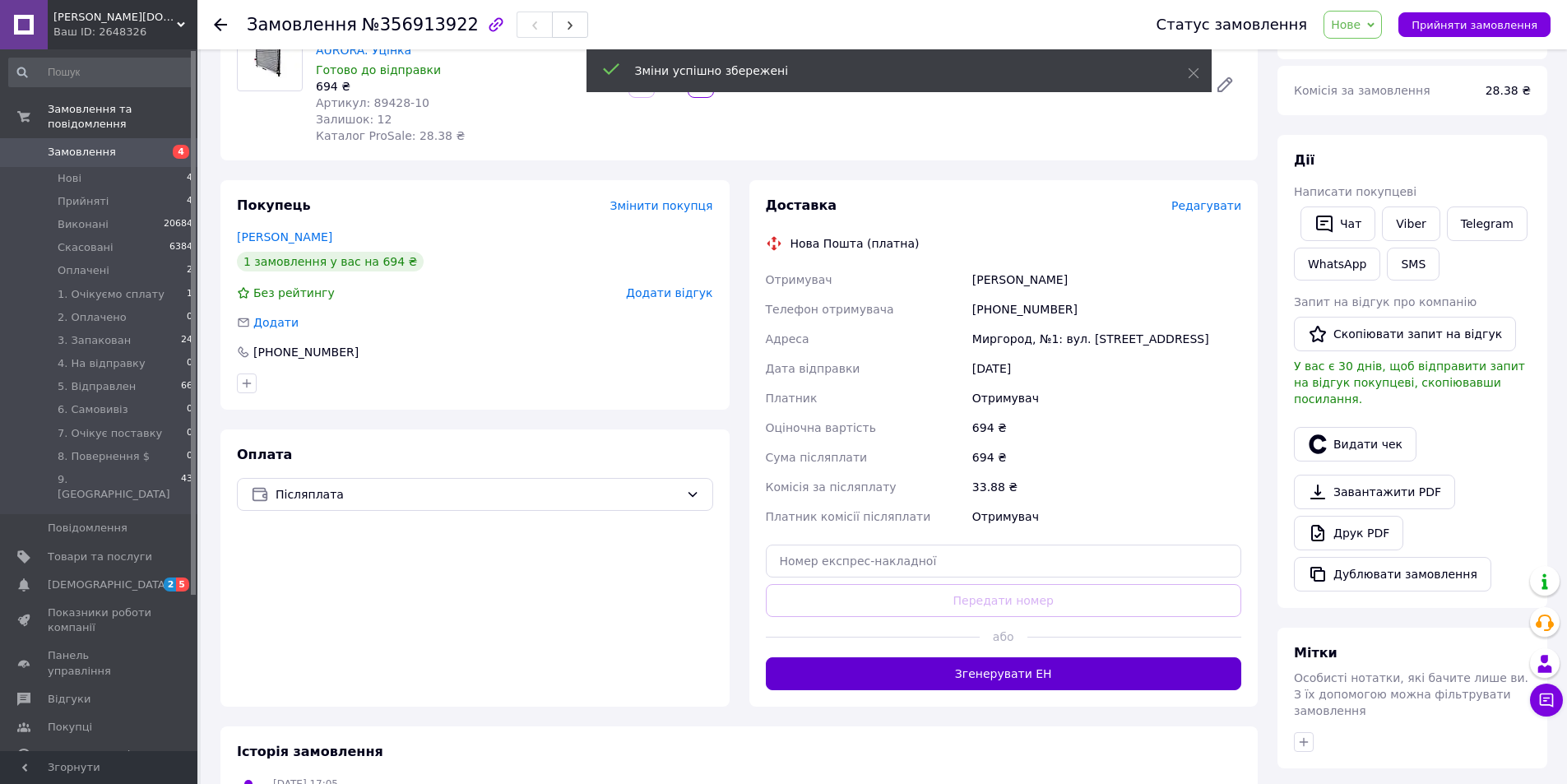
click at [1007, 662] on button "Згенерувати ЕН" at bounding box center [1004, 673] width 476 height 33
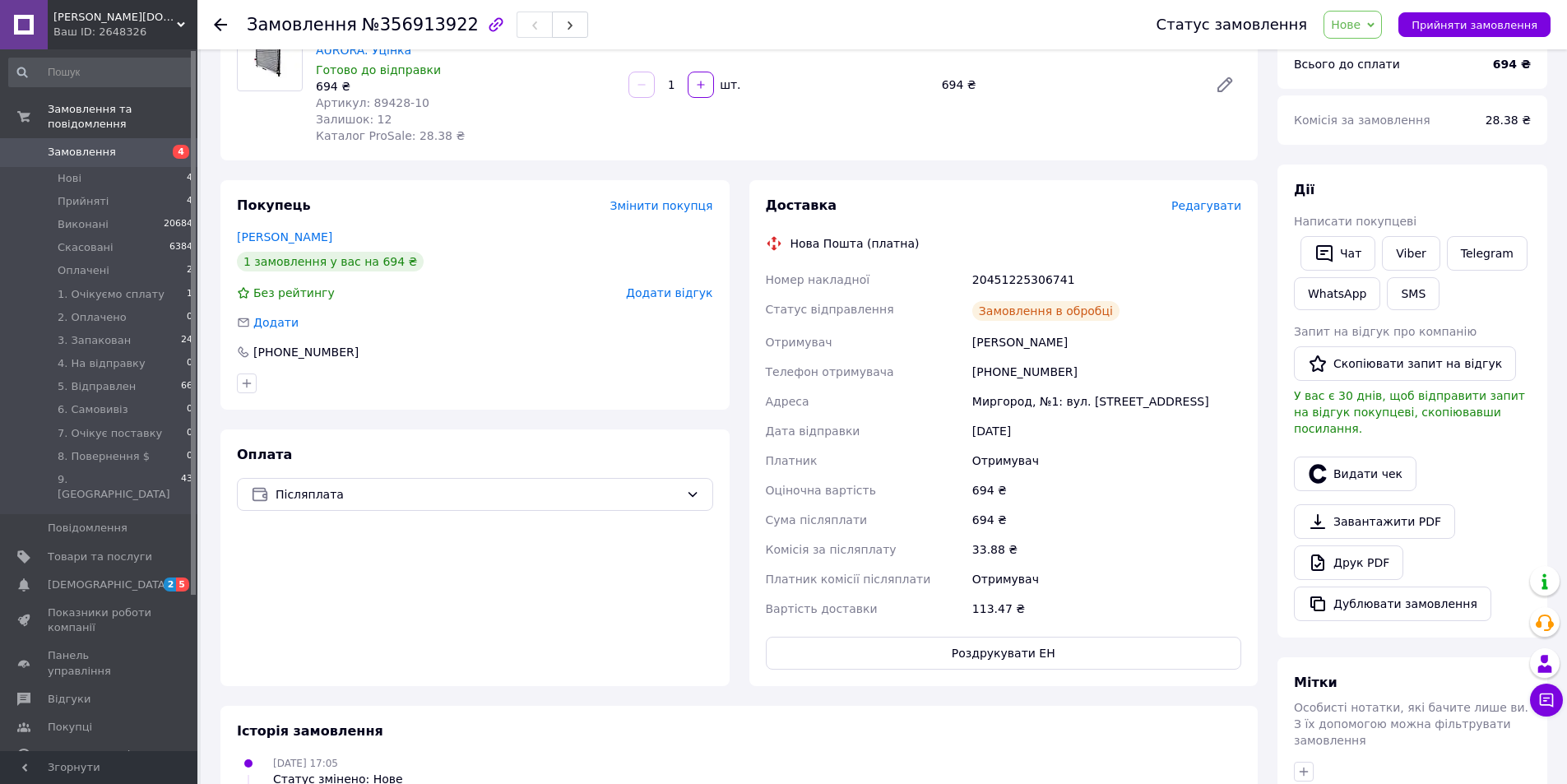
click at [1361, 26] on span "Нове" at bounding box center [1346, 24] width 30 height 14
click at [1392, 124] on li "3. Запакован" at bounding box center [1396, 123] width 143 height 24
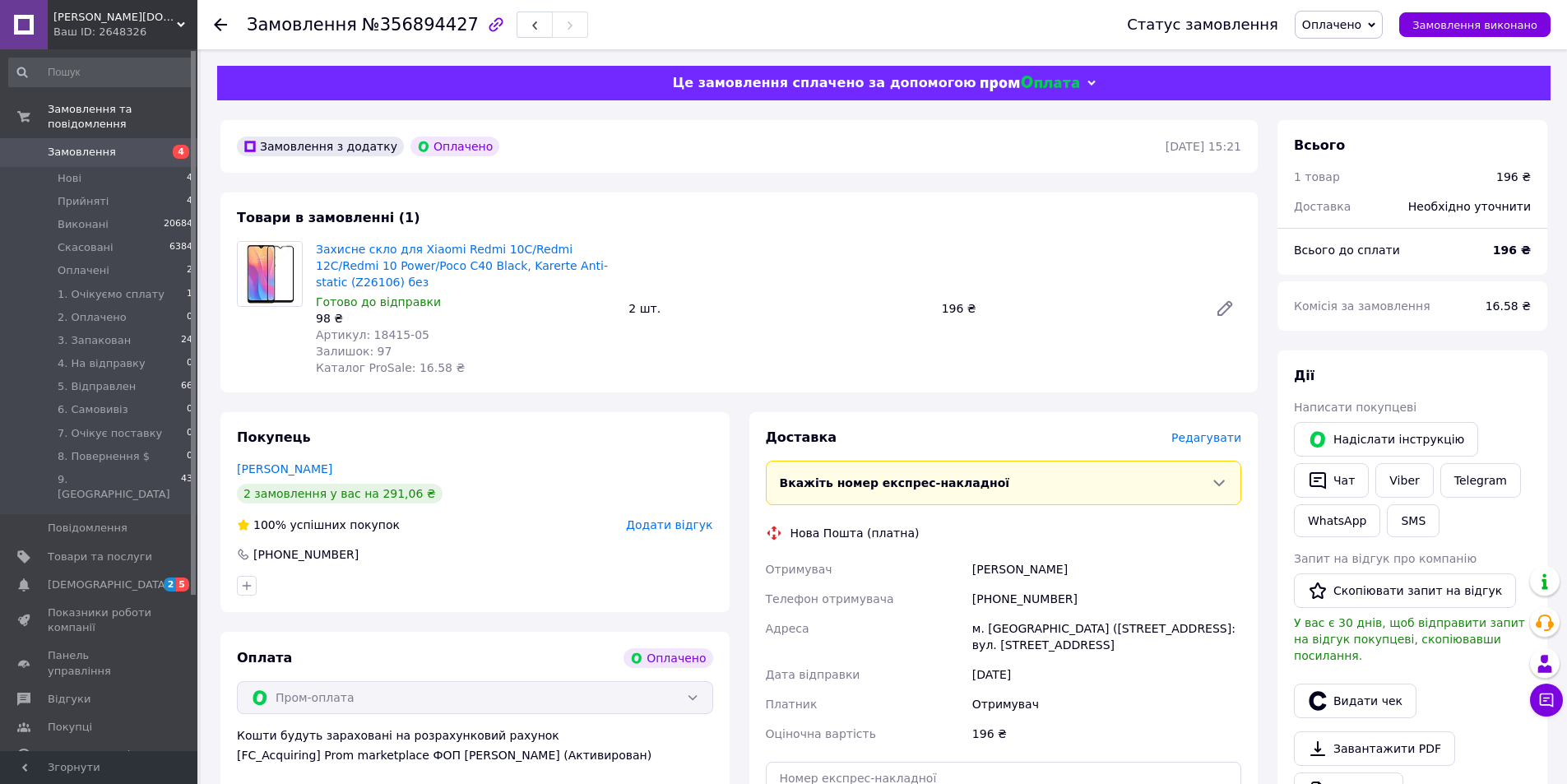
click at [1223, 431] on span "Редагувати" at bounding box center [1206, 438] width 70 height 14
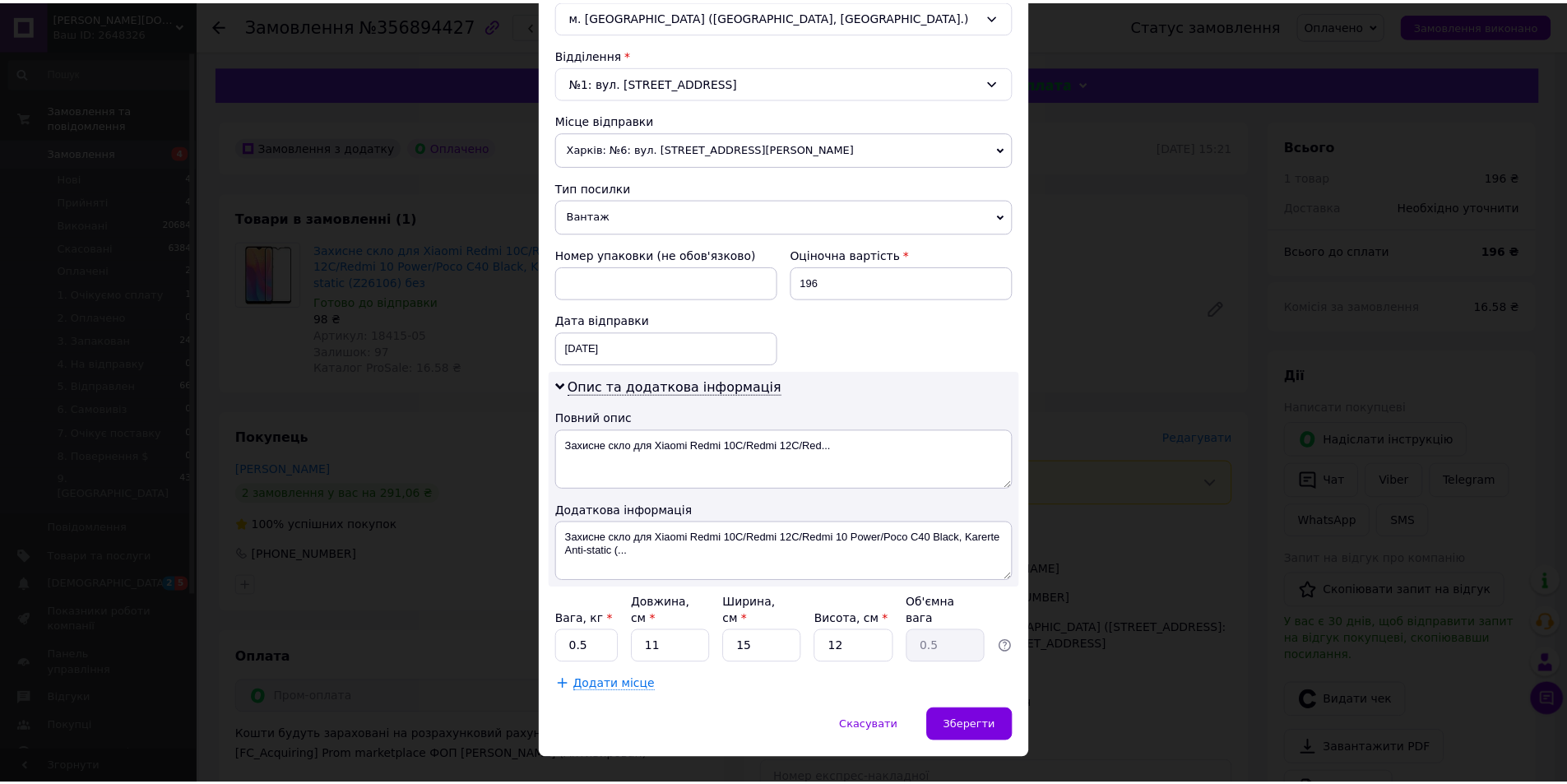
scroll to position [493, 0]
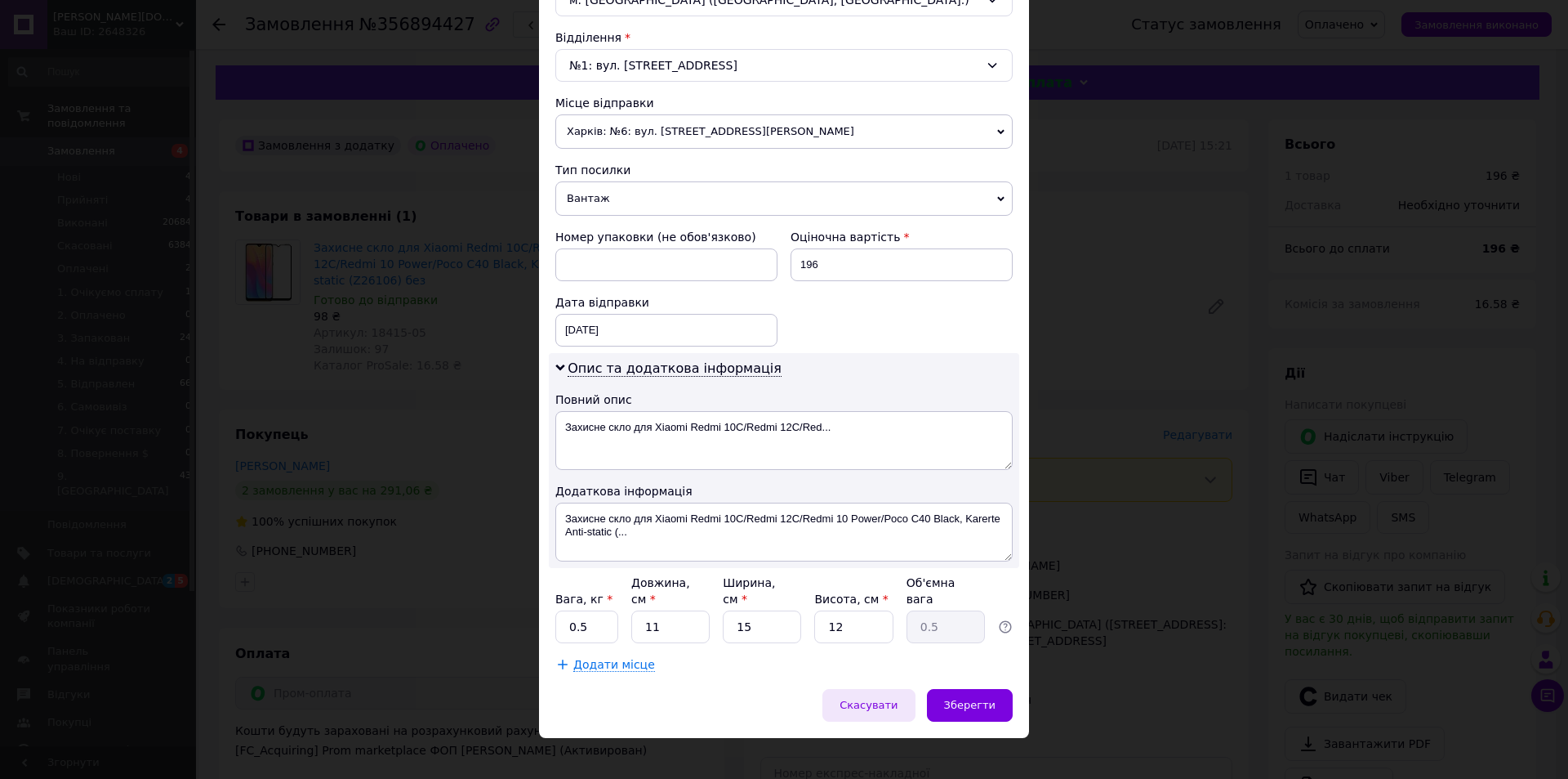
click at [898, 699] on span "Скасувати" at bounding box center [868, 704] width 58 height 13
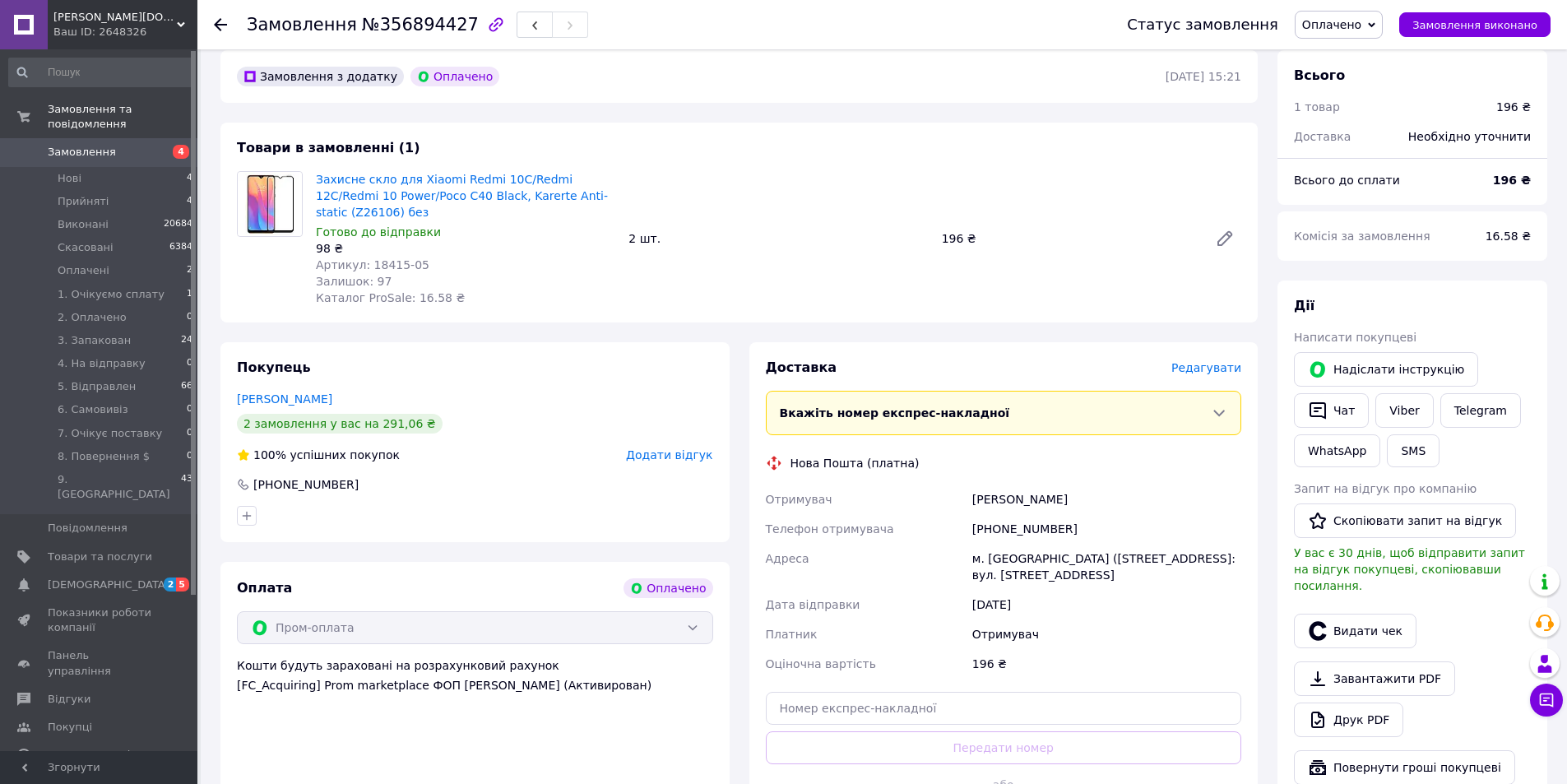
scroll to position [246, 0]
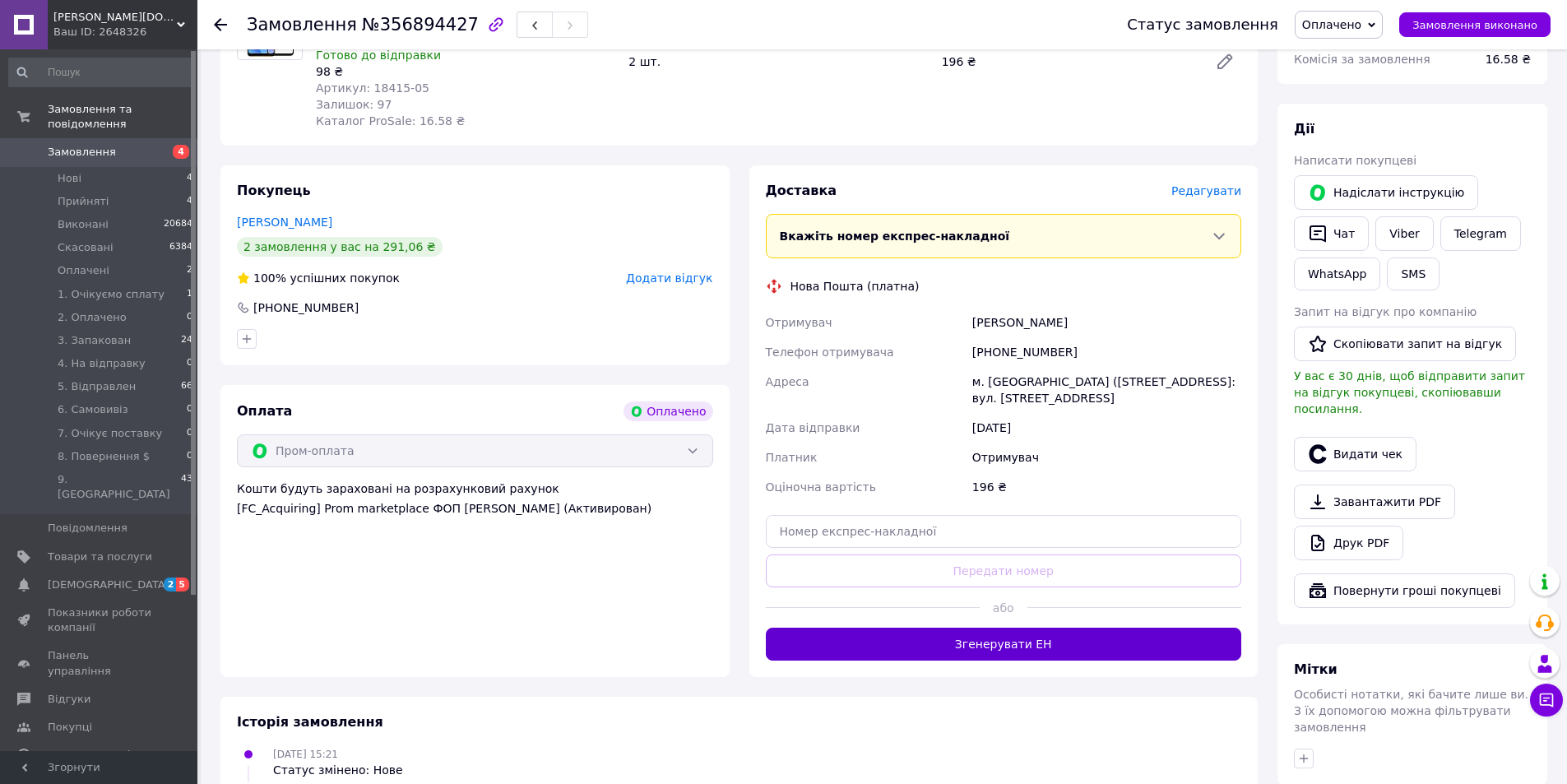
click at [1017, 630] on button "Згенерувати ЕН" at bounding box center [1004, 644] width 476 height 33
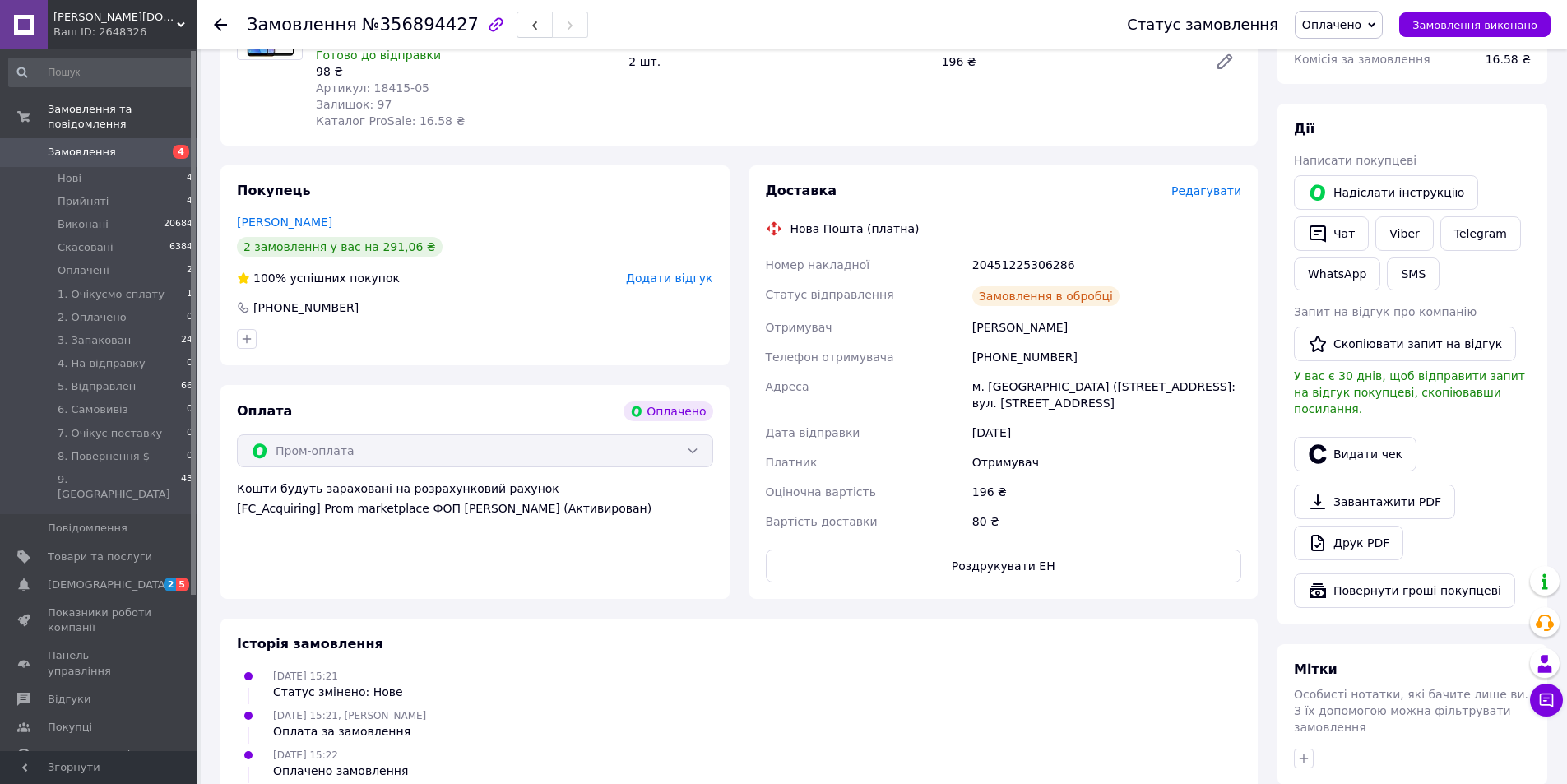
click at [1355, 22] on span "Оплачено" at bounding box center [1332, 24] width 59 height 14
click at [1368, 174] on li "3. Запакован" at bounding box center [1367, 181] width 143 height 24
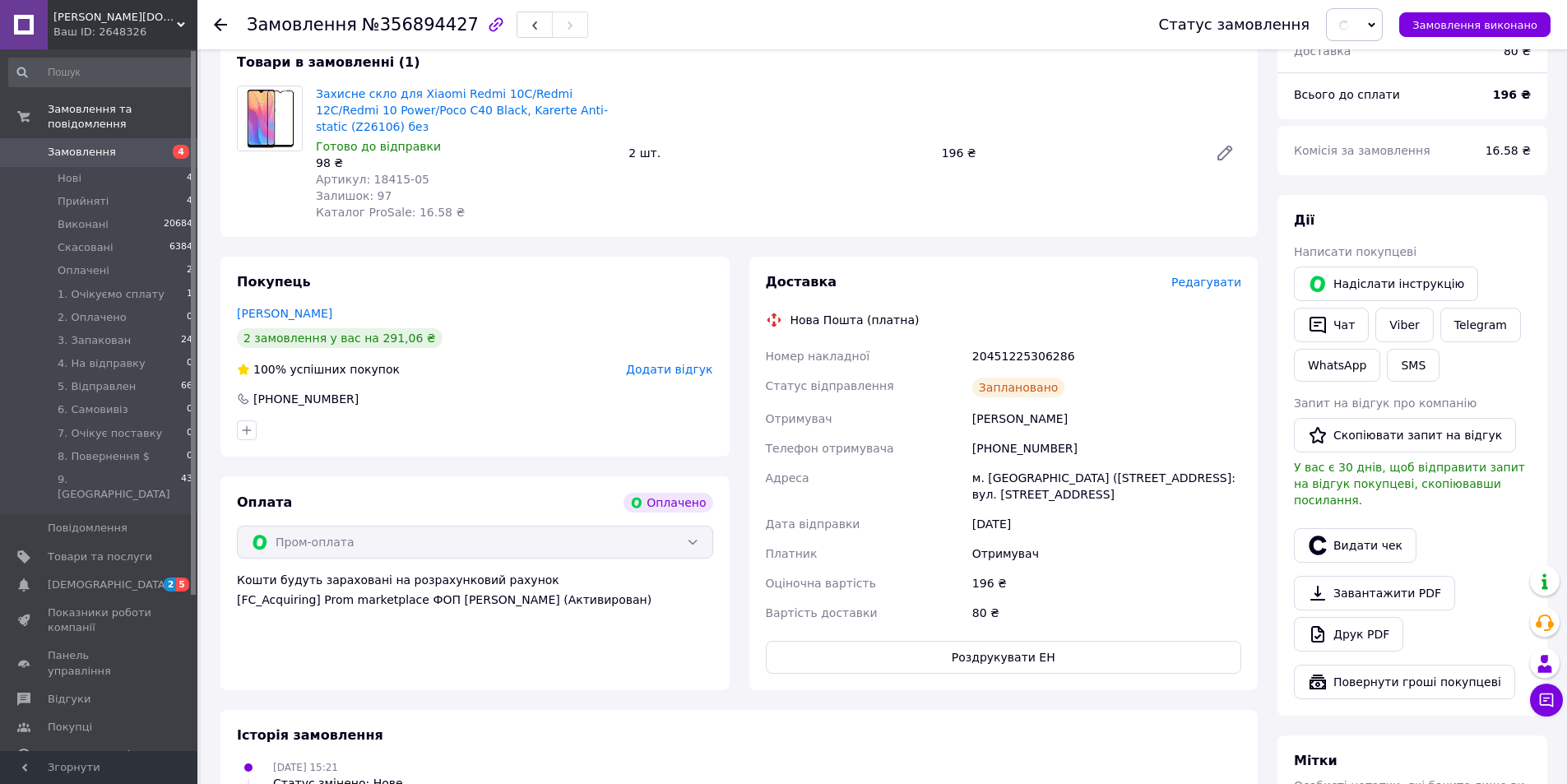
scroll to position [0, 0]
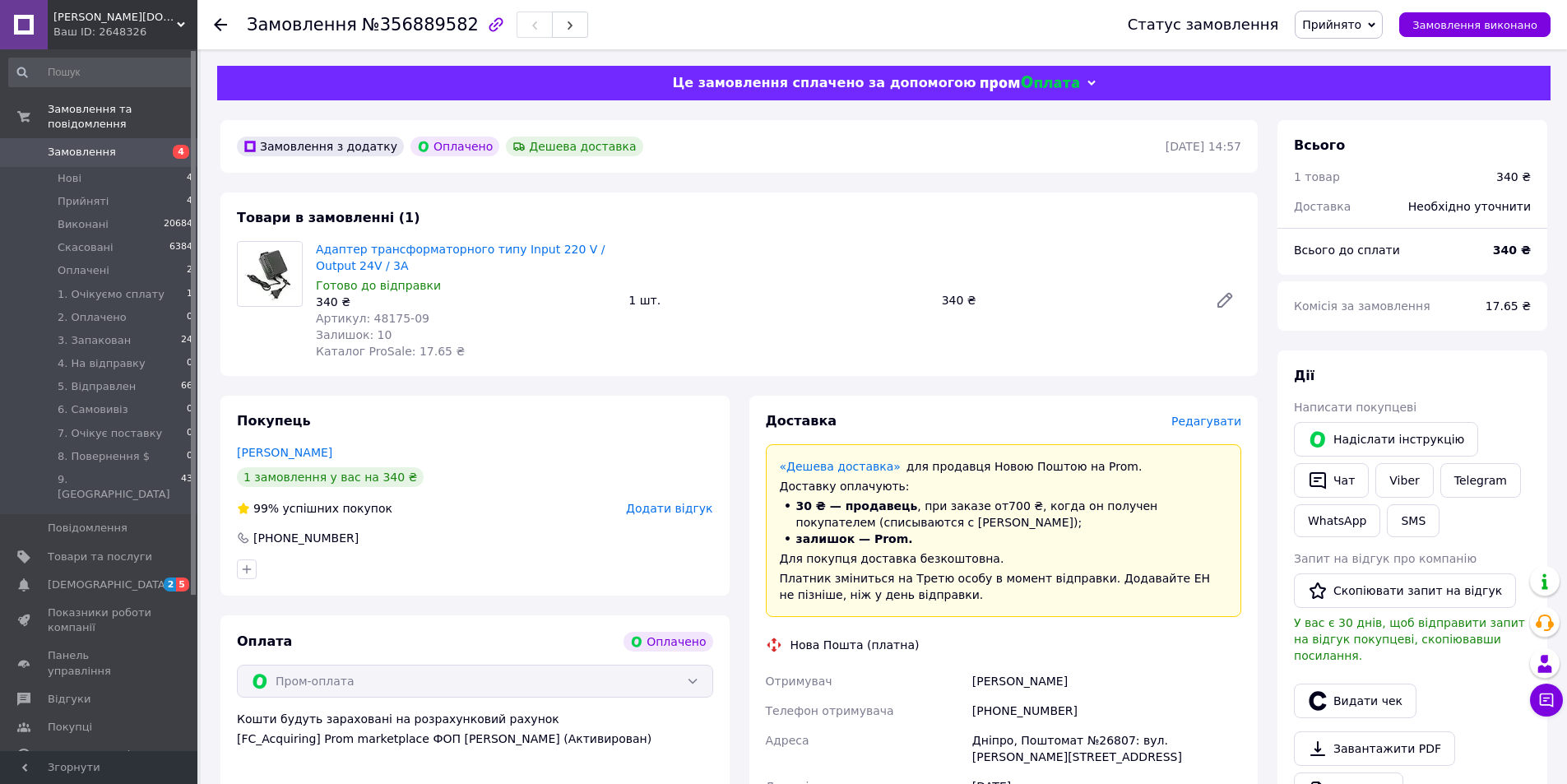
click at [383, 313] on span "Артикул: 48175-09" at bounding box center [372, 318] width 113 height 14
copy span "48175"
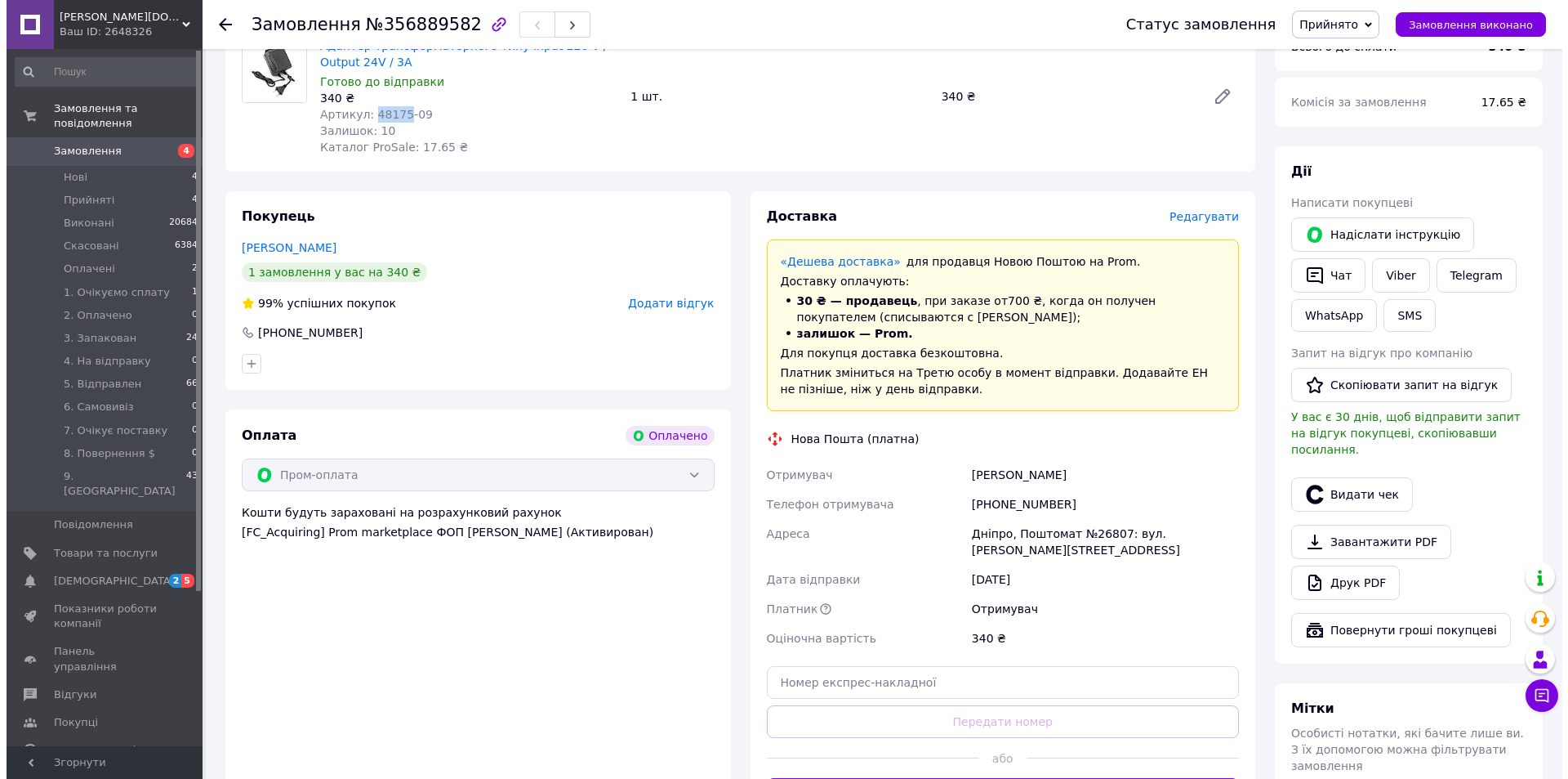
scroll to position [245, 0]
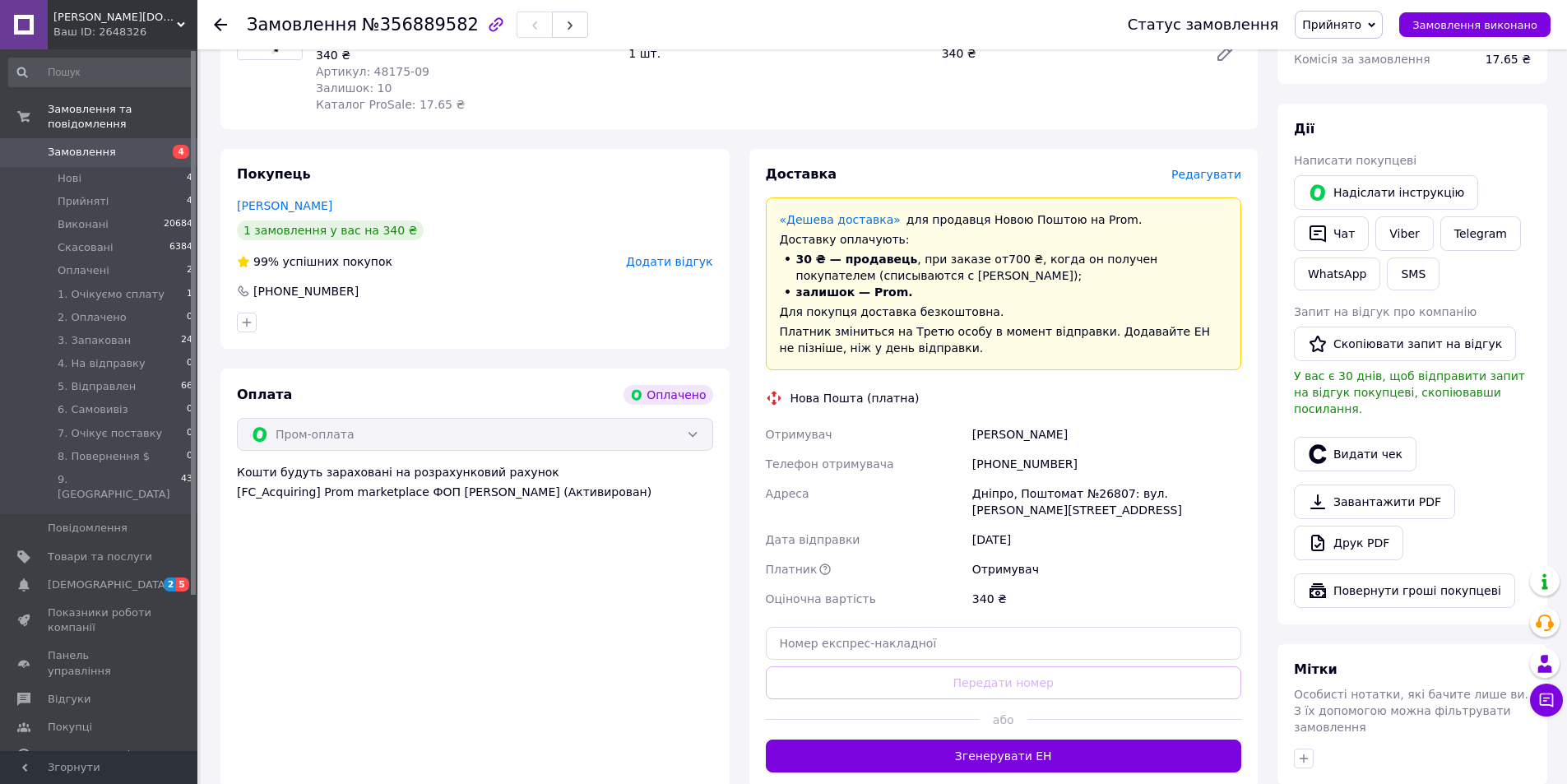
click at [1216, 174] on span "Редагувати" at bounding box center [1206, 175] width 70 height 14
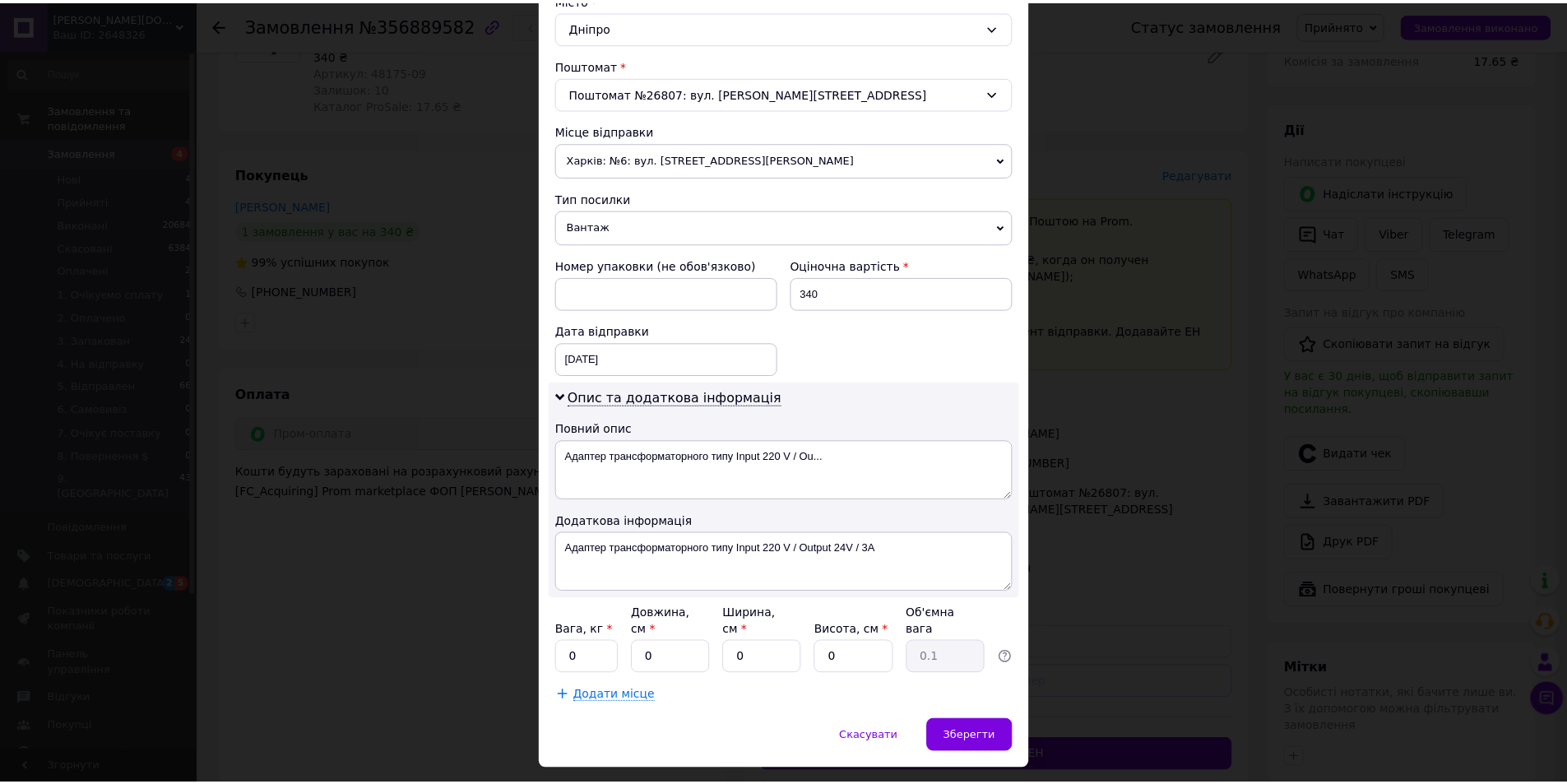
scroll to position [493, 0]
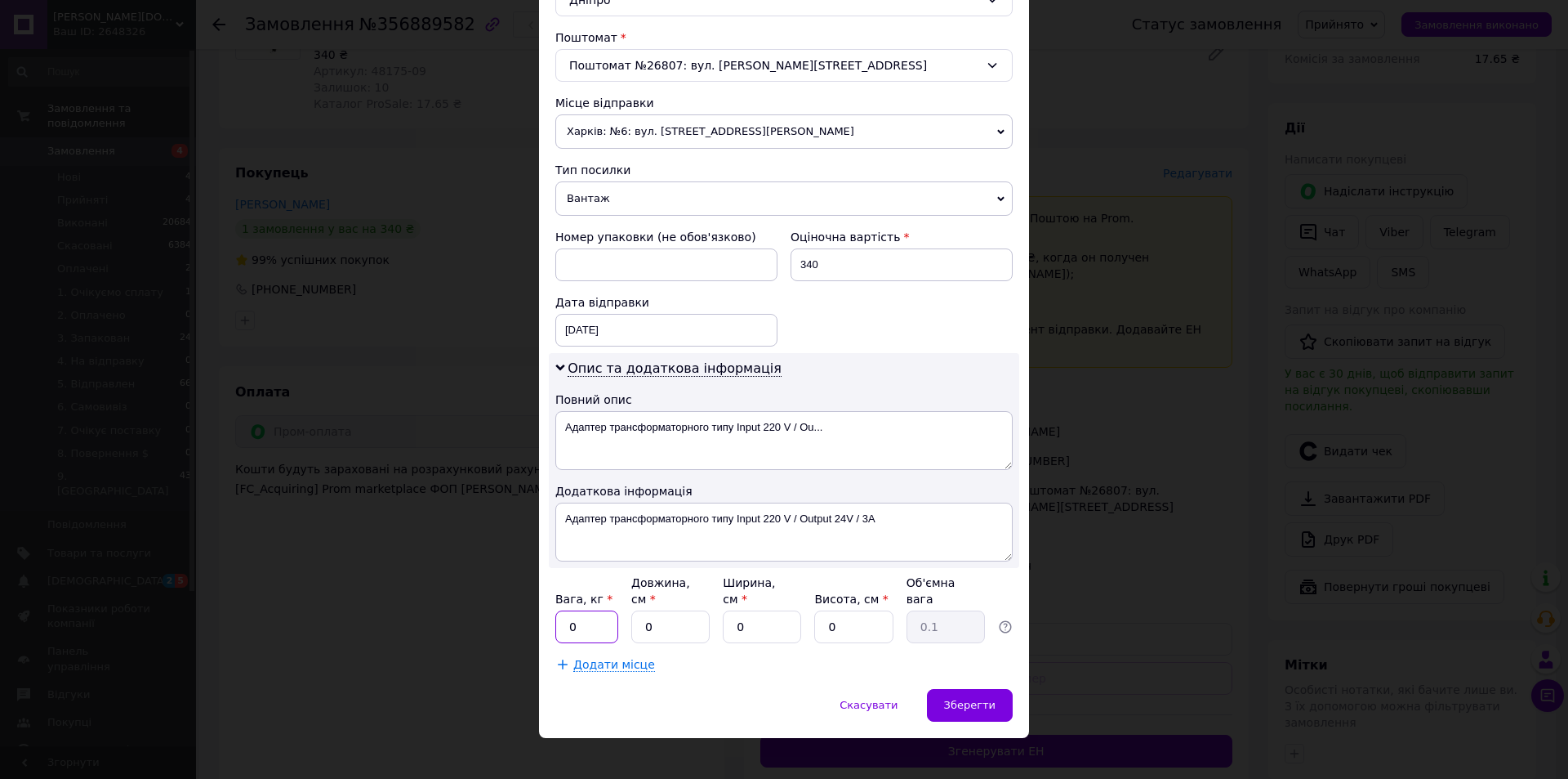
click at [599, 615] on input "0" at bounding box center [587, 626] width 63 height 33
type input "1"
type input "20"
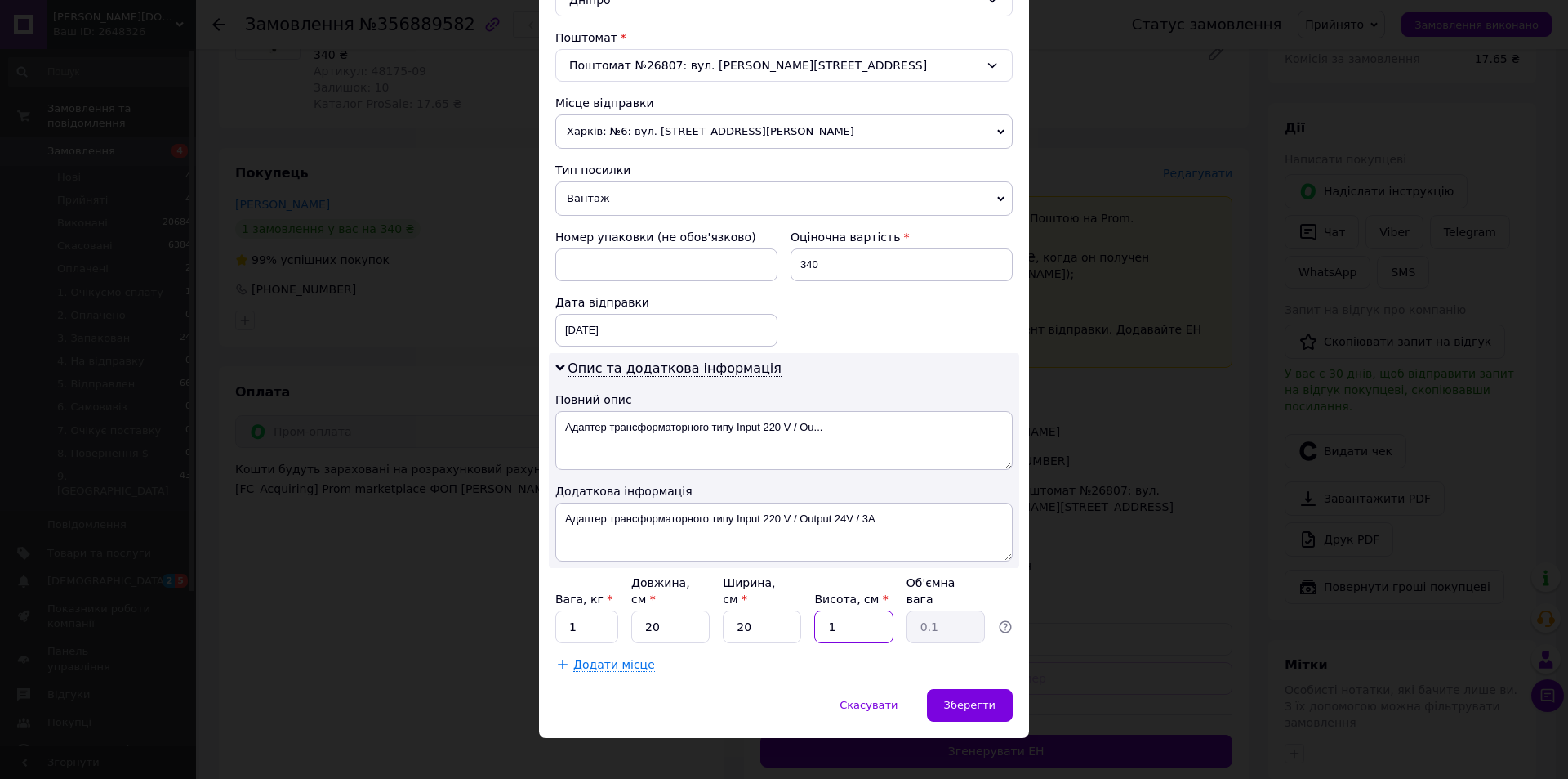
type input "10"
type input "1"
type input "10"
click at [981, 700] on div "Зберегти" at bounding box center [970, 705] width 85 height 33
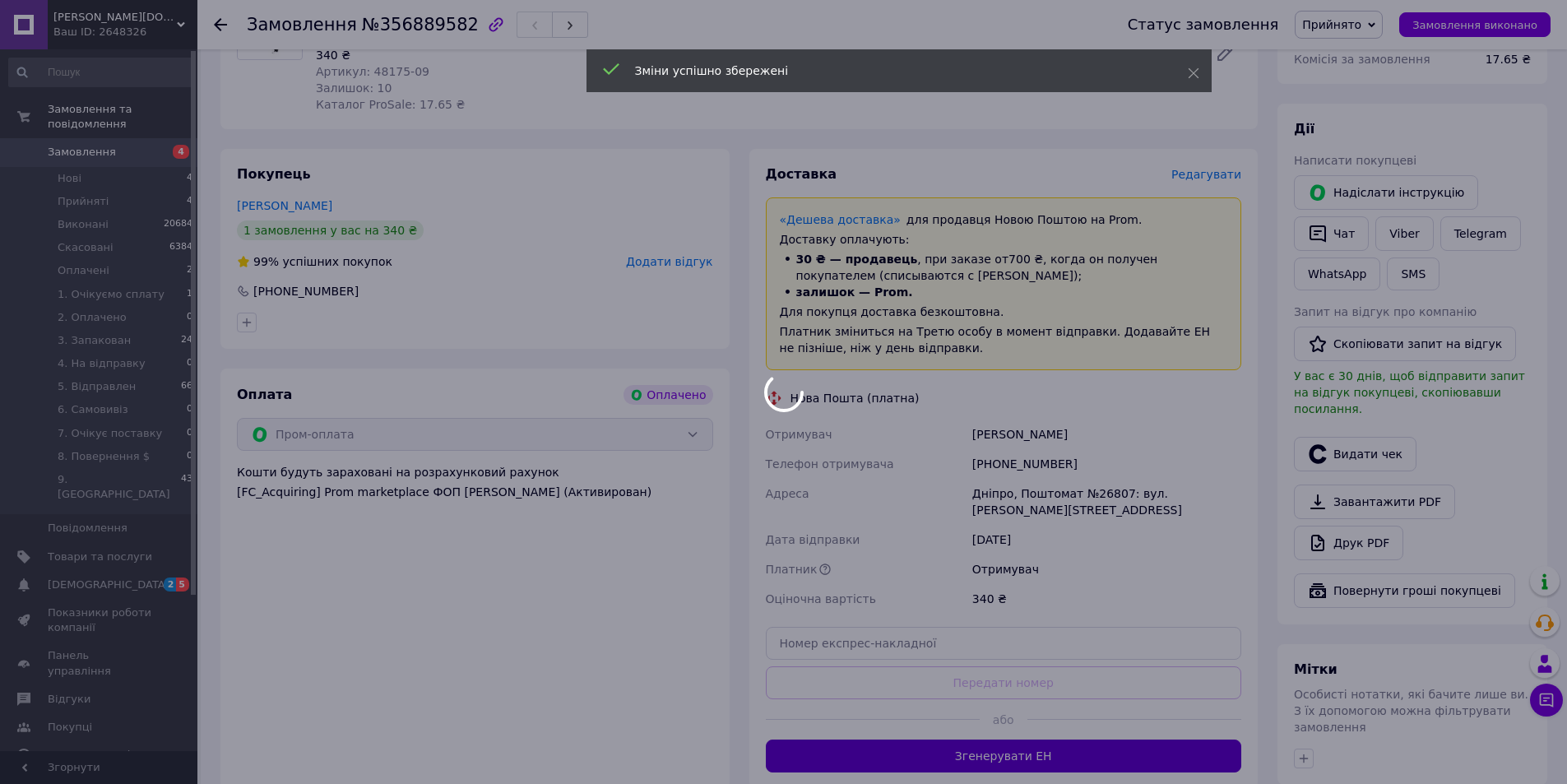
click at [998, 755] on div at bounding box center [784, 392] width 1567 height 784
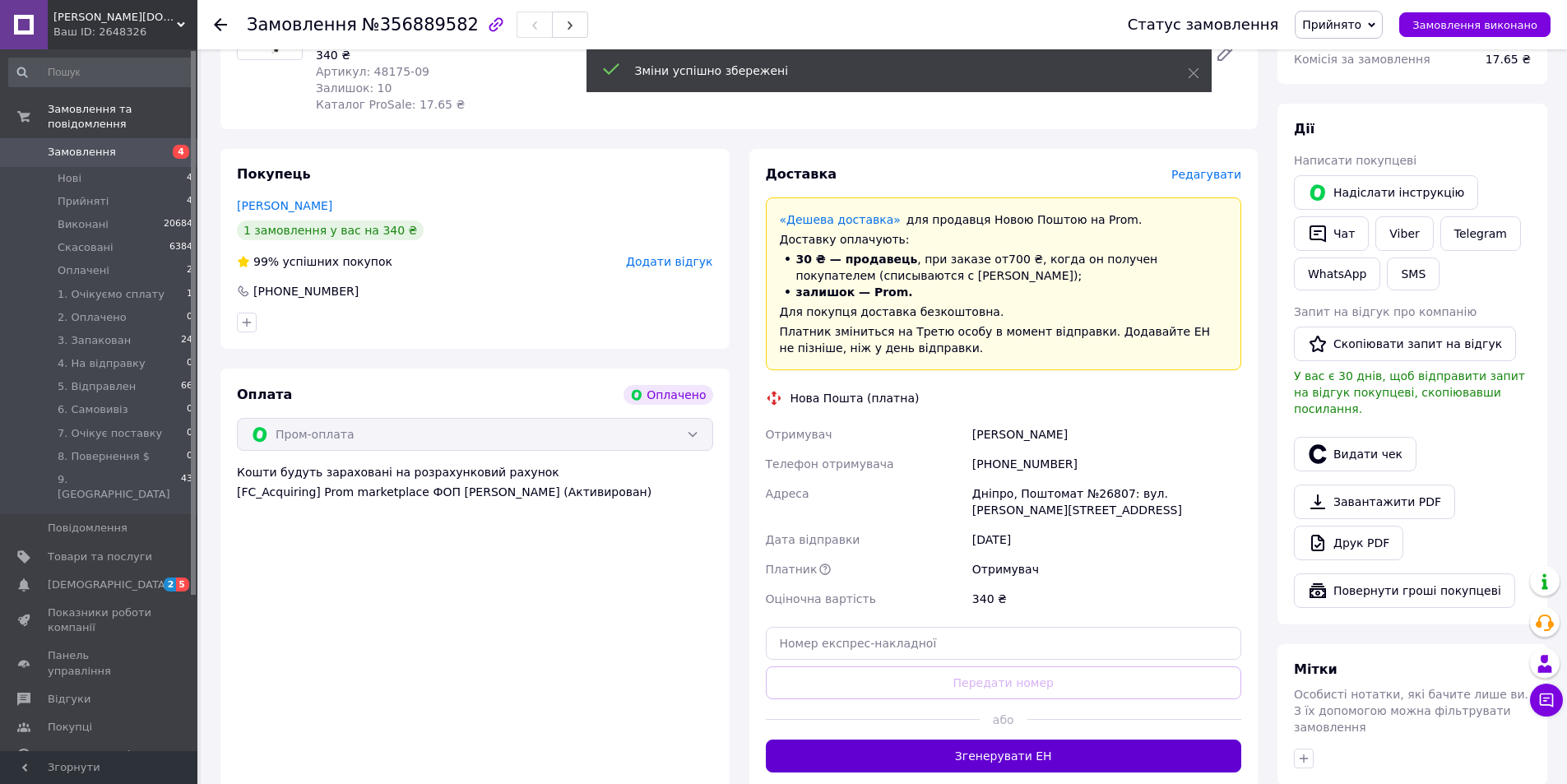
click at [1013, 752] on button "Згенерувати ЕН" at bounding box center [1004, 755] width 476 height 33
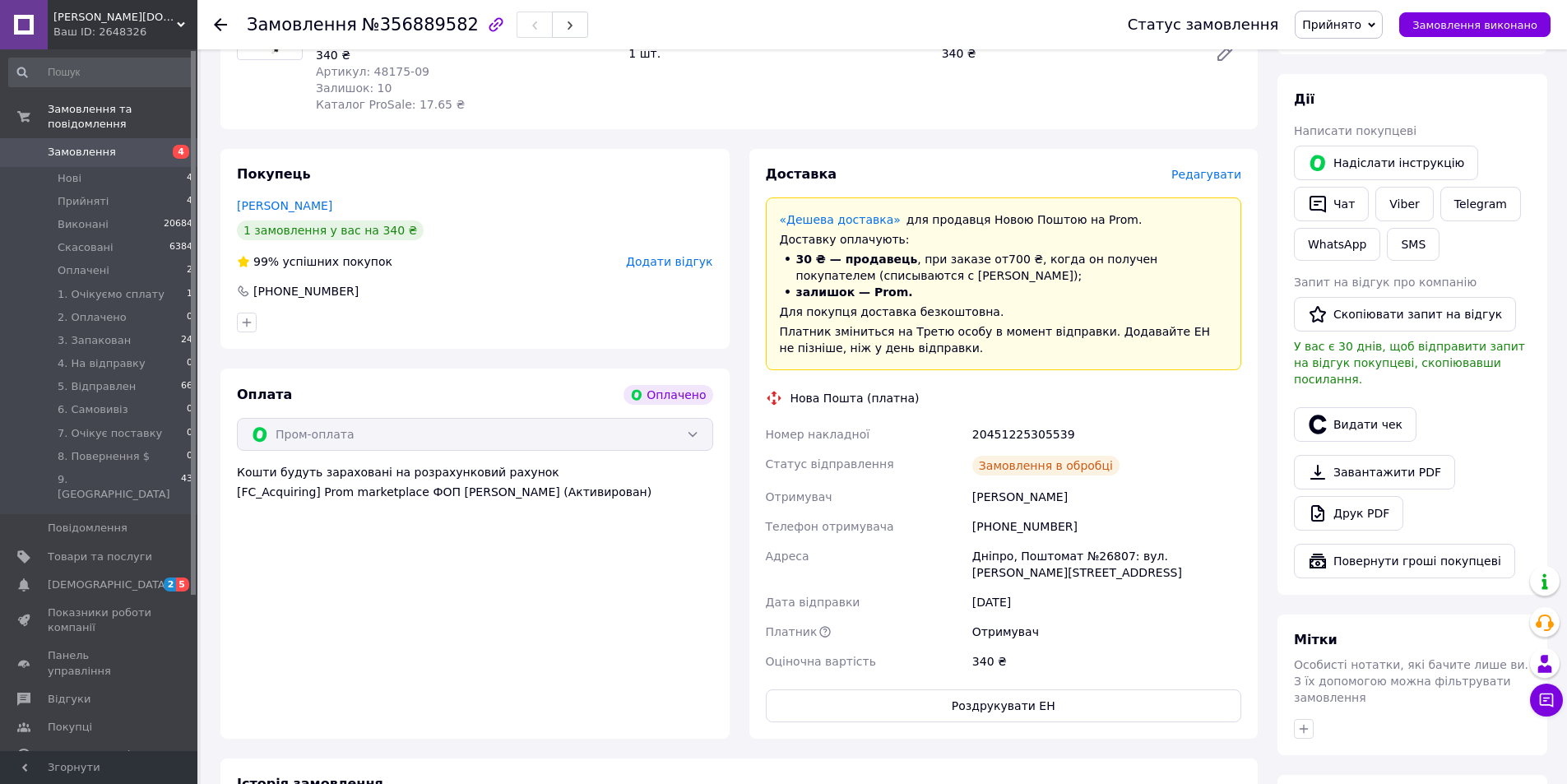
click at [1362, 29] on span "Прийнято" at bounding box center [1332, 24] width 59 height 14
click at [1378, 170] on li "3. Запакован" at bounding box center [1367, 181] width 143 height 24
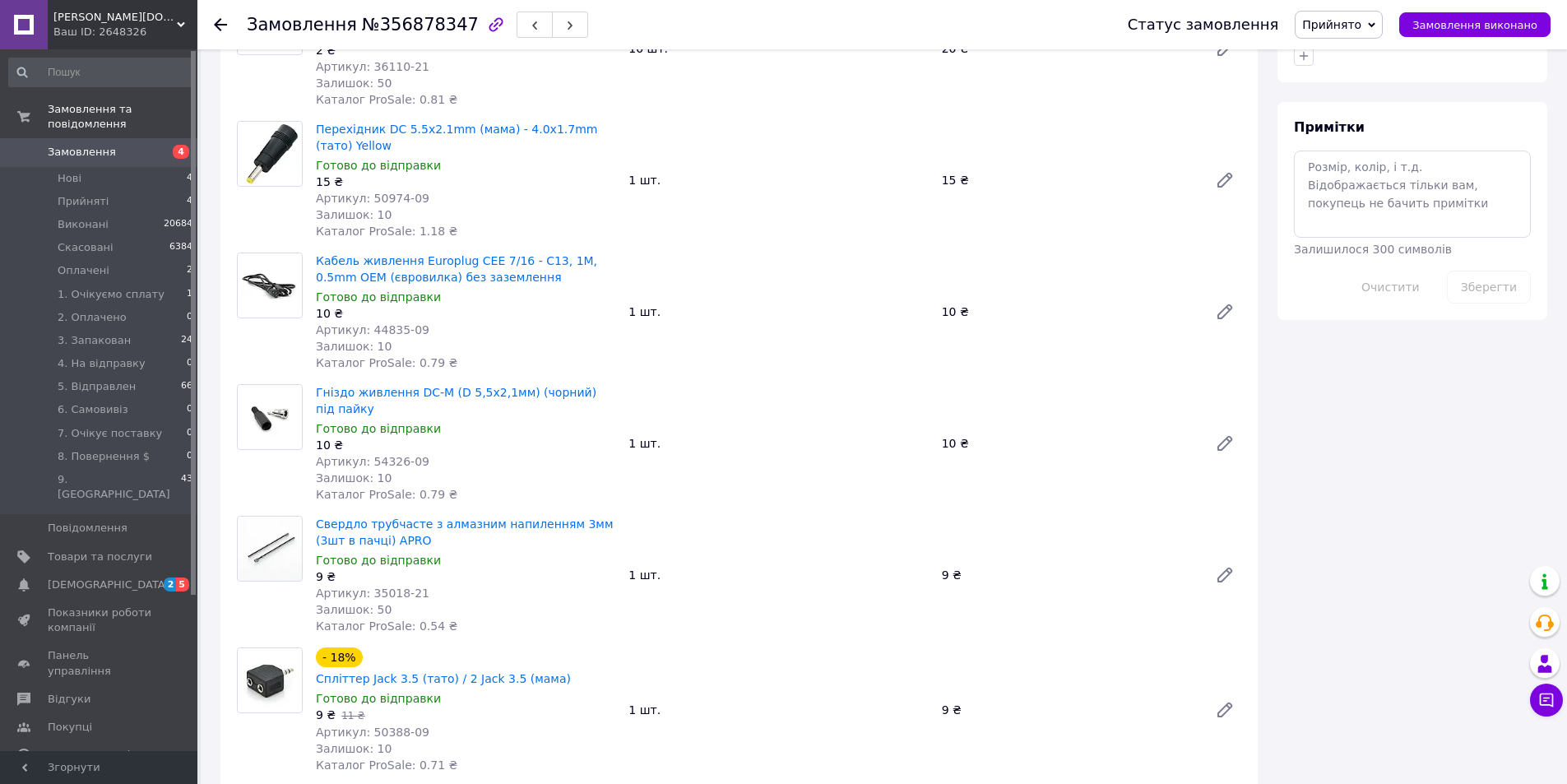
scroll to position [987, 0]
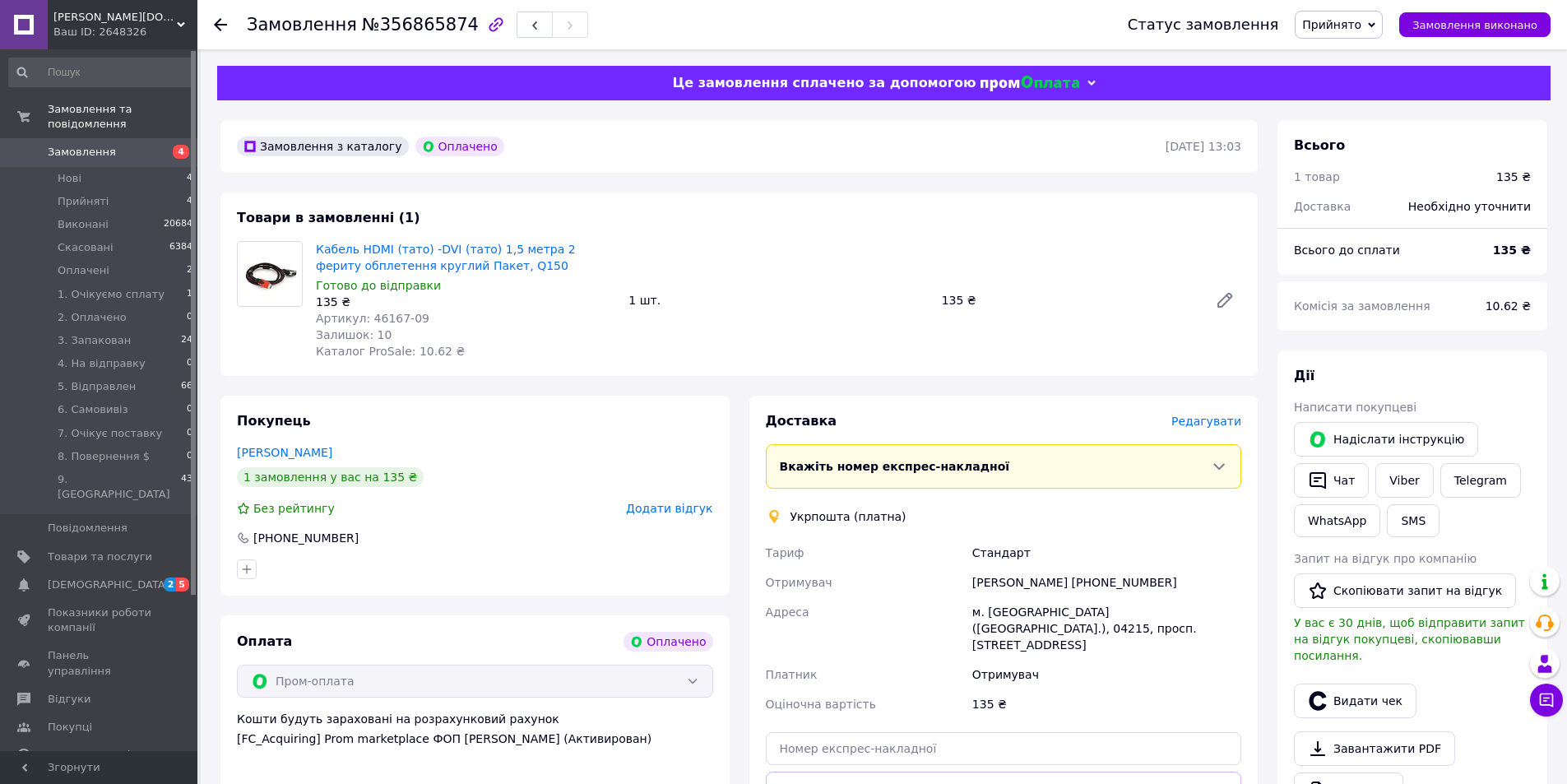
click at [1199, 424] on span "Редагувати" at bounding box center [1206, 421] width 70 height 14
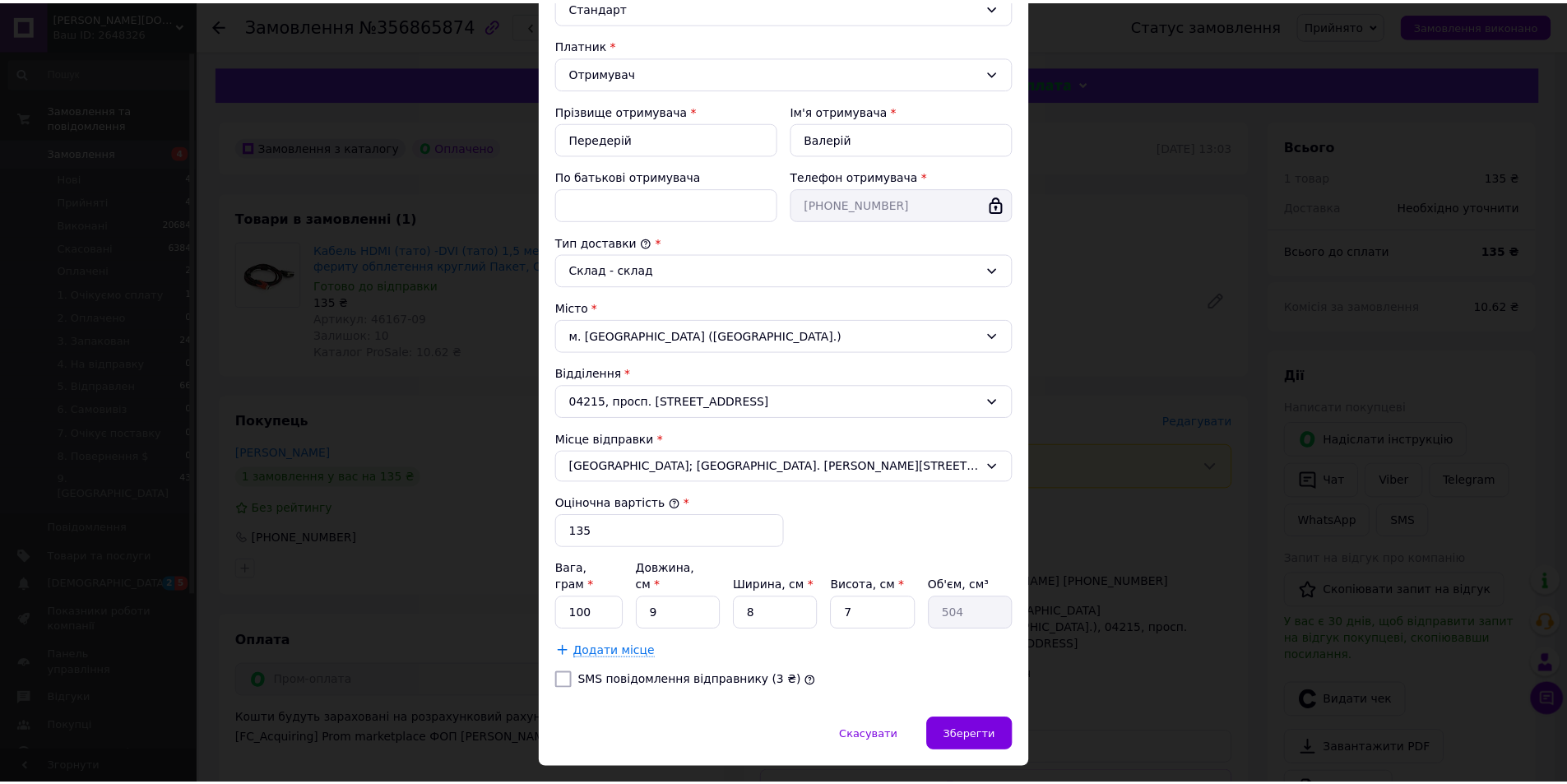
scroll to position [245, 0]
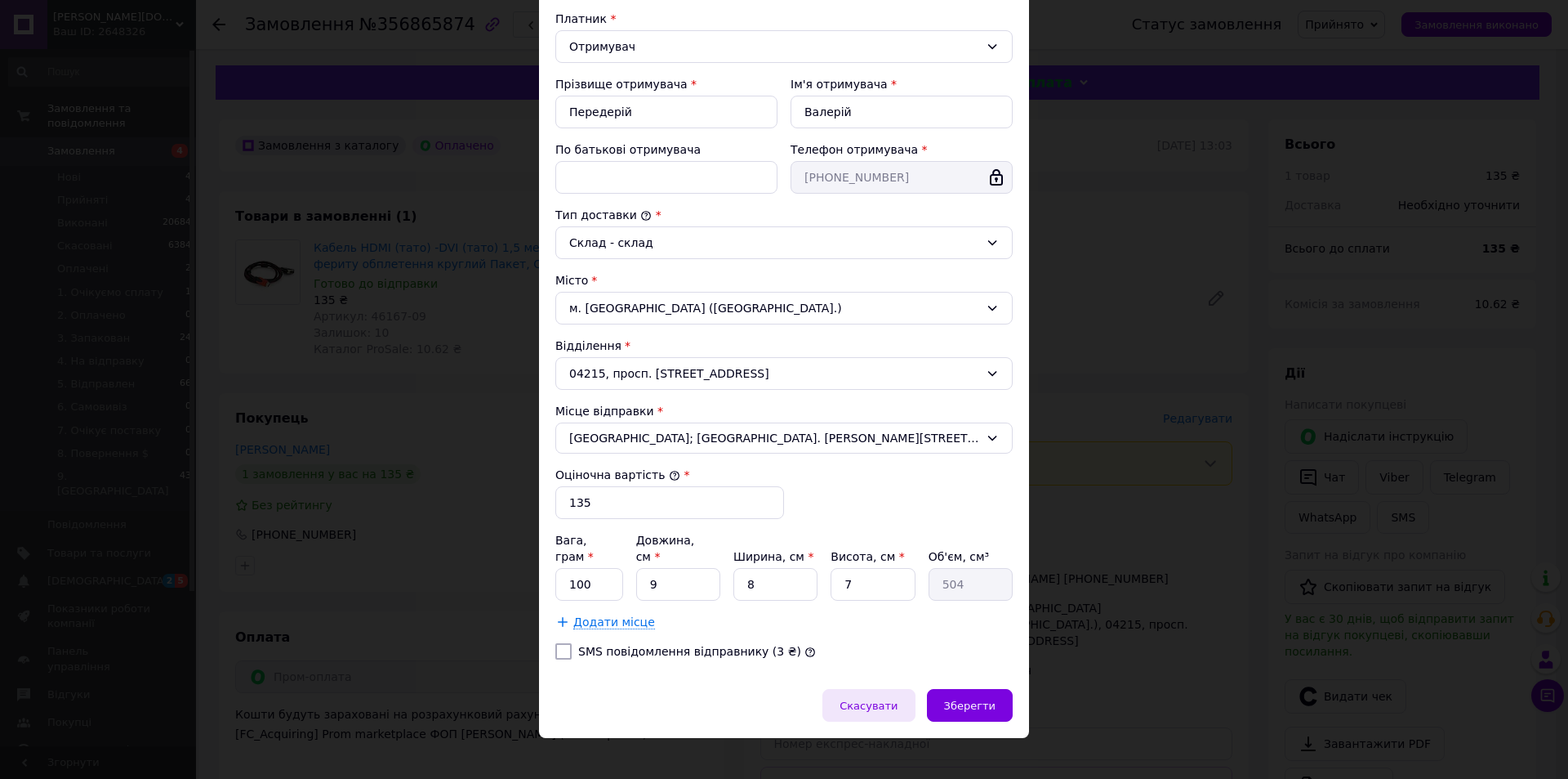
click at [892, 699] on div "Скасувати" at bounding box center [868, 705] width 92 height 33
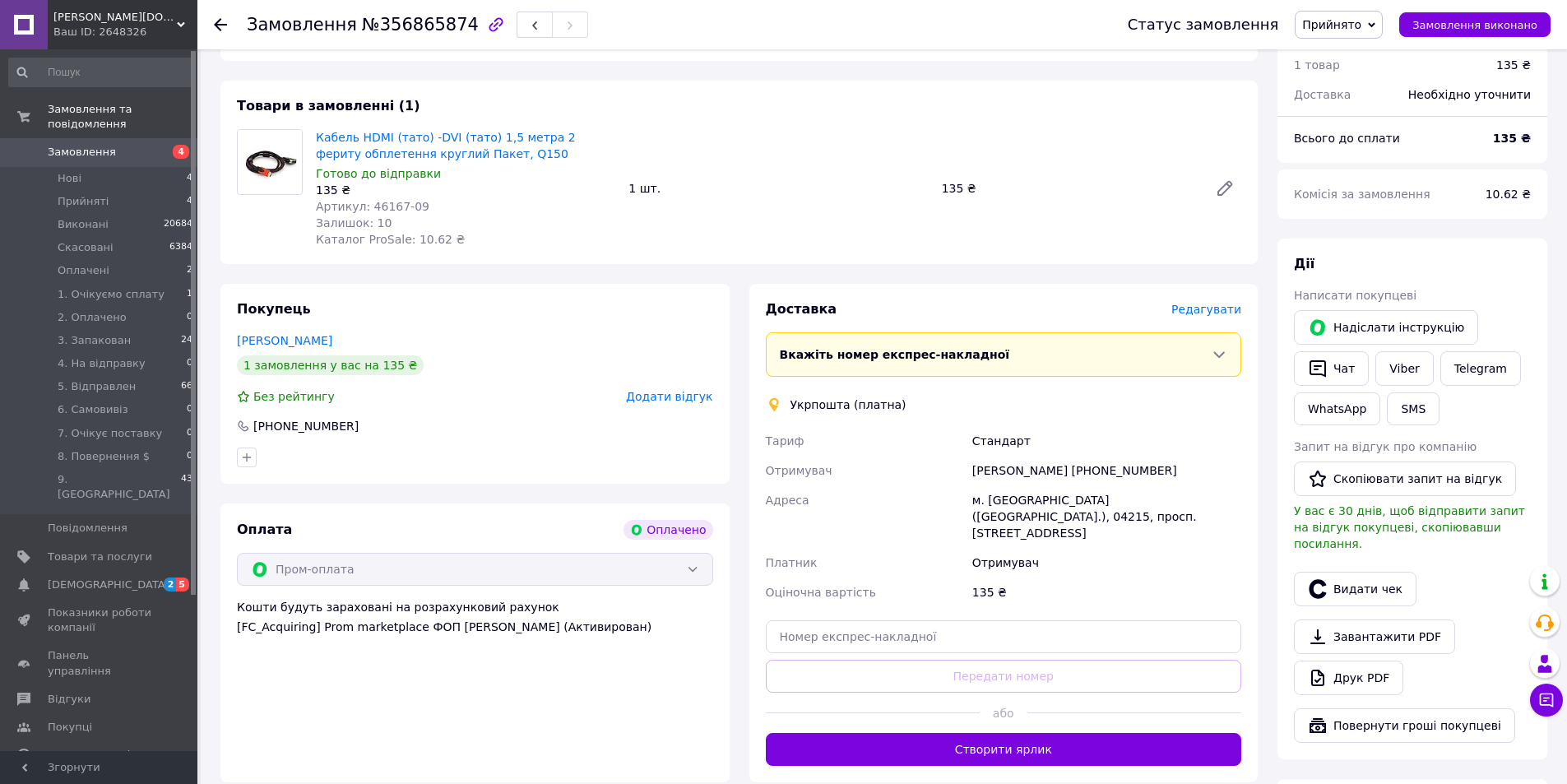
scroll to position [246, 0]
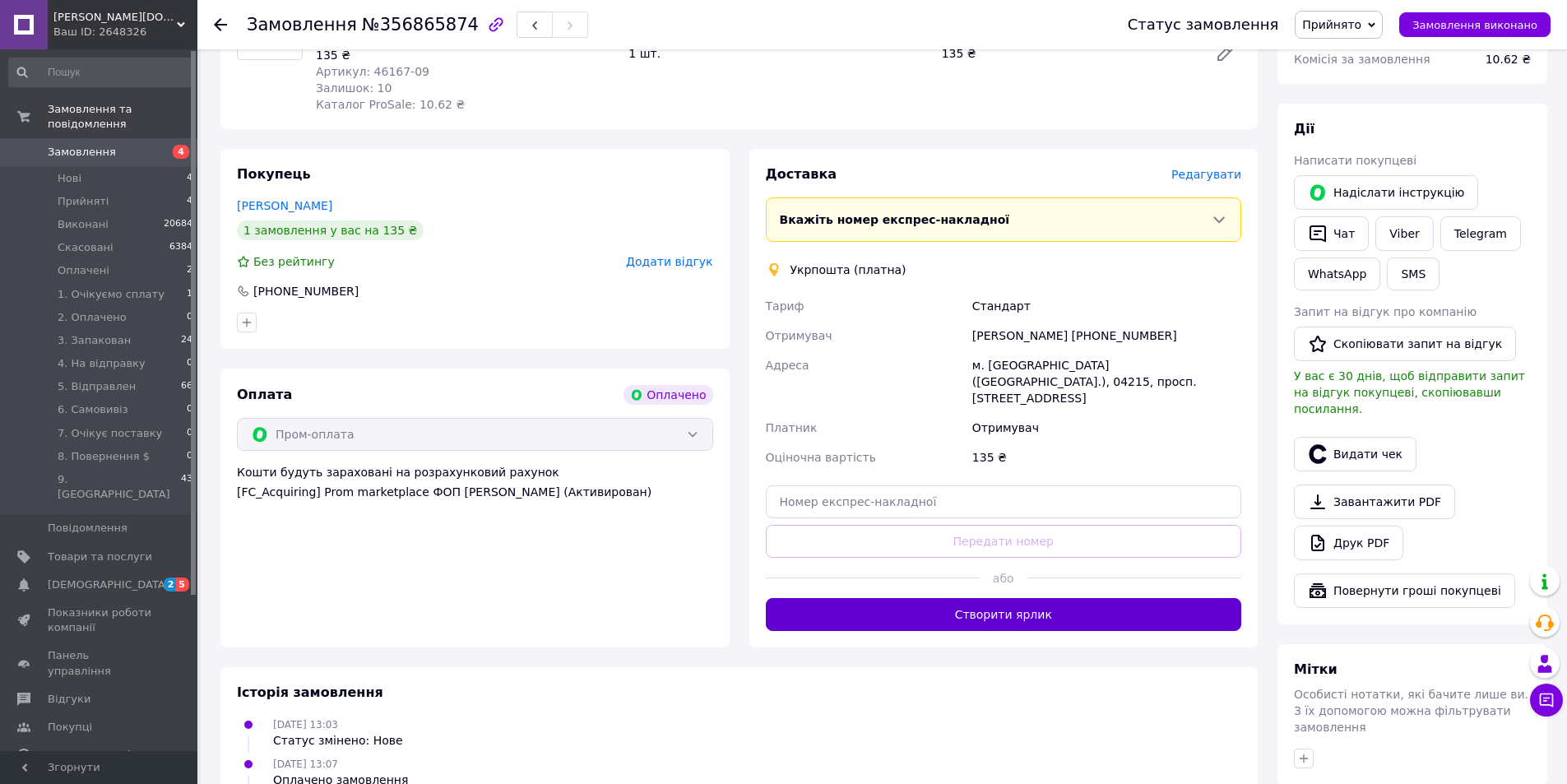
click at [979, 597] on button "Створити ярлик" at bounding box center [1004, 614] width 476 height 33
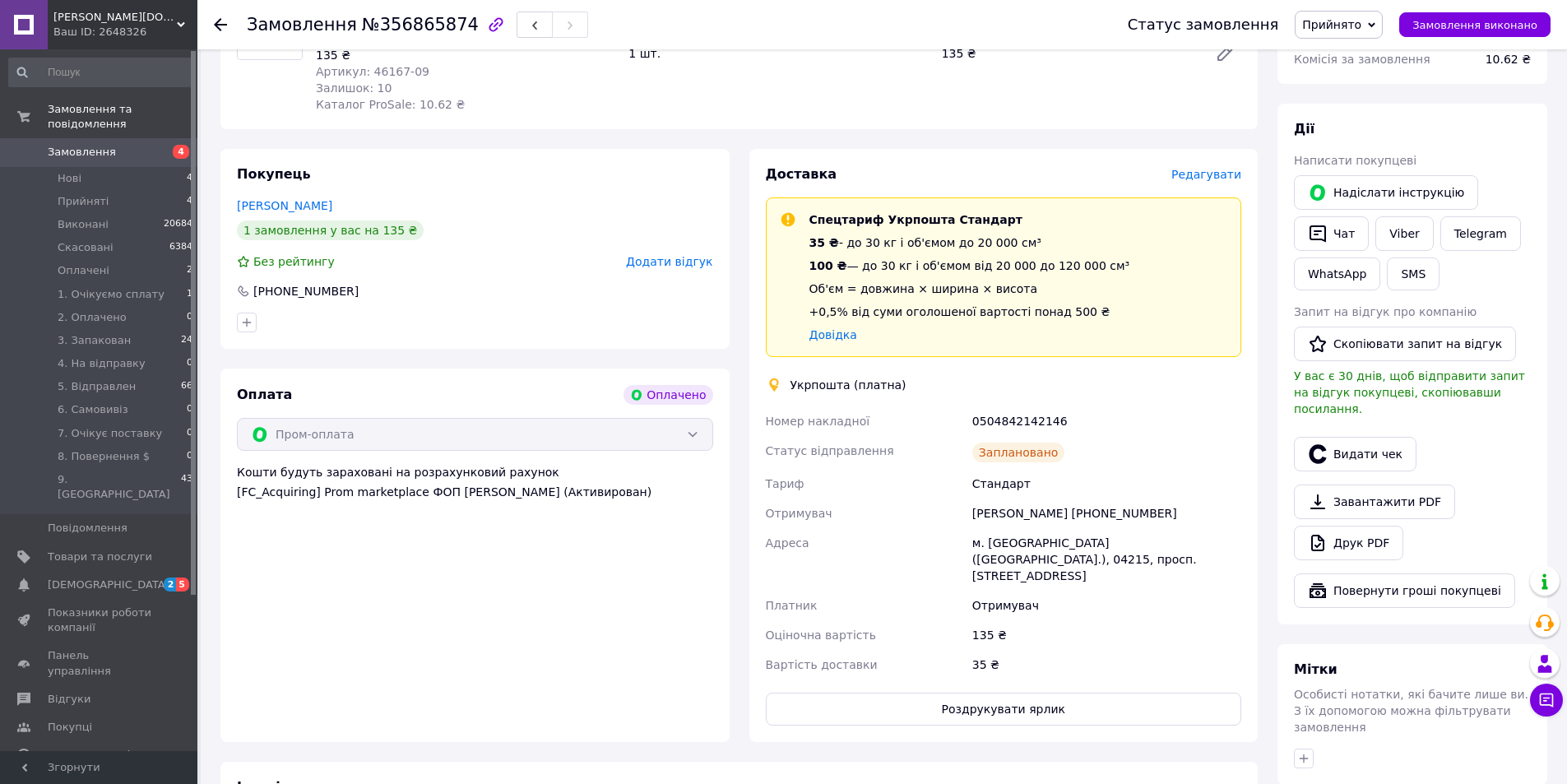
click at [1377, 18] on span "Прийнято" at bounding box center [1339, 24] width 88 height 28
click at [1376, 173] on li "3. Запакован" at bounding box center [1367, 181] width 143 height 24
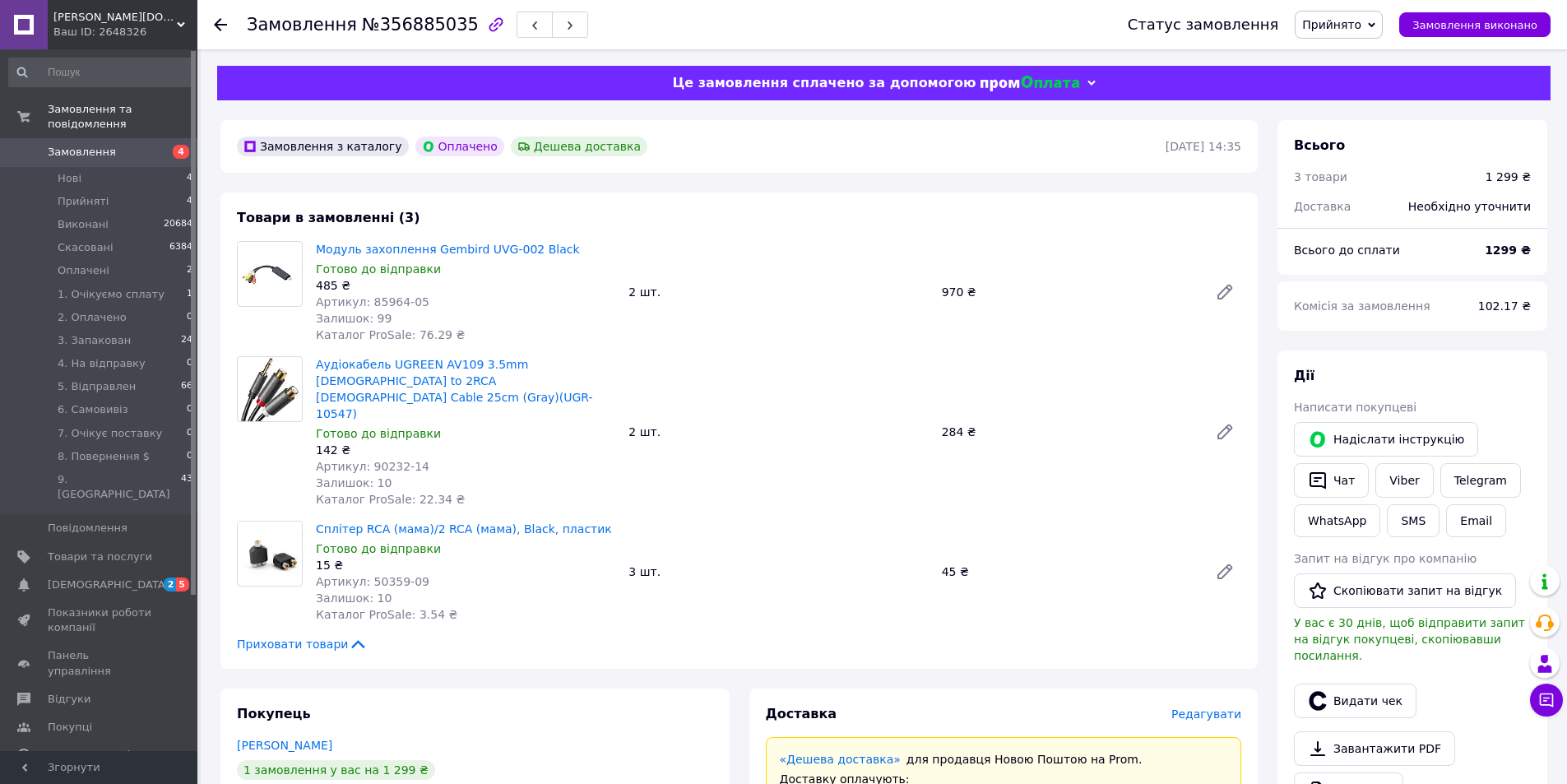
click at [386, 305] on span "Артикул: 85964-05" at bounding box center [372, 302] width 113 height 14
copy span "85964"
drag, startPoint x: 552, startPoint y: 251, endPoint x: 425, endPoint y: 251, distance: 127.0
click at [425, 251] on span "Модуль захоплення Gembird UVG-002 Black" at bounding box center [465, 249] width 300 height 16
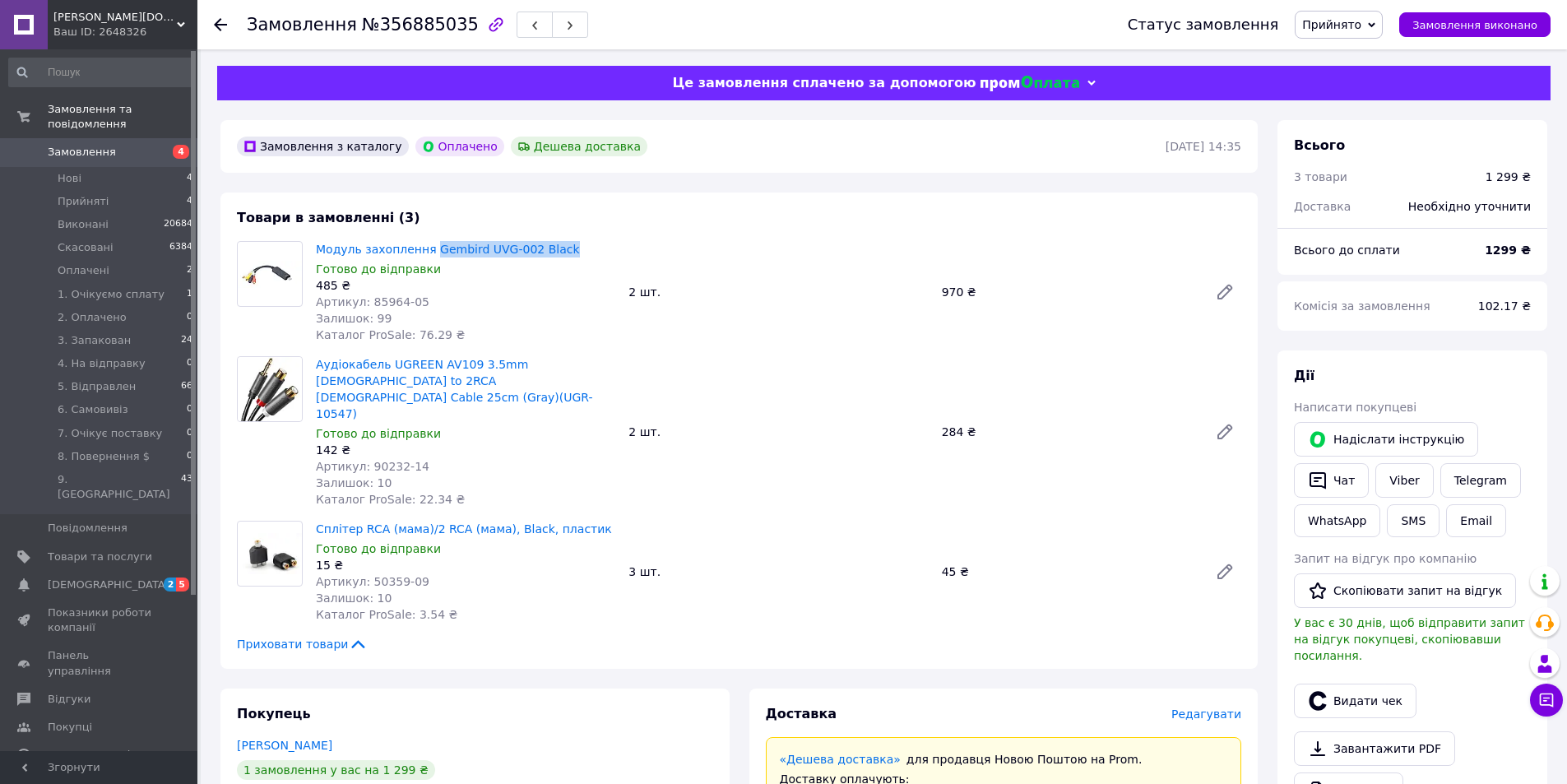
copy link "Gembird UVG-002 Black"
click at [550, 288] on div "485 ₴" at bounding box center [465, 284] width 300 height 16
drag, startPoint x: 479, startPoint y: 383, endPoint x: 409, endPoint y: 383, distance: 70.0
click at [409, 383] on span "Аудіокабель UGREEN AV109 3.5mm [DEMOGRAPHIC_DATA] to 2RCA [DEMOGRAPHIC_DATA] Ca…" at bounding box center [465, 389] width 300 height 66
copy link "(UGR-10547)"
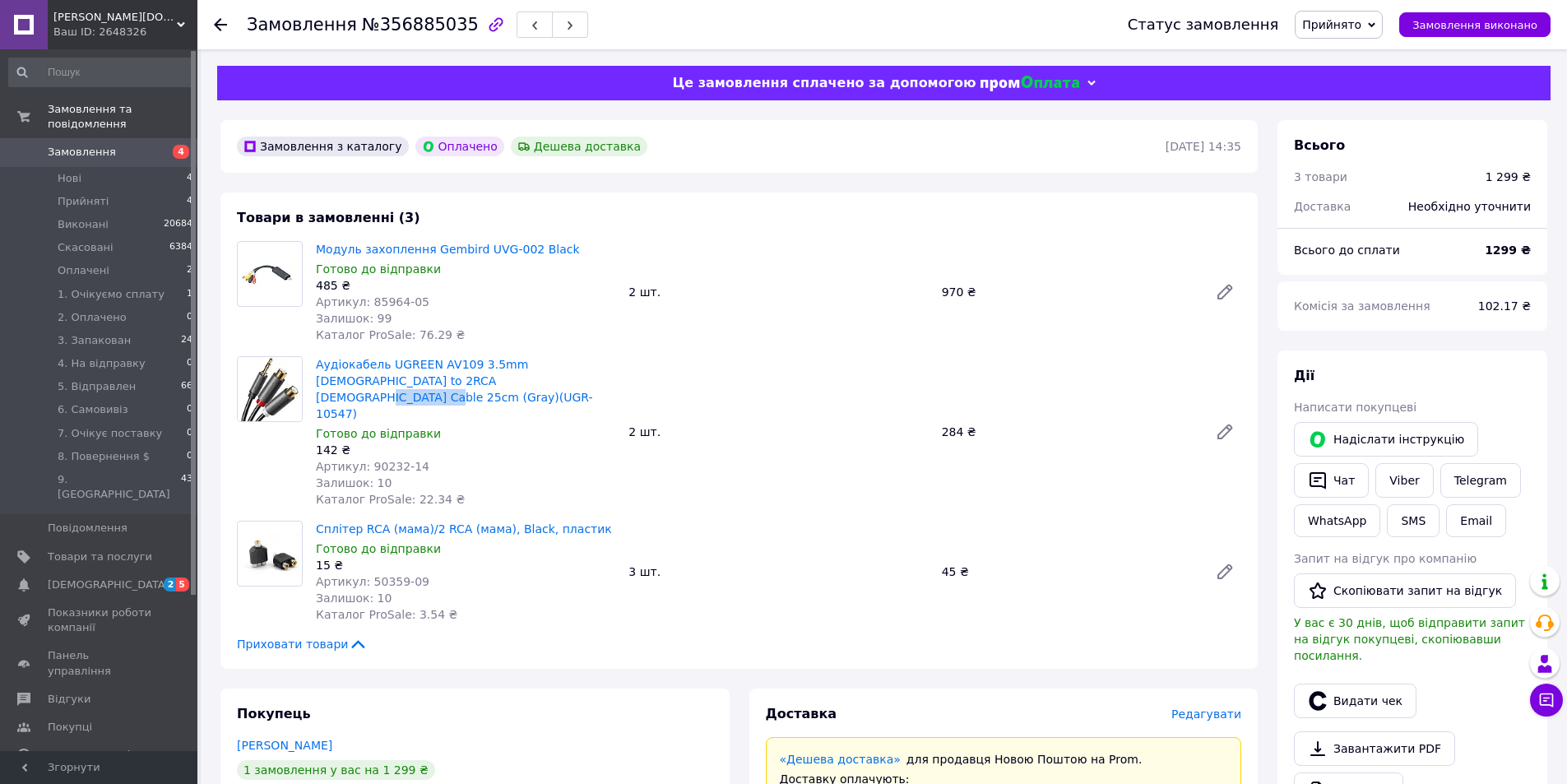
click at [87, 145] on span "Замовлення" at bounding box center [82, 153] width 68 height 15
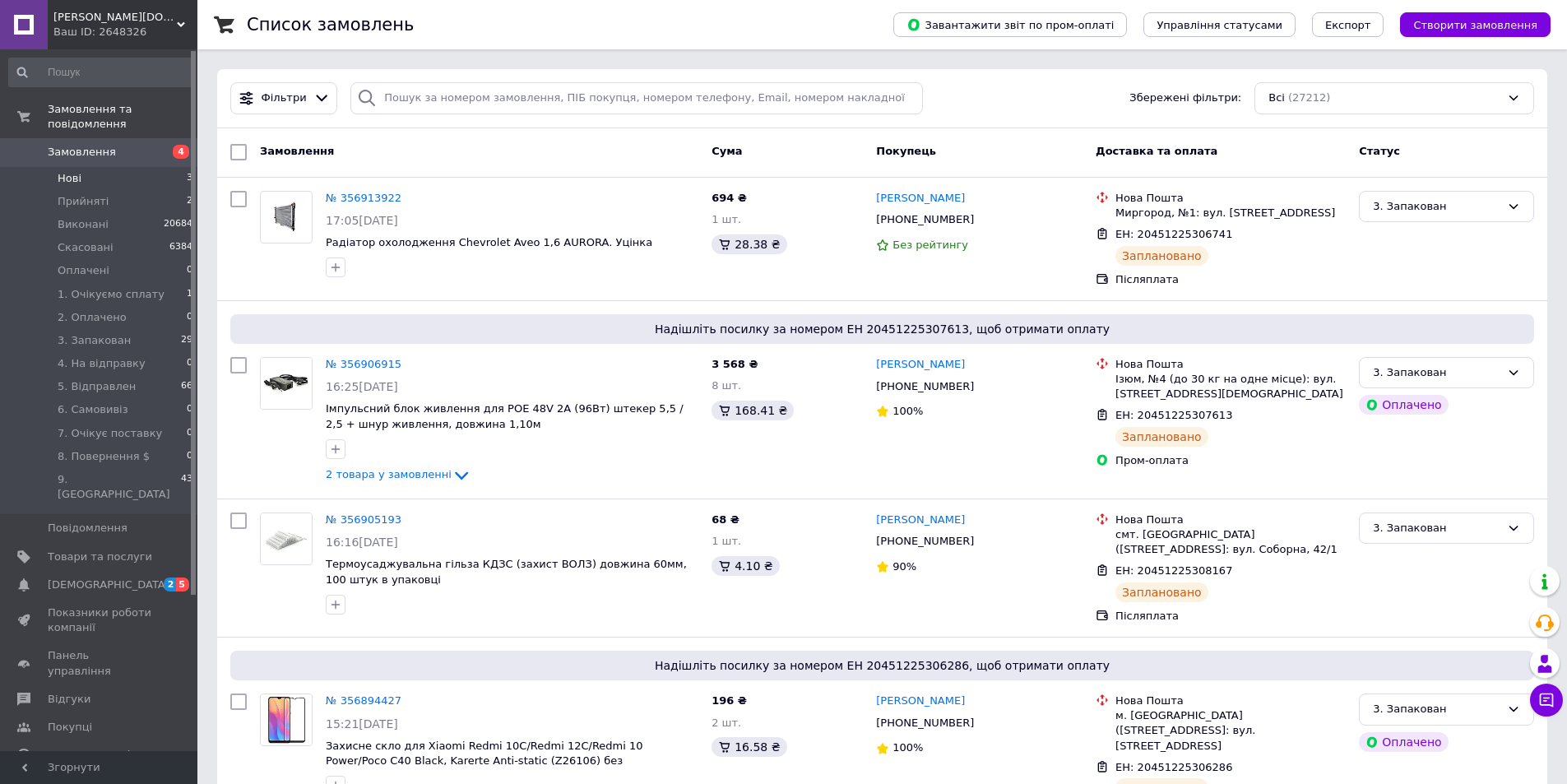
click at [97, 167] on li "Нові 3" at bounding box center [101, 178] width 203 height 23
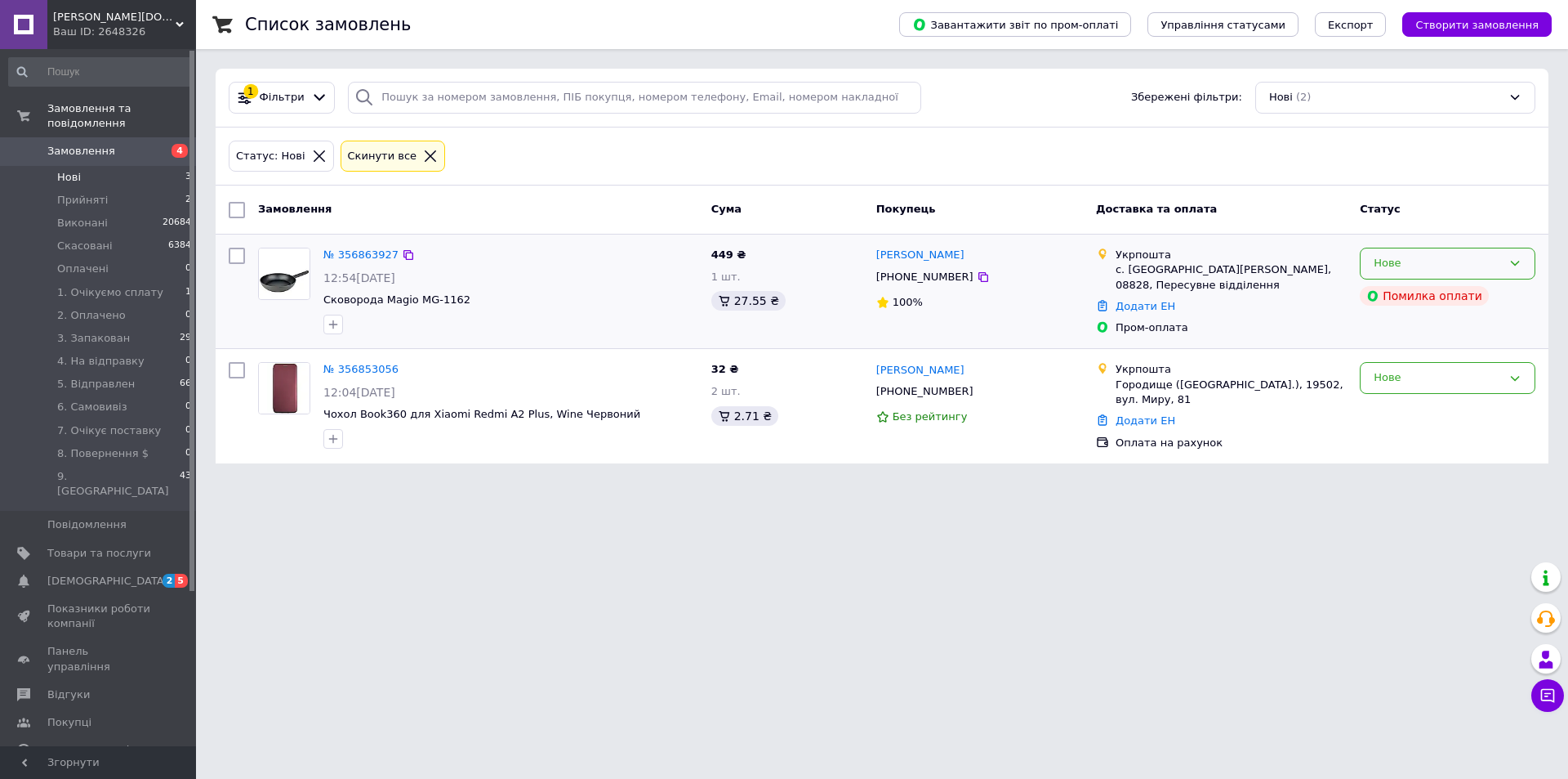
click at [1398, 257] on div "Нове" at bounding box center [1437, 263] width 128 height 17
click at [1418, 351] on li "Скасовано" at bounding box center [1448, 357] width 174 height 30
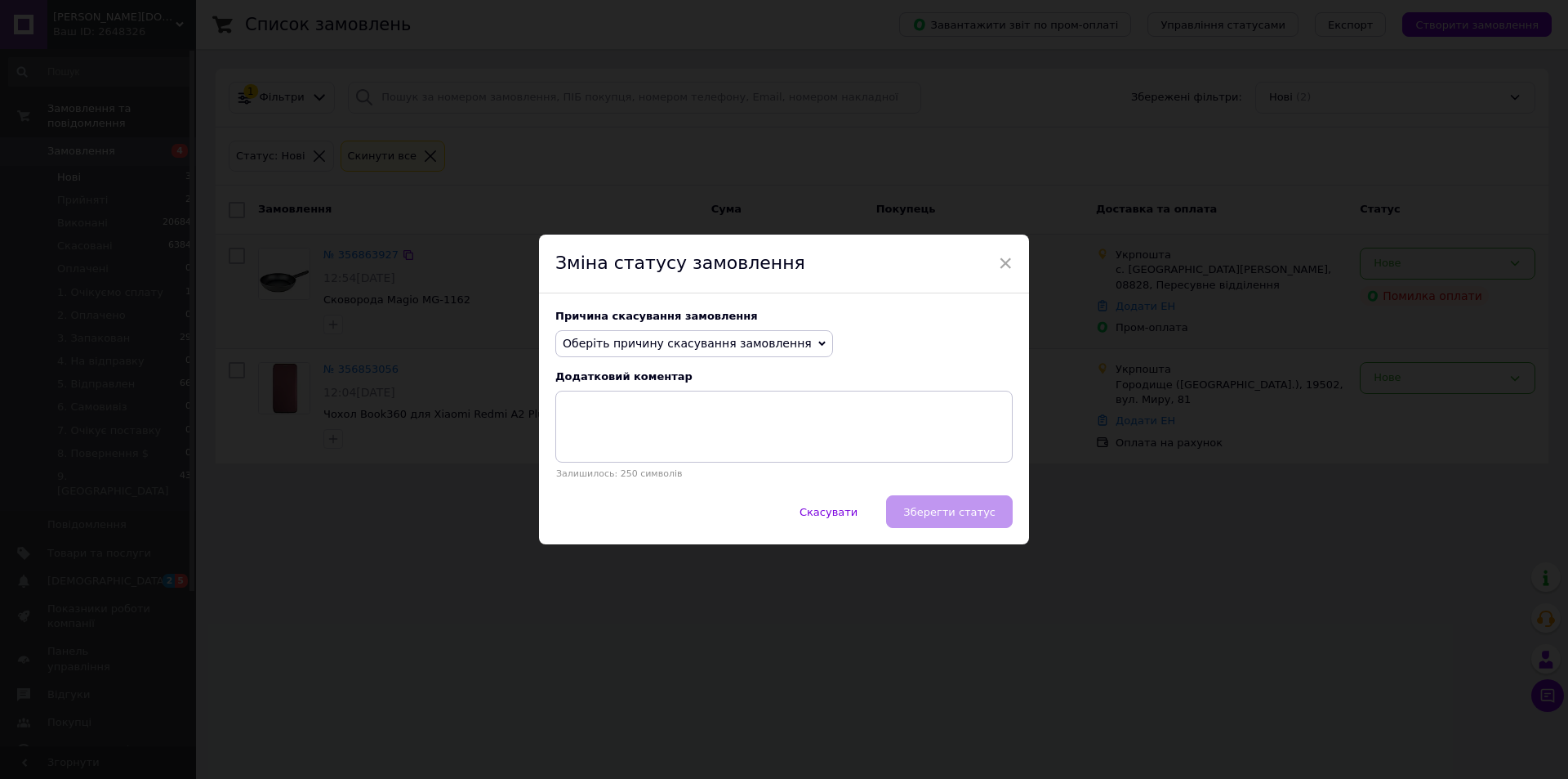
click at [699, 338] on span "Оберіть причину скасування замовлення" at bounding box center [686, 344] width 249 height 13
click at [634, 434] on li "На прохання покупця" at bounding box center [694, 444] width 276 height 23
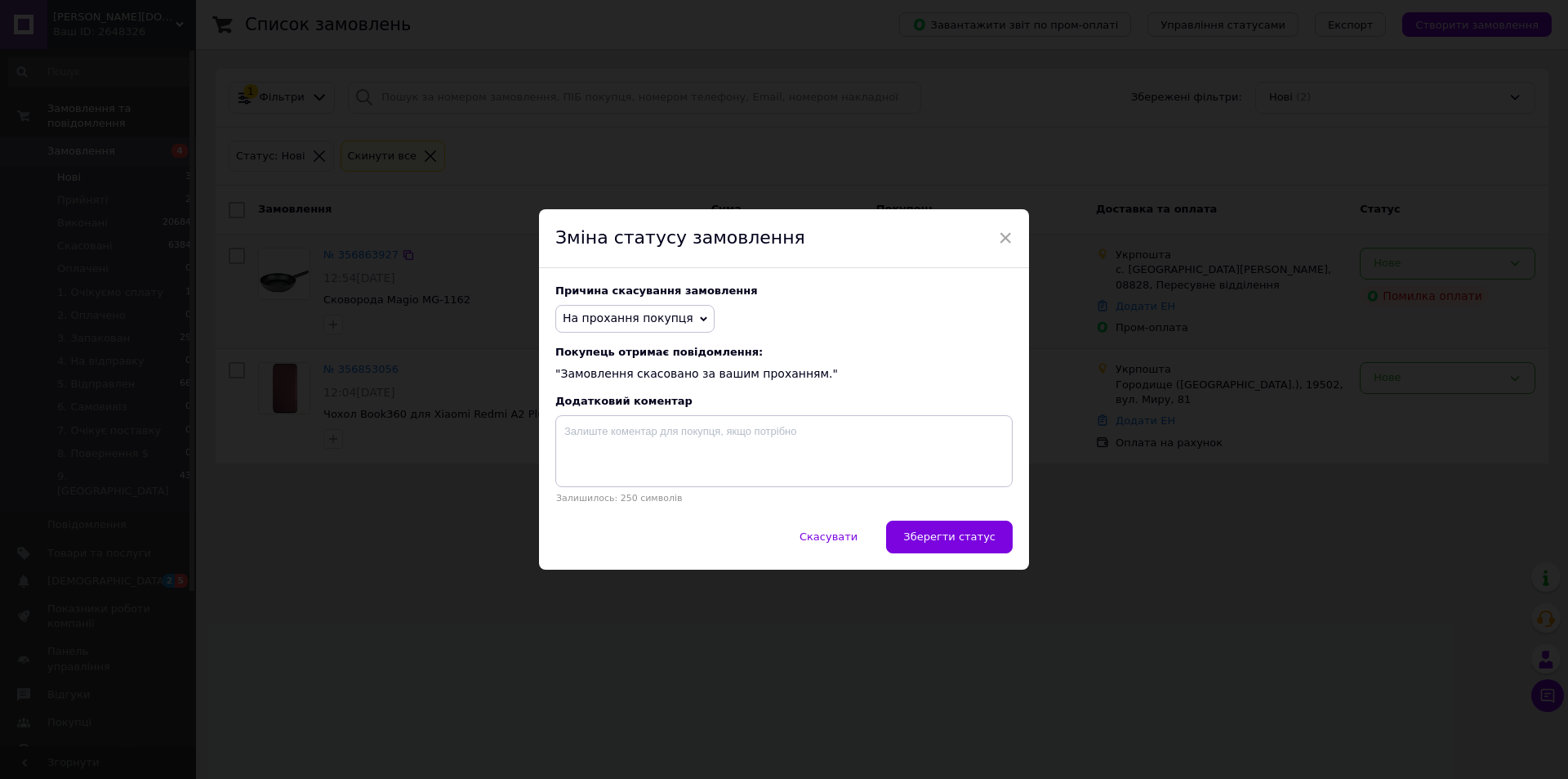
click at [639, 323] on span "На прохання покупця" at bounding box center [628, 318] width 131 height 13
click at [631, 392] on li "Оплата не надійшла" at bounding box center [635, 396] width 158 height 23
click at [917, 537] on span "Зберегти статус" at bounding box center [950, 536] width 92 height 13
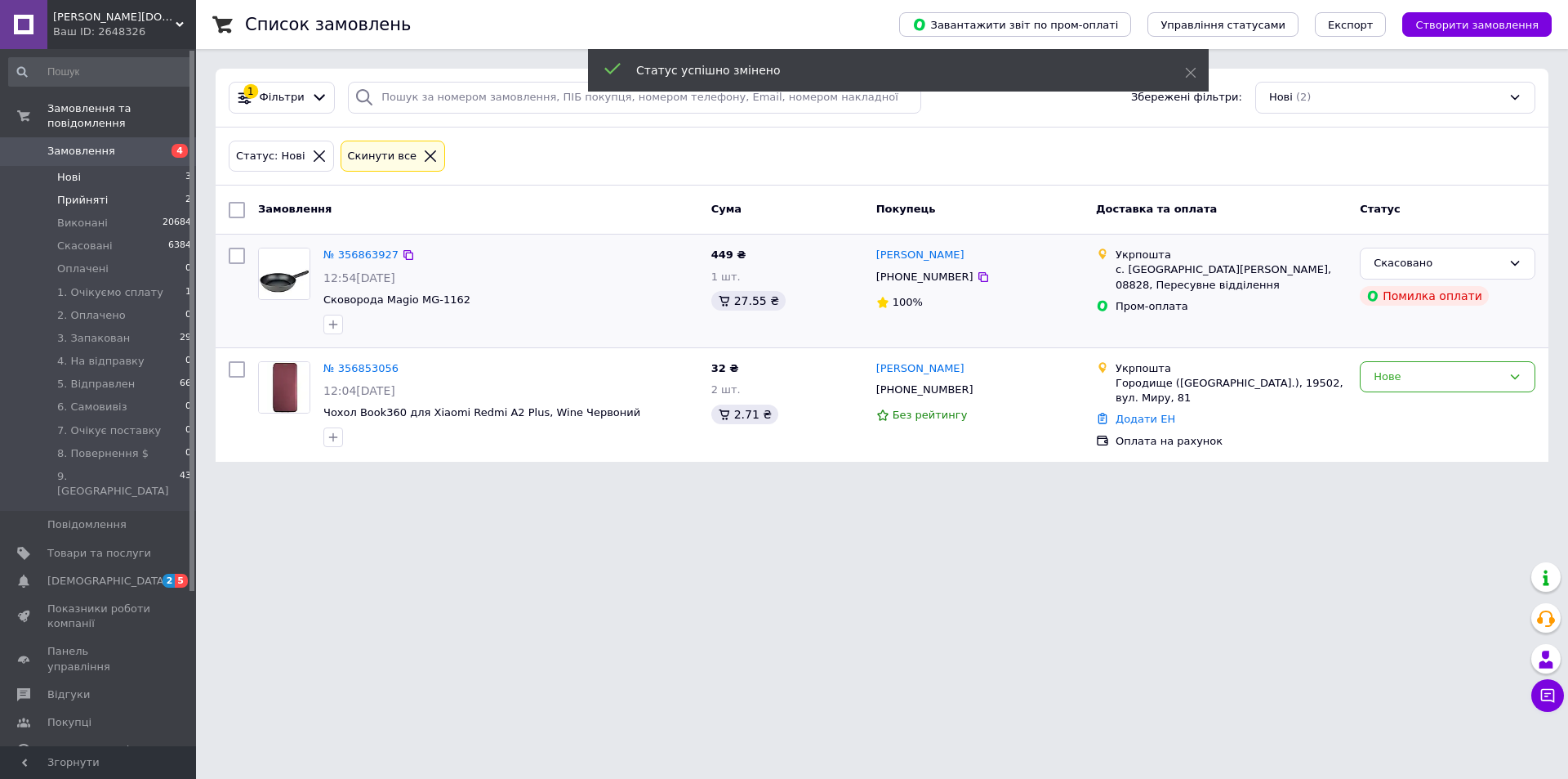
click at [121, 189] on li "Прийняті 2" at bounding box center [101, 200] width 201 height 23
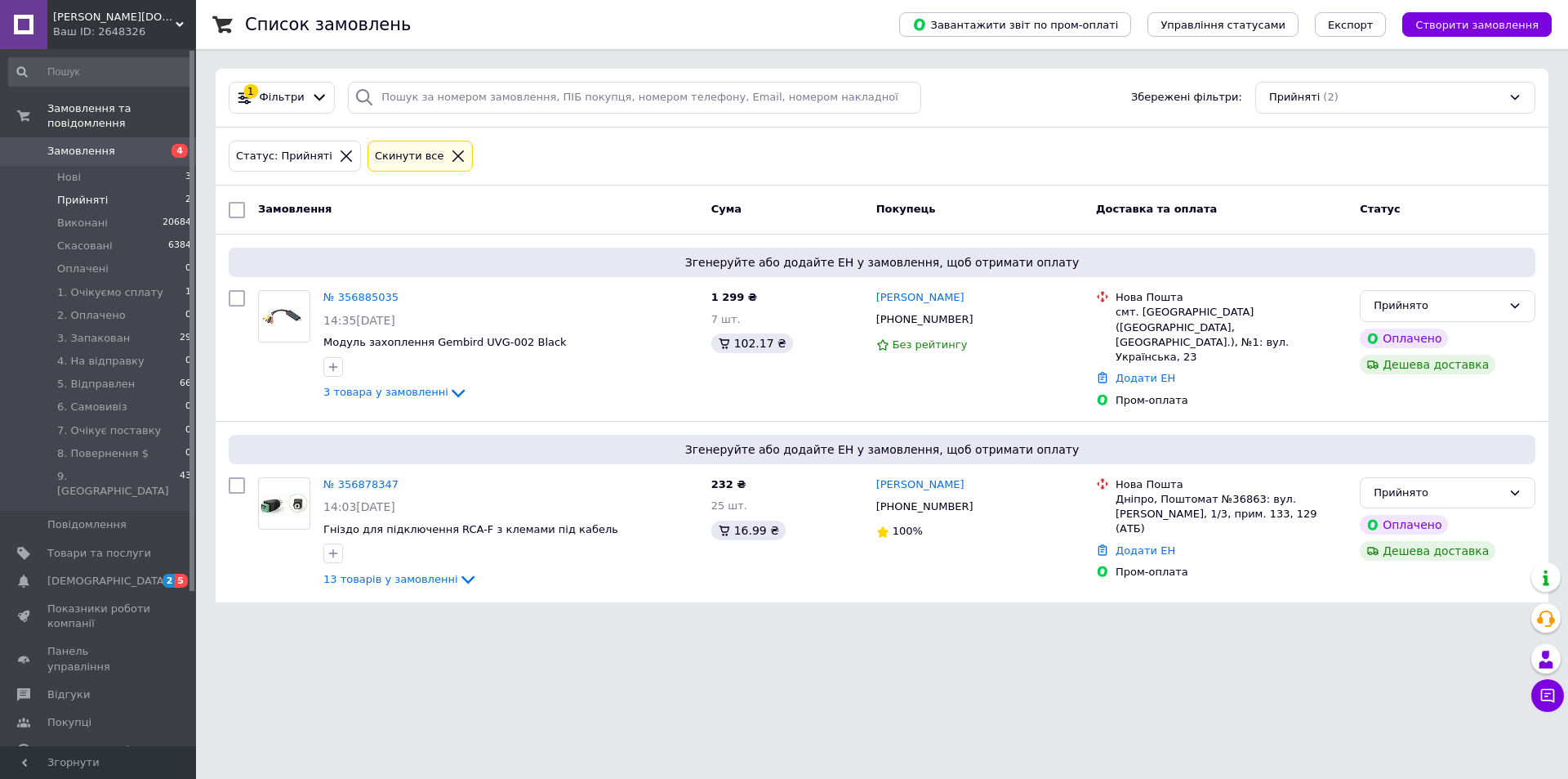
click at [547, 622] on html "[PERSON_NAME][DOMAIN_NAME] - Знайдеться все! Техніка і не лише... Ваш ID: 26483…" at bounding box center [784, 311] width 1568 height 622
click at [370, 296] on link "№ 356885035" at bounding box center [361, 297] width 75 height 13
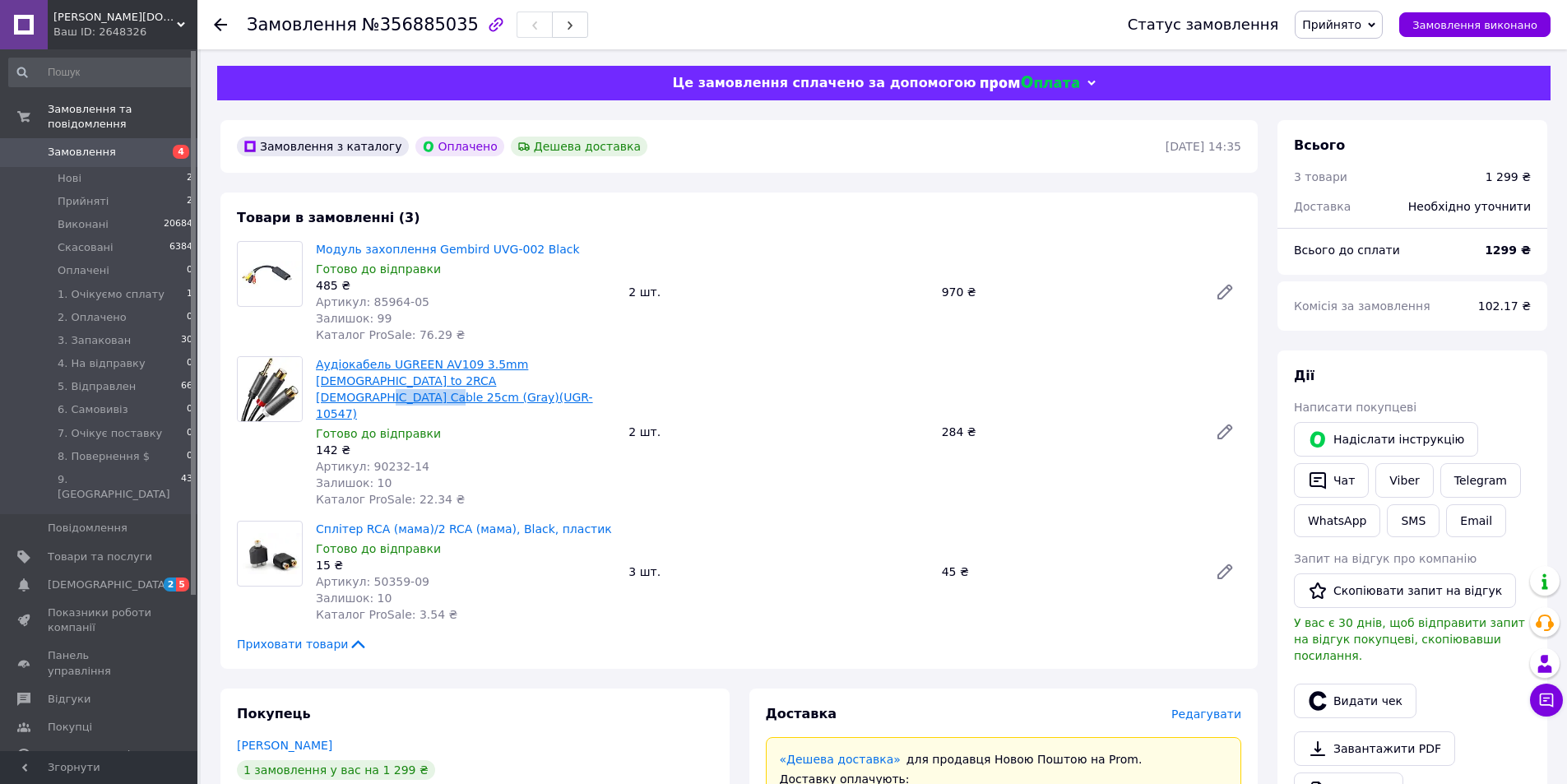
drag, startPoint x: 476, startPoint y: 380, endPoint x: 409, endPoint y: 381, distance: 67.0
click at [409, 381] on span "Аудіокабель UGREEN AV109 3.5mm [DEMOGRAPHIC_DATA] to 2RCA [DEMOGRAPHIC_DATA] Ca…" at bounding box center [465, 389] width 300 height 66
copy link "(UGR-10547)"
click at [699, 159] on div "Замовлення з каталогу Оплачено Дешева доставка" at bounding box center [700, 146] width 932 height 26
click at [1392, 474] on link "Viber" at bounding box center [1404, 480] width 57 height 35
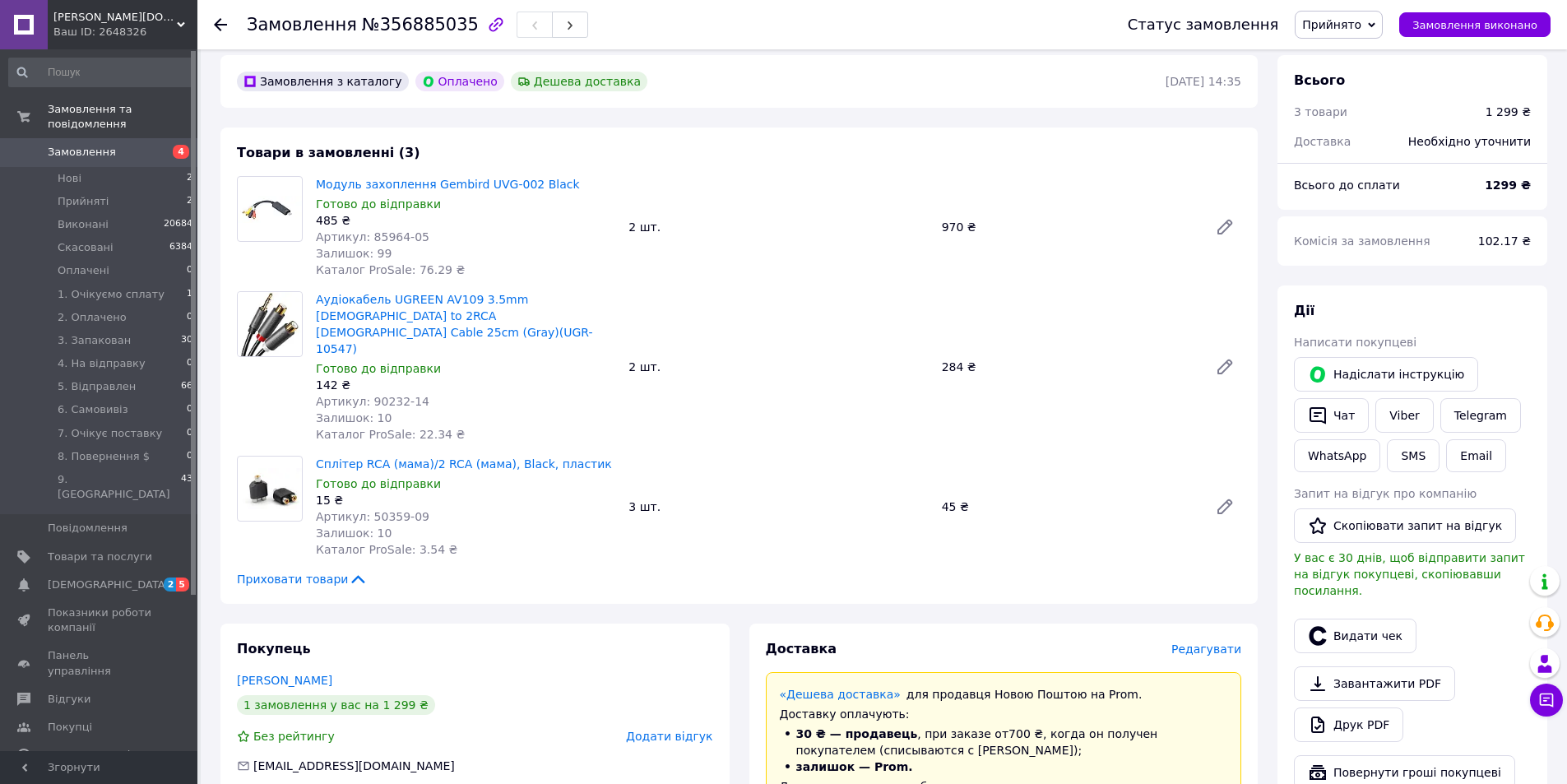
scroll to position [82, 0]
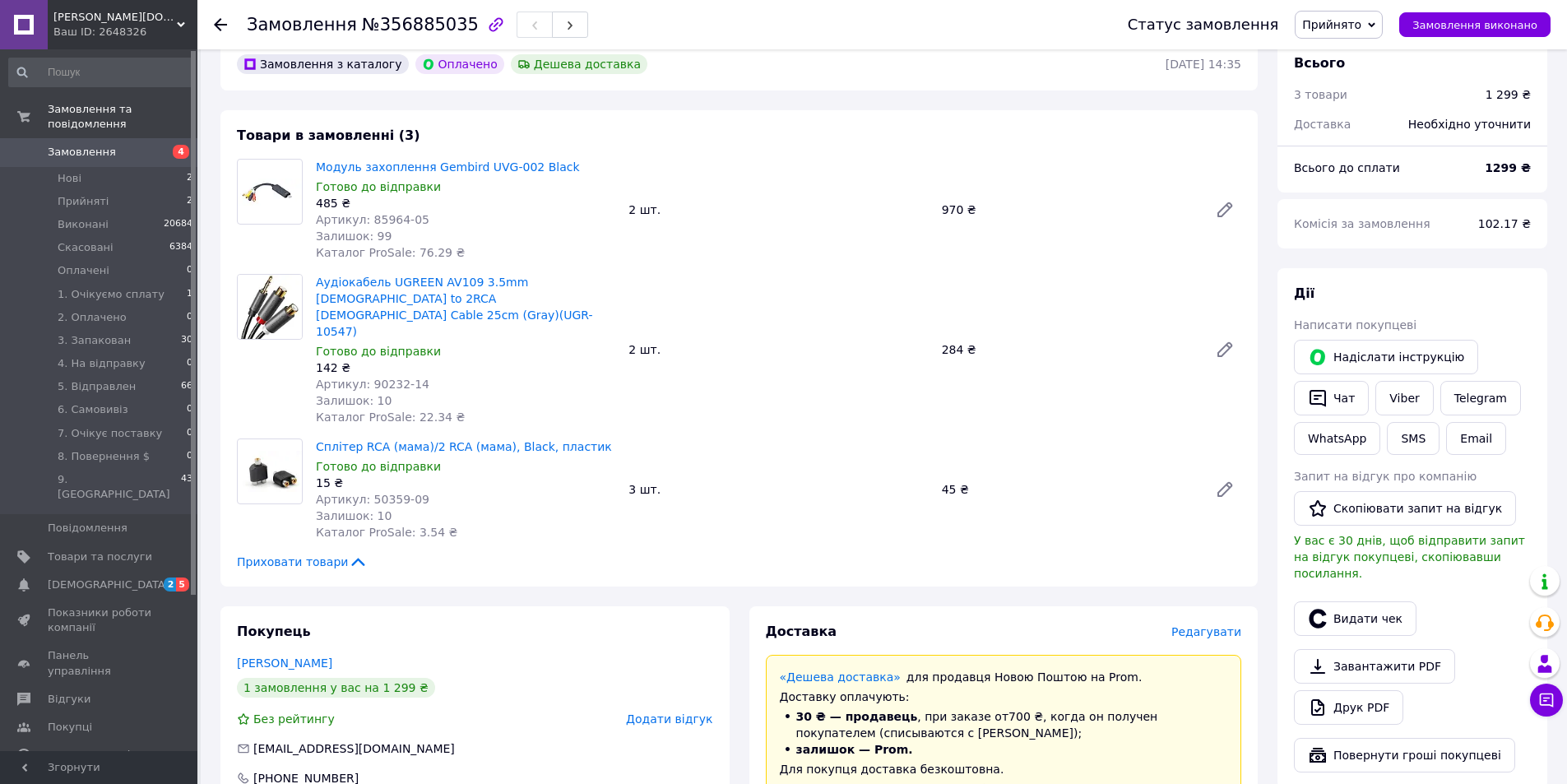
click at [378, 493] on span "Артикул: 50359-09" at bounding box center [372, 500] width 113 height 14
copy span "50359"
click at [88, 145] on span "Замовлення" at bounding box center [82, 153] width 68 height 15
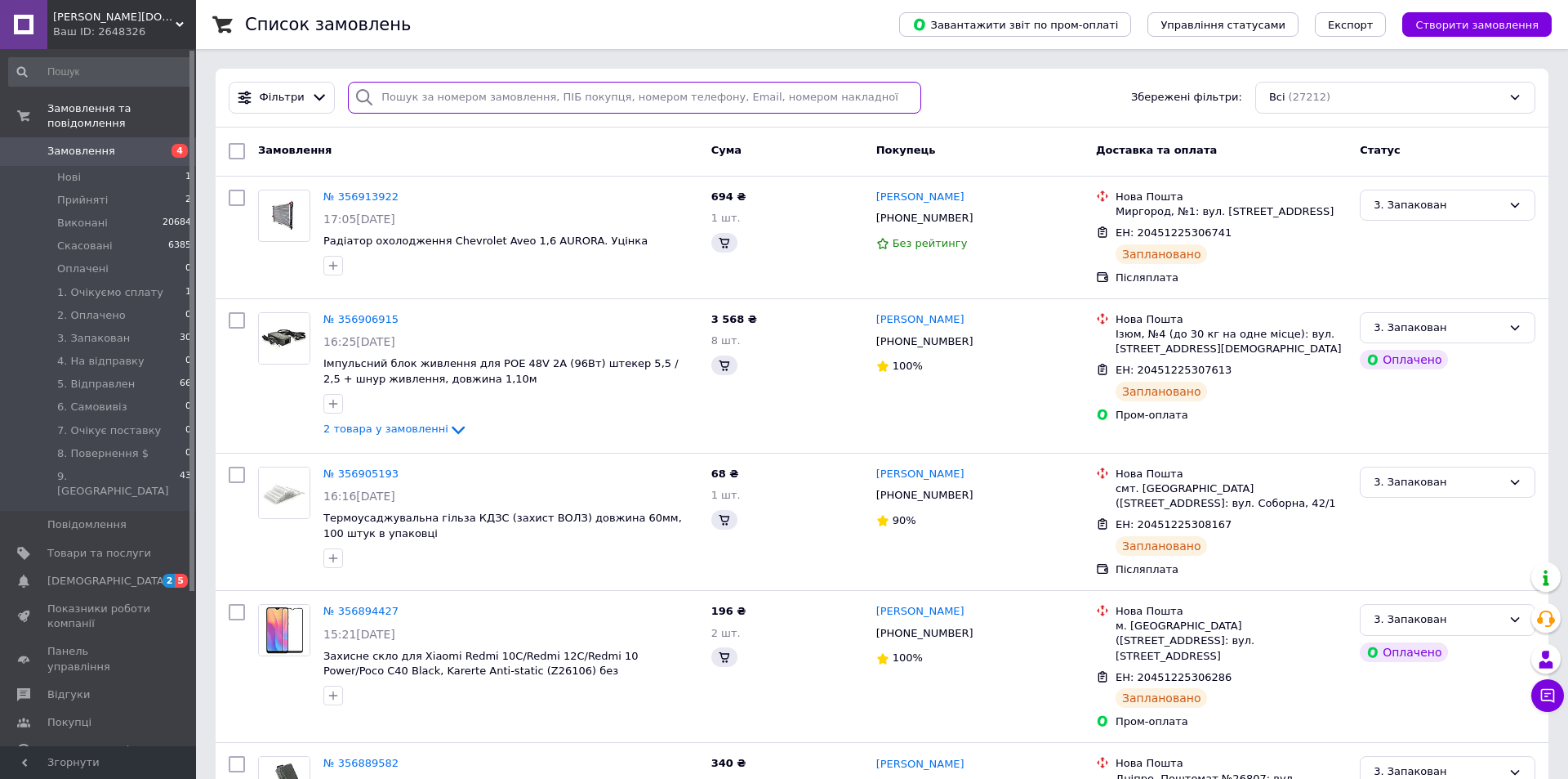
click at [592, 105] on input "search" at bounding box center [634, 97] width 573 height 32
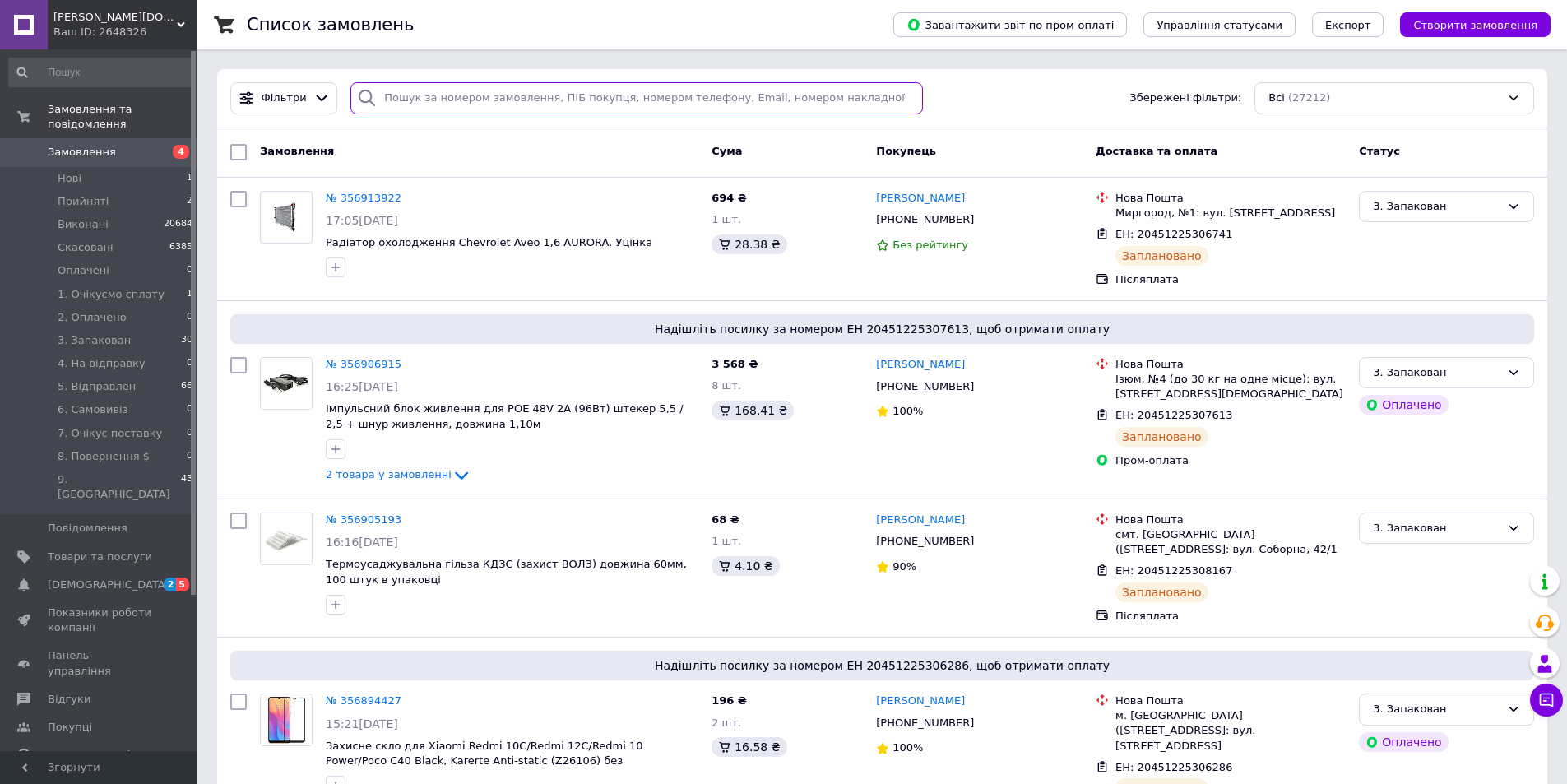
paste input "20451222909154"
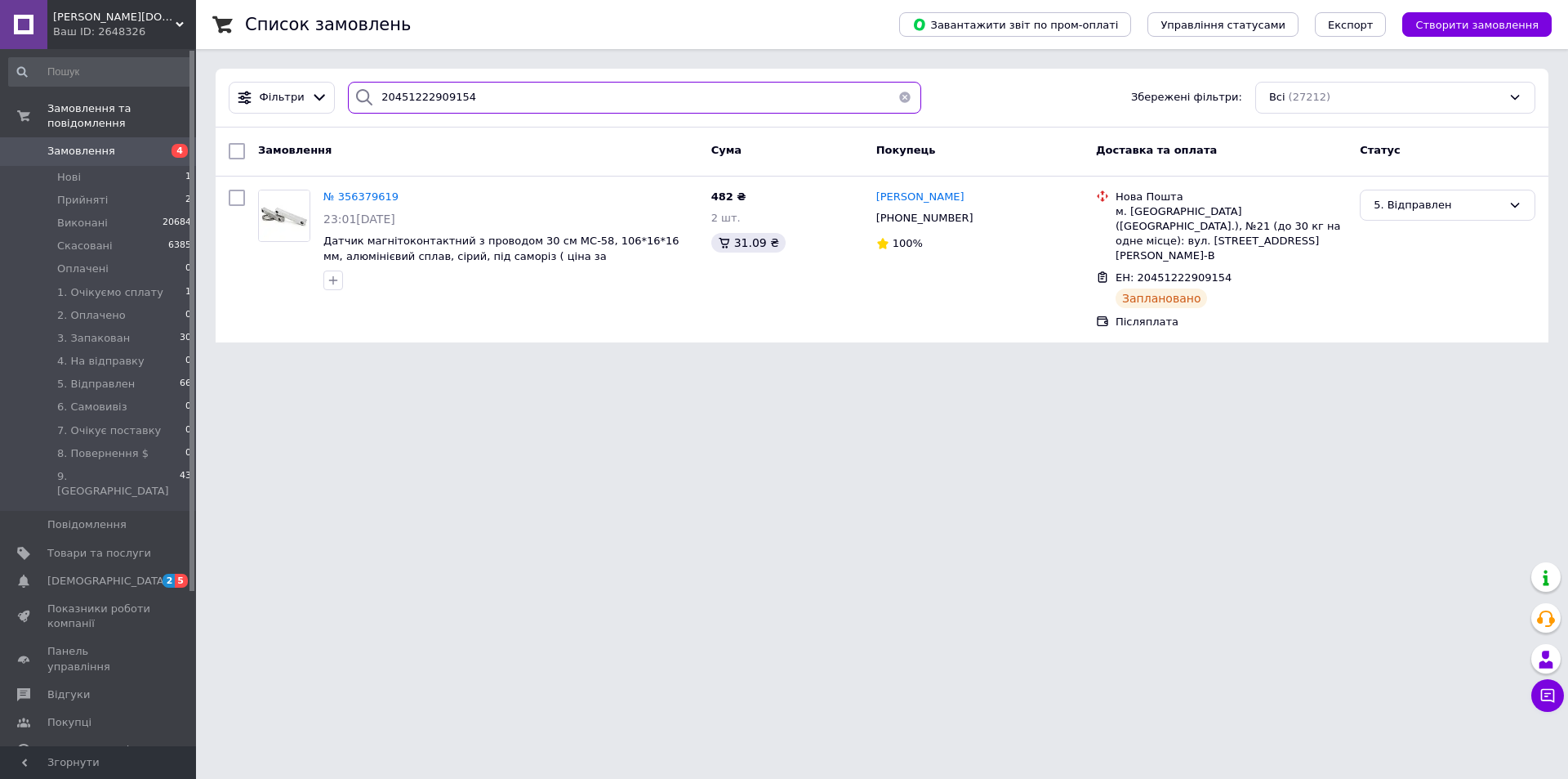
type input "20451222909154"
click at [132, 138] on link "Замовлення 4" at bounding box center [101, 151] width 201 height 28
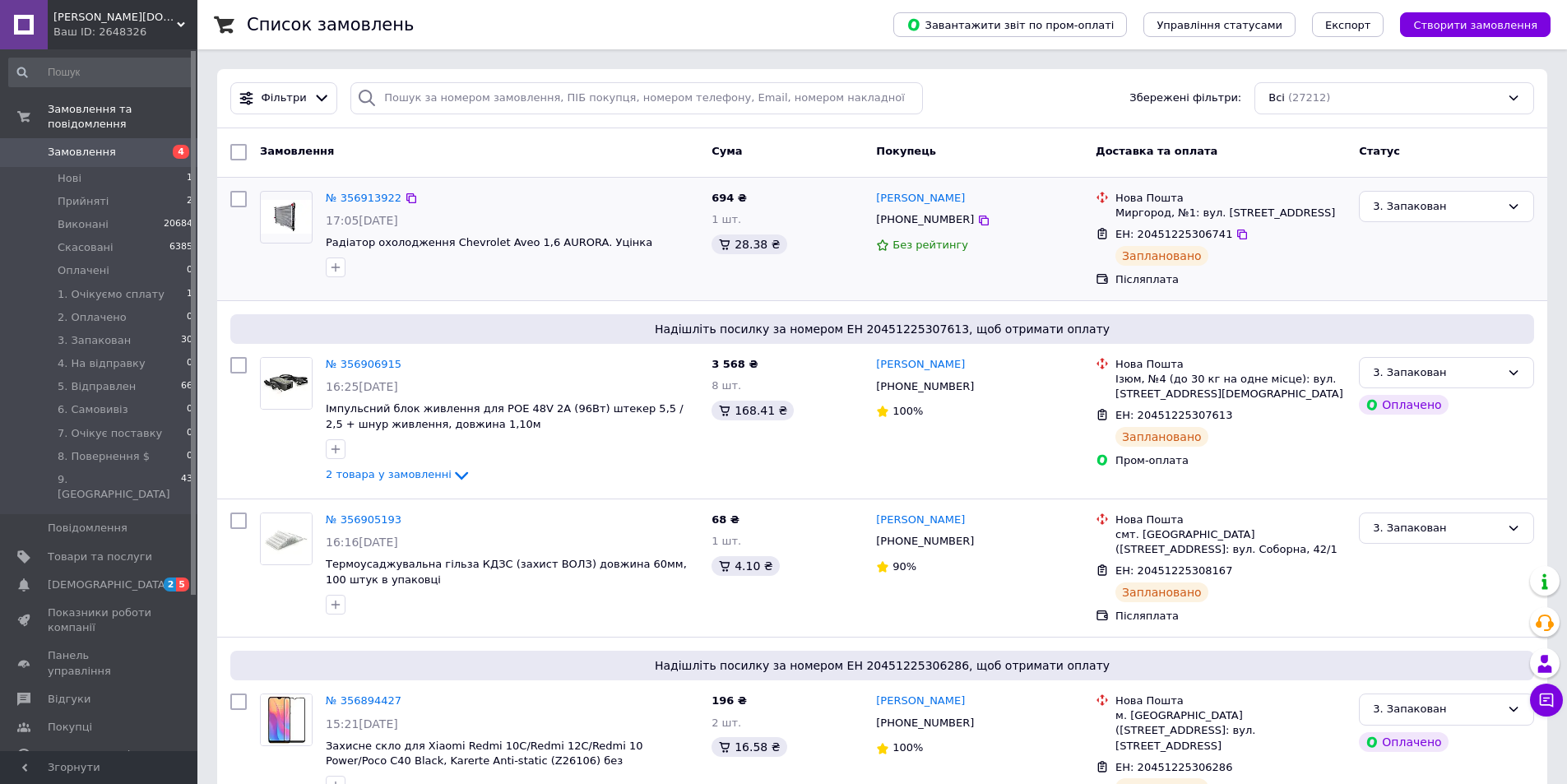
click at [1160, 236] on span "ЕН: 20451225306741" at bounding box center [1174, 234] width 117 height 13
click at [1161, 236] on span "ЕН: 20451225306741" at bounding box center [1174, 234] width 117 height 13
copy span "20451225306741"
click at [95, 167] on li "Нові 1" at bounding box center [101, 178] width 203 height 23
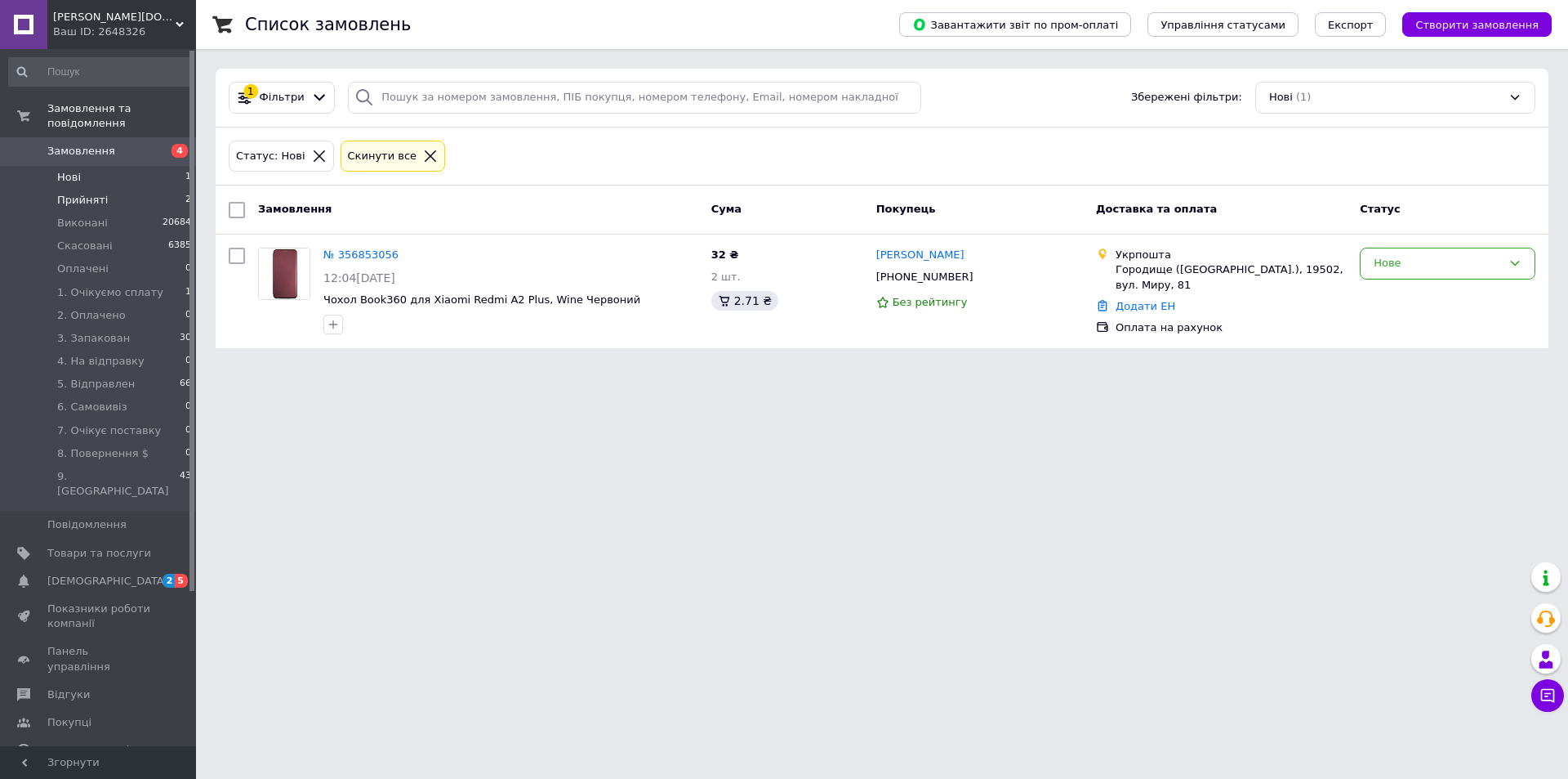
click at [102, 192] on li "Прийняті 2" at bounding box center [101, 200] width 201 height 23
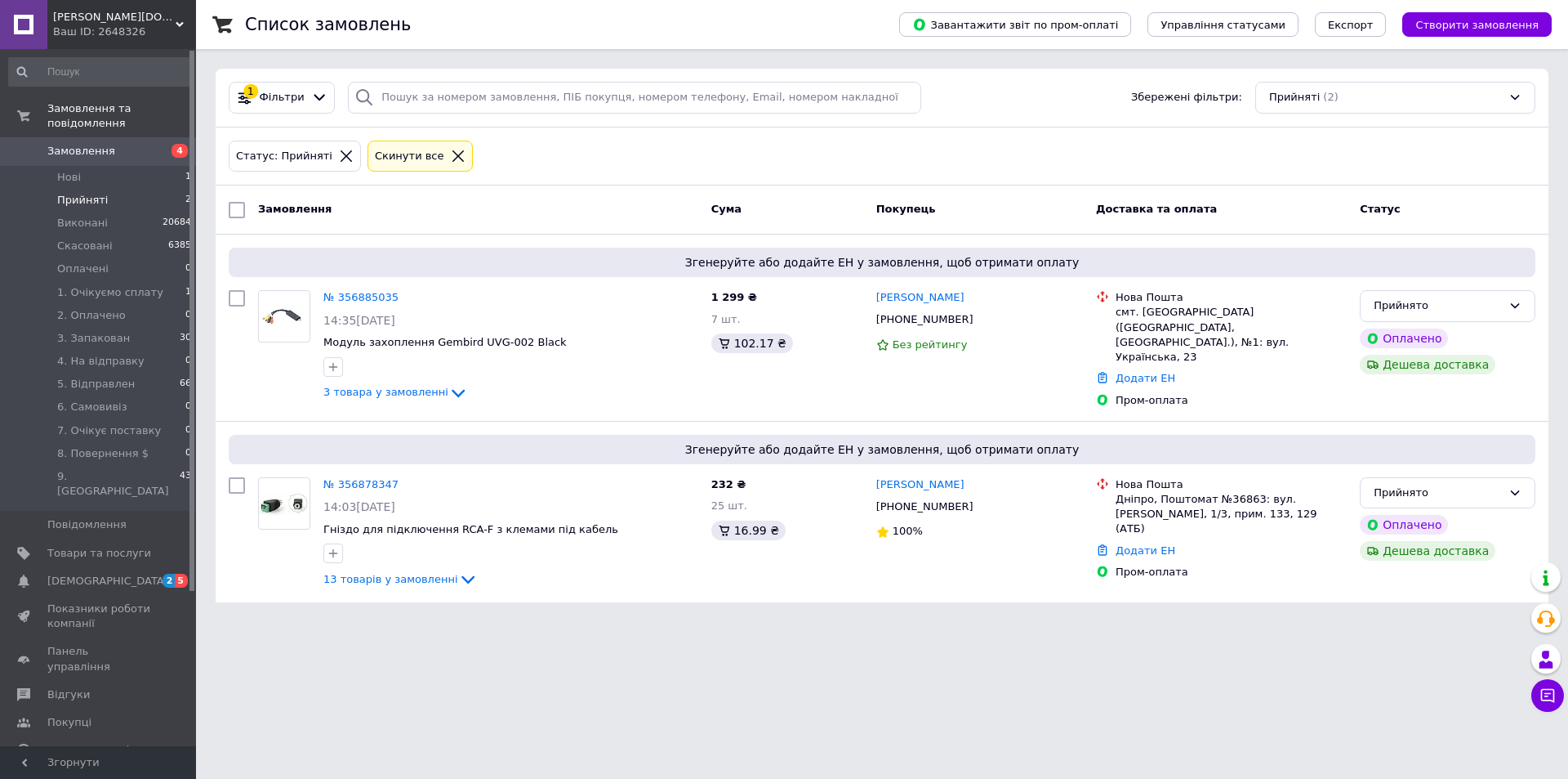
drag, startPoint x: 619, startPoint y: 693, endPoint x: 604, endPoint y: 680, distance: 19.8
click at [619, 622] on html "[PERSON_NAME][DOMAIN_NAME] - Знайдеться все! Техніка і не лише... Ваш ID: 26483…" at bounding box center [784, 311] width 1568 height 622
click at [374, 480] on link "№ 356878347" at bounding box center [361, 484] width 75 height 13
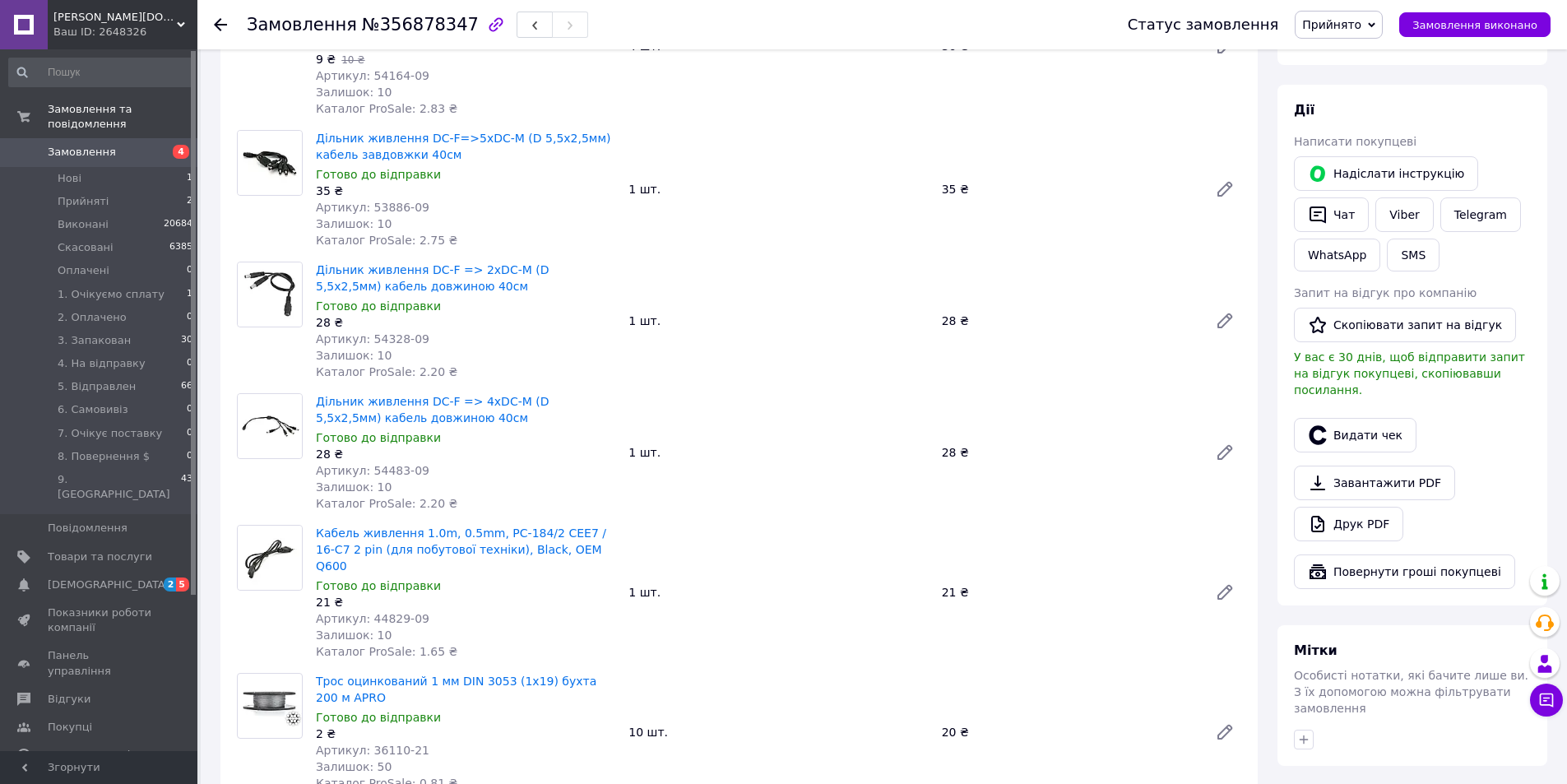
scroll to position [246, 0]
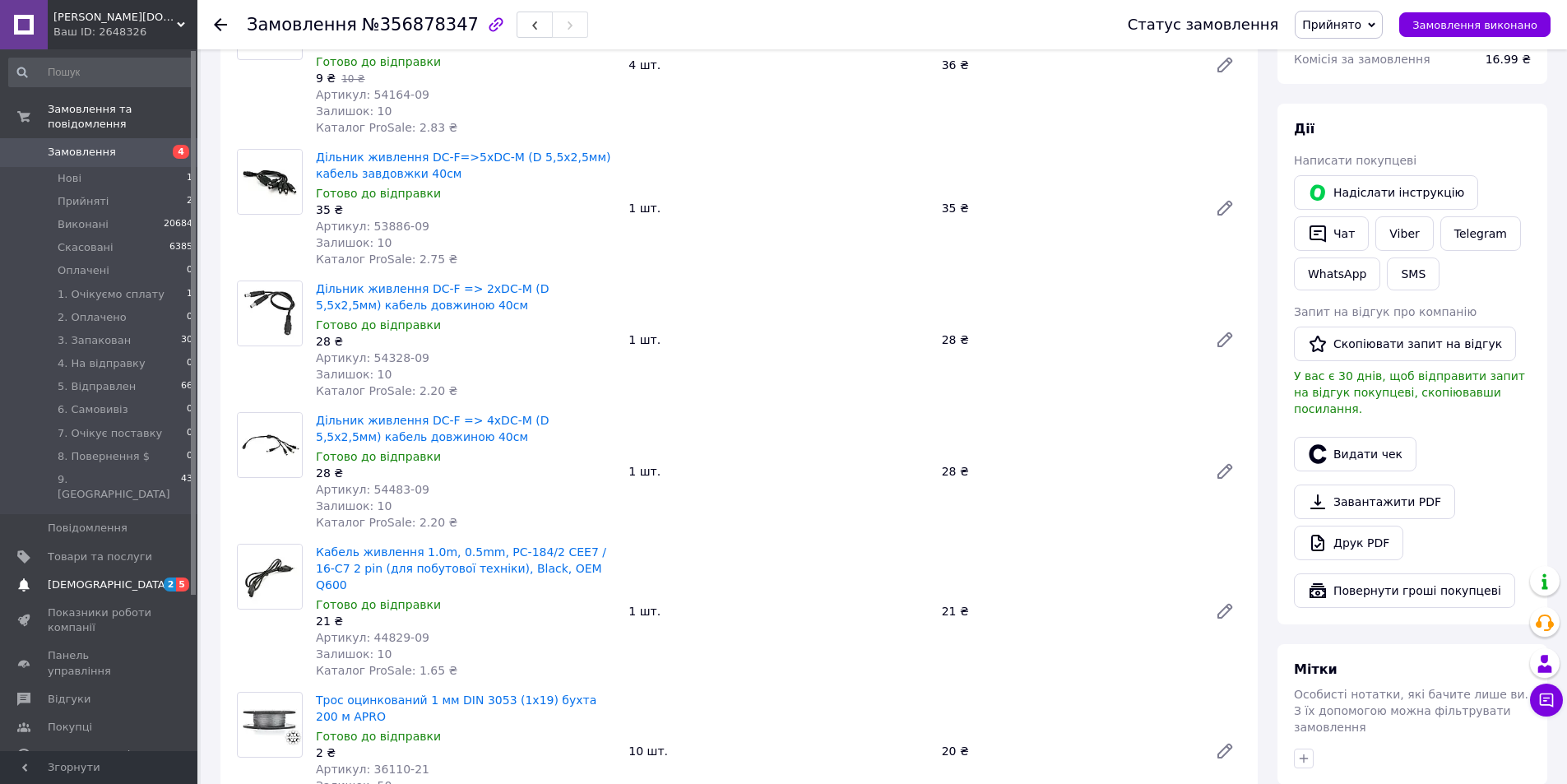
click at [108, 577] on span "[DEMOGRAPHIC_DATA]" at bounding box center [100, 585] width 105 height 15
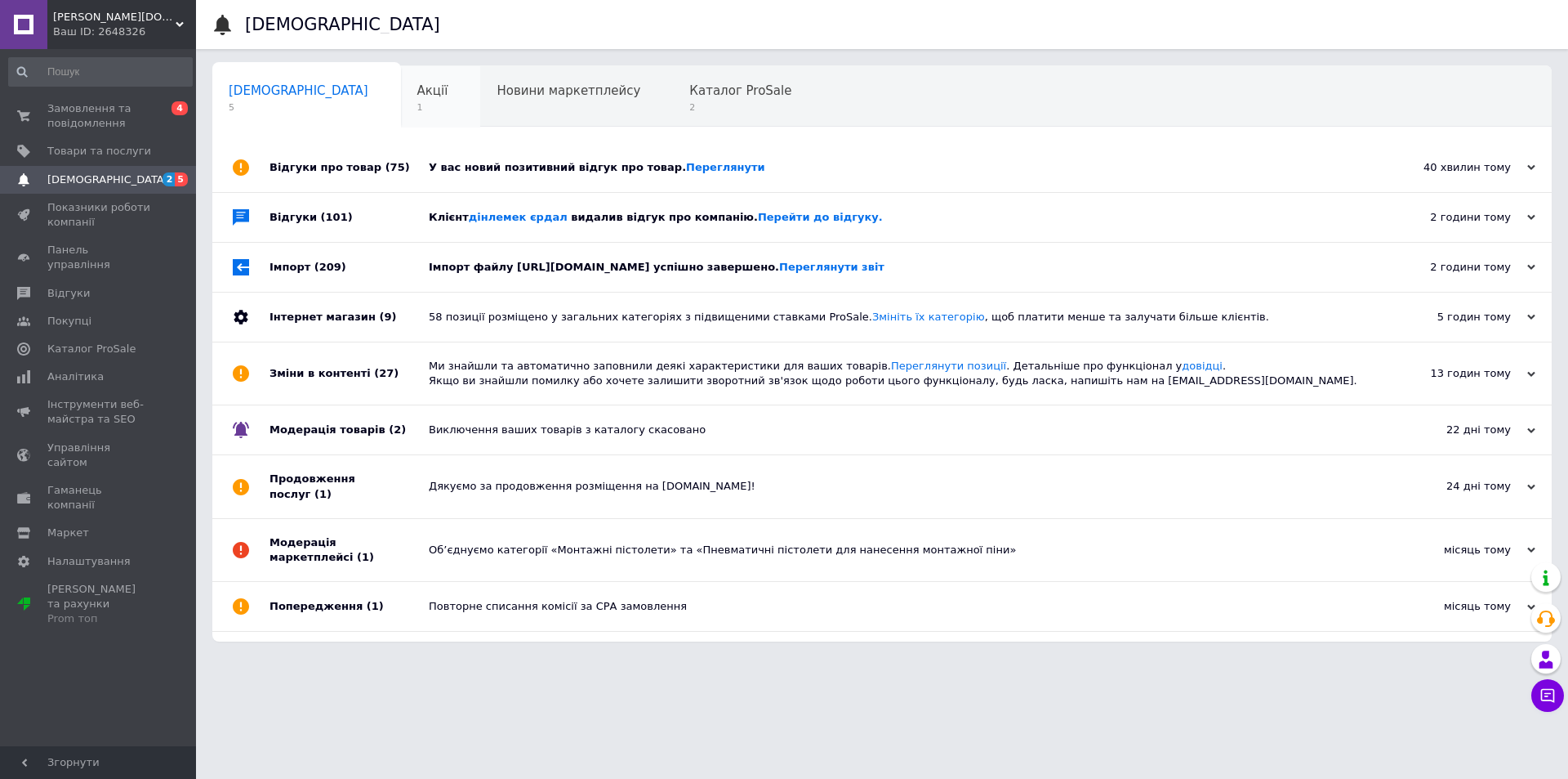
click at [401, 118] on div "Акції 1" at bounding box center [441, 97] width 80 height 62
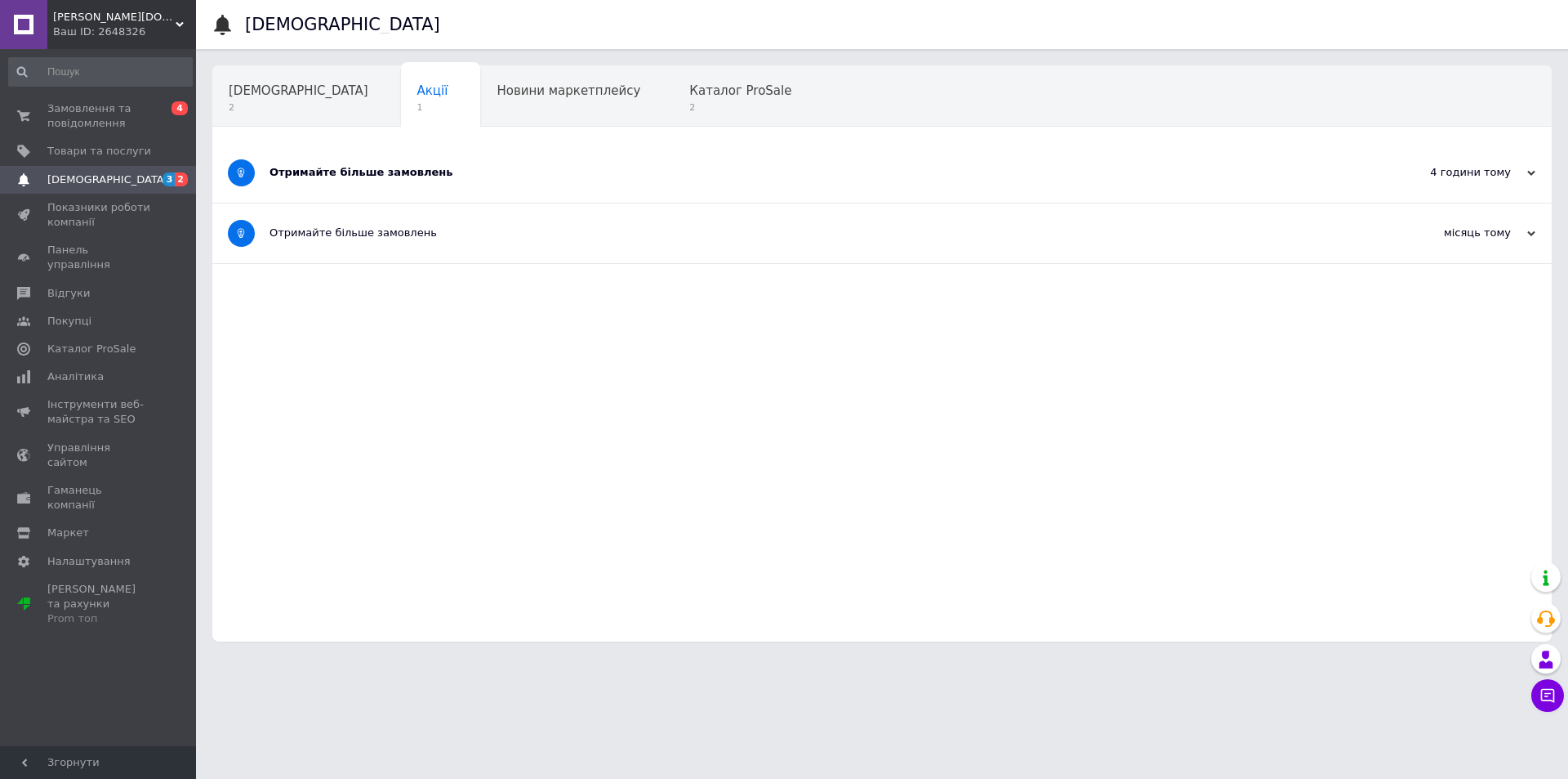
click at [422, 172] on div "Отримайте більше замовлень" at bounding box center [821, 173] width 1103 height 15
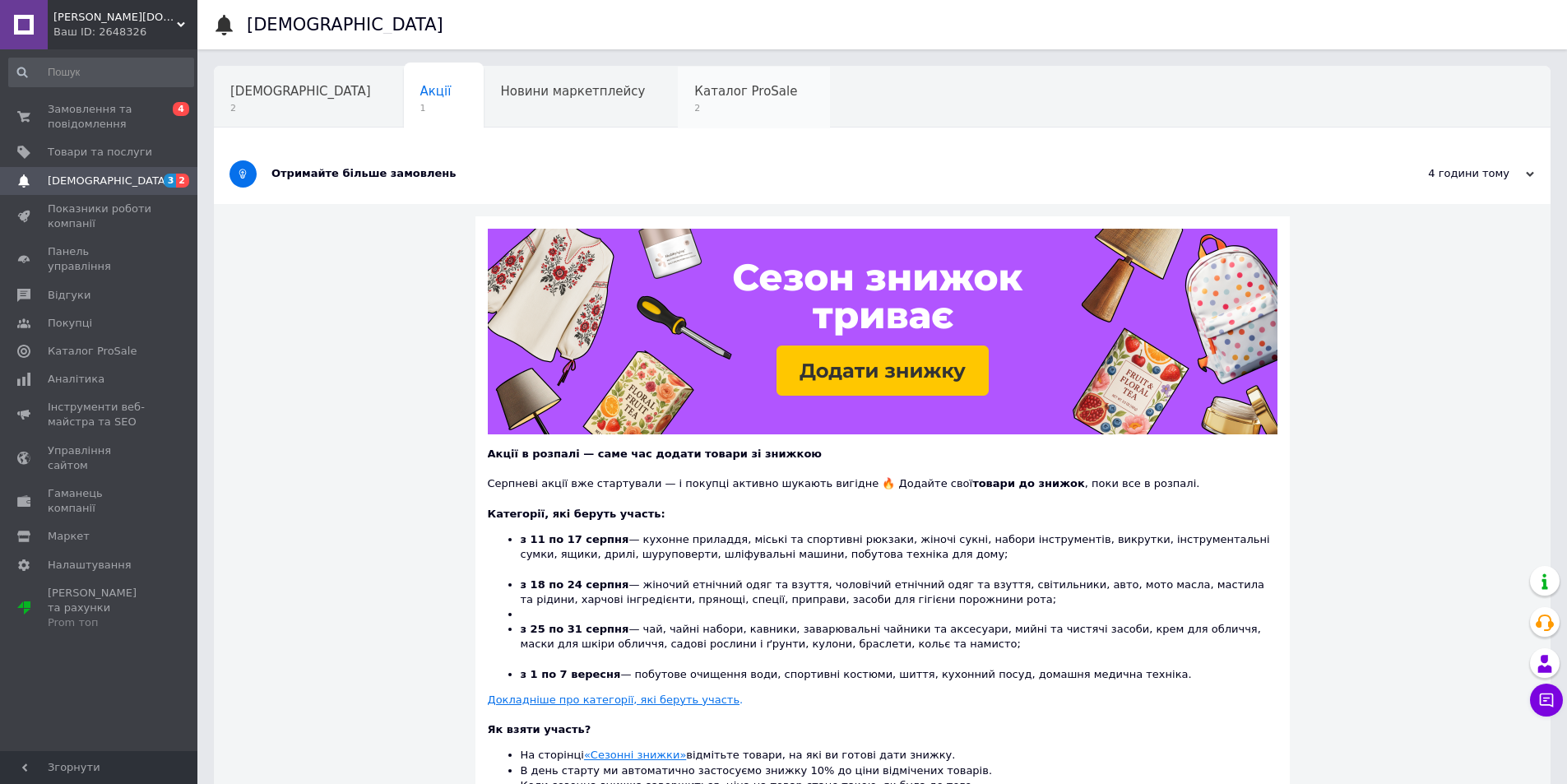
click at [678, 123] on div "Каталог ProSale 2" at bounding box center [754, 98] width 152 height 62
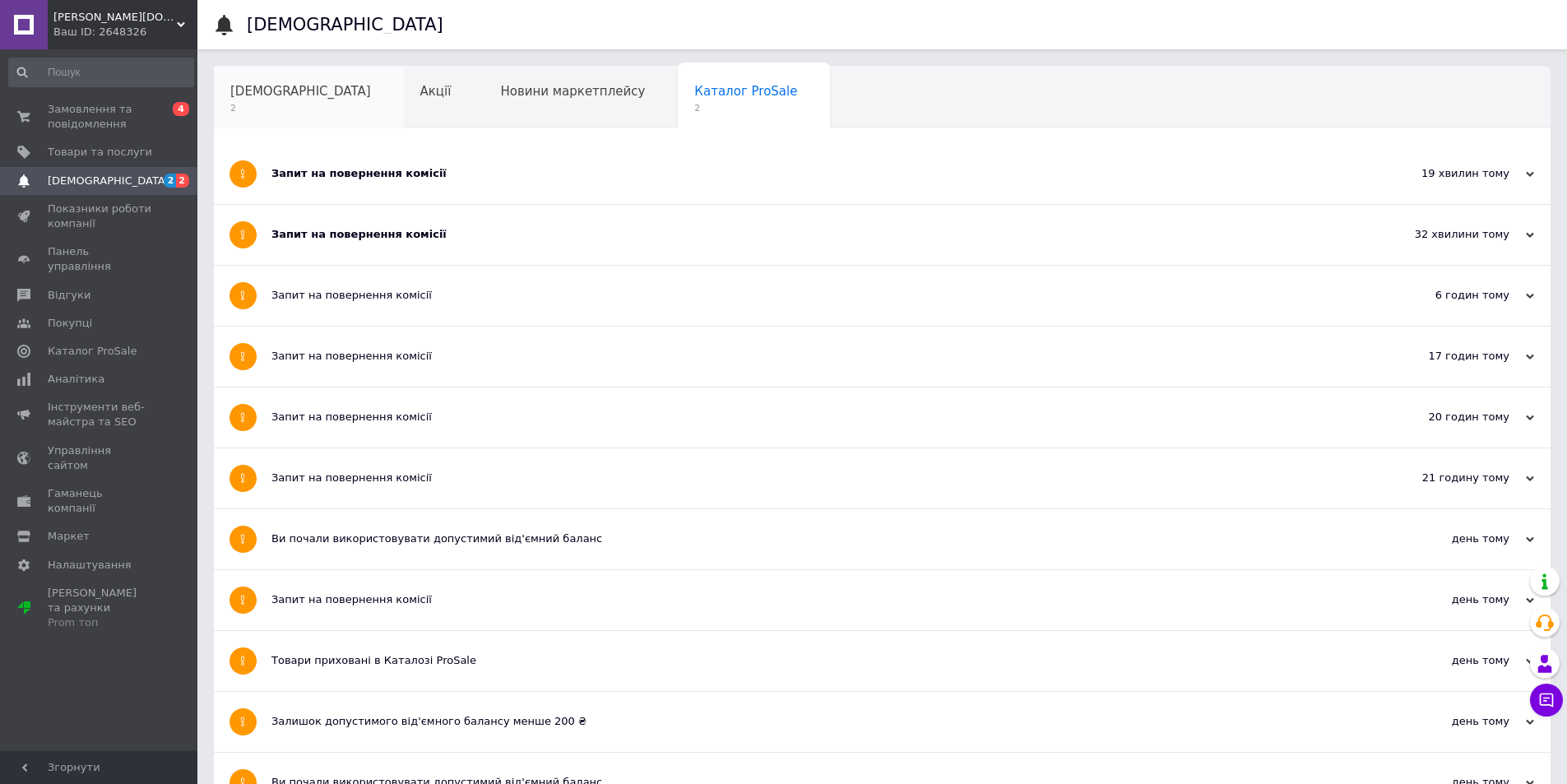
click at [268, 115] on div "[DEMOGRAPHIC_DATA] 2" at bounding box center [308, 98] width 190 height 62
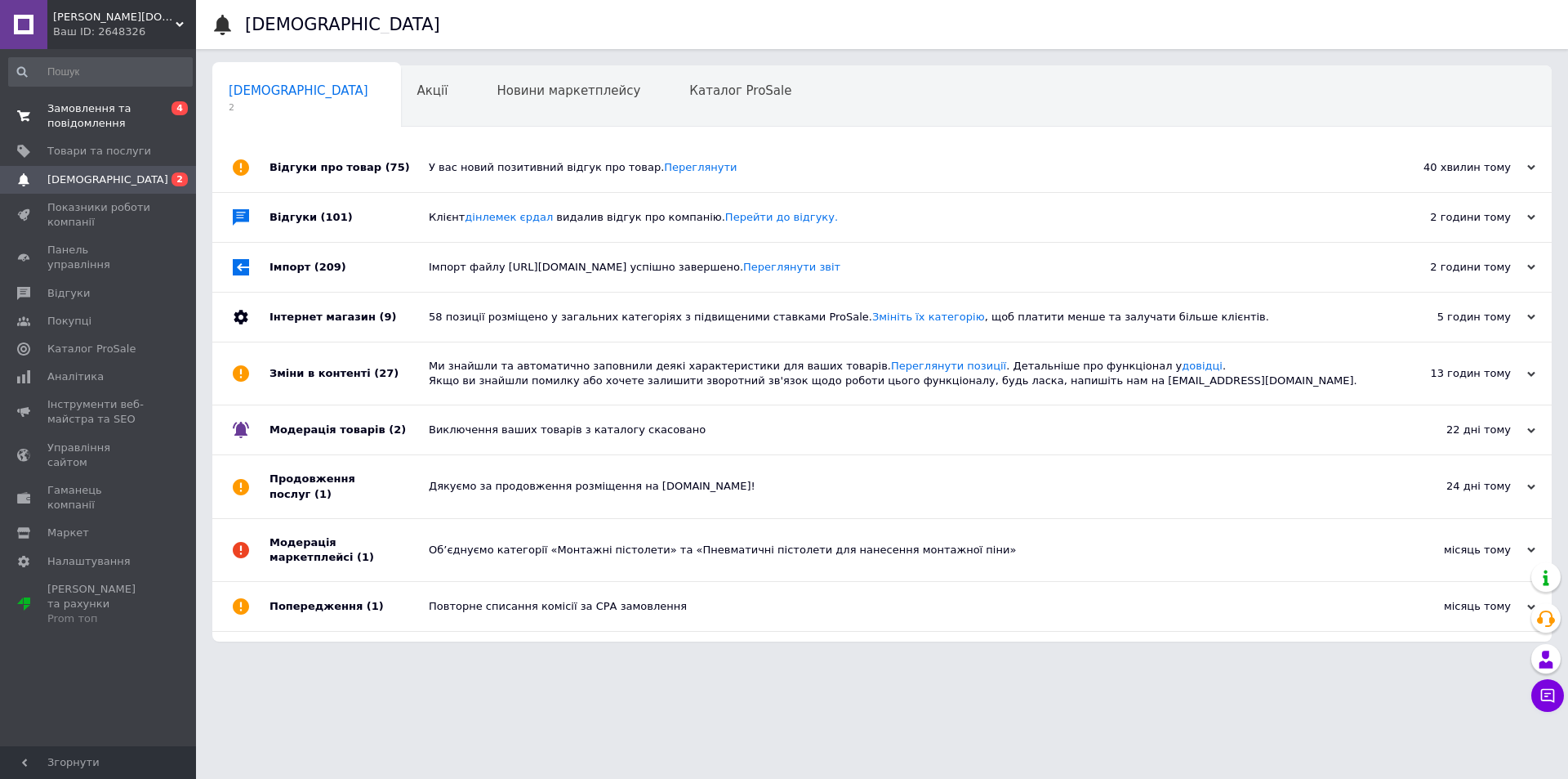
click at [116, 113] on span "Замовлення та повідомлення" at bounding box center [100, 116] width 104 height 29
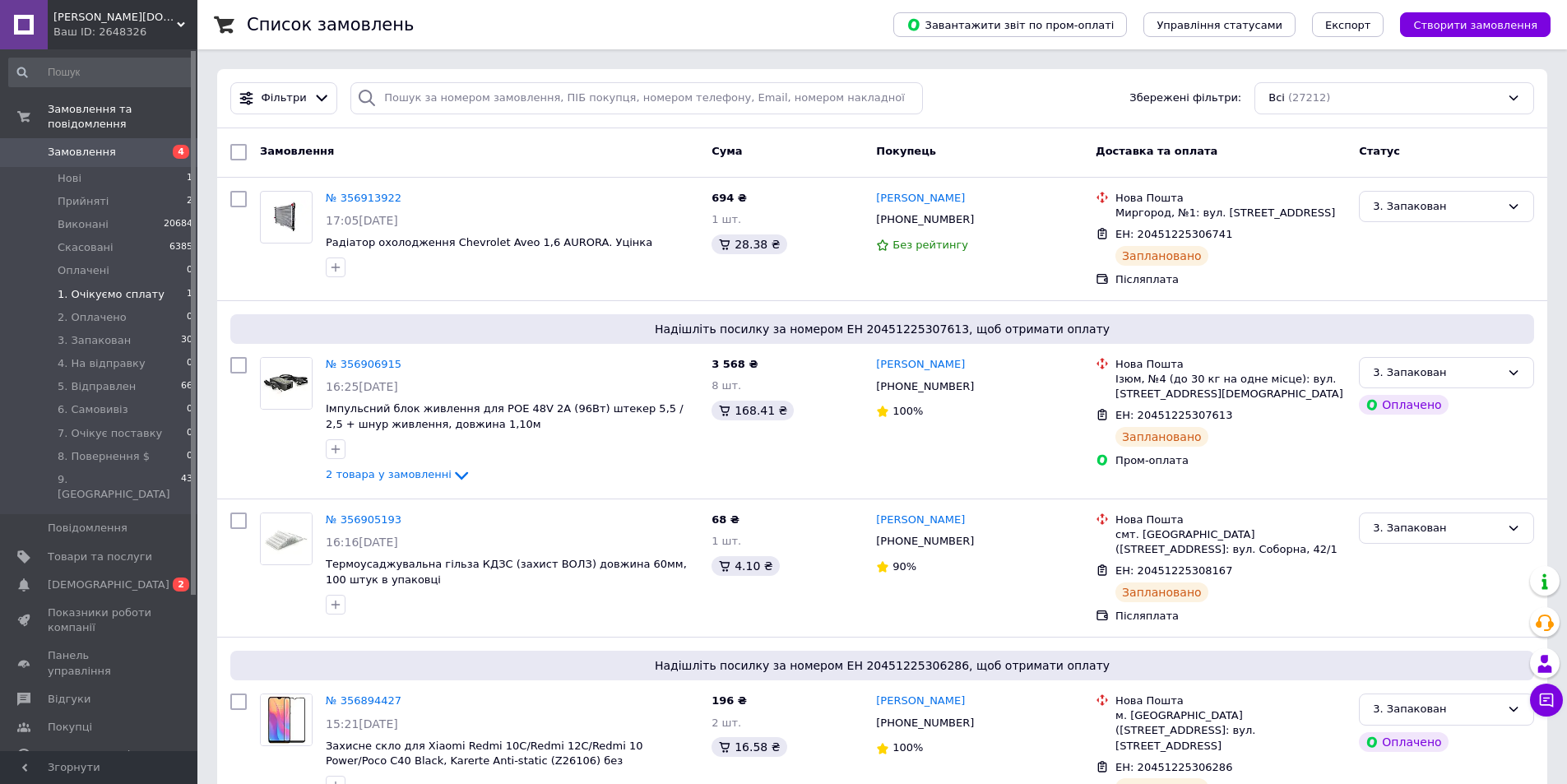
click at [120, 287] on span "1. Очікуємо сплату" at bounding box center [111, 295] width 107 height 15
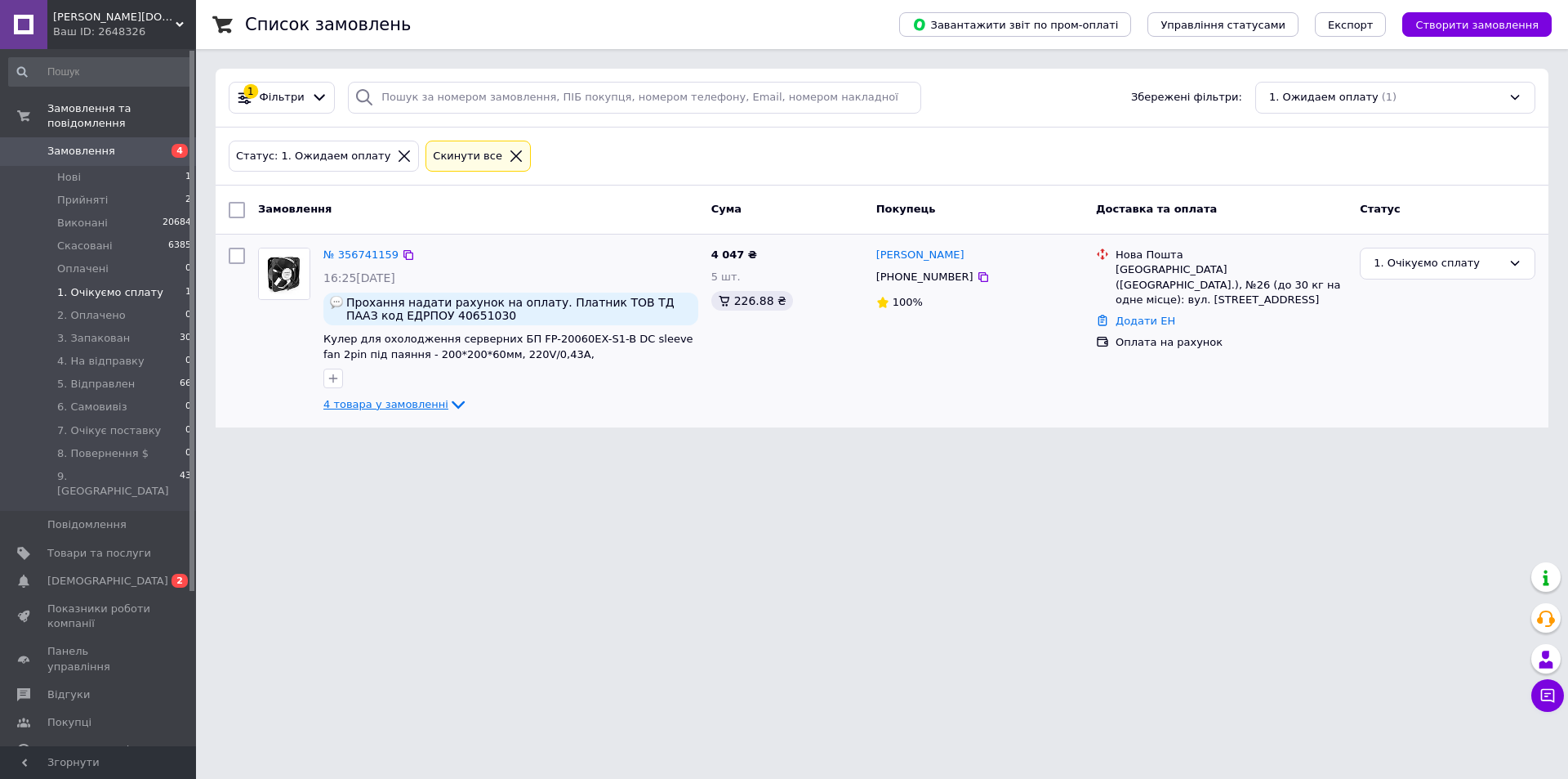
click at [448, 407] on icon at bounding box center [458, 404] width 19 height 19
